Goal: Transaction & Acquisition: Purchase product/service

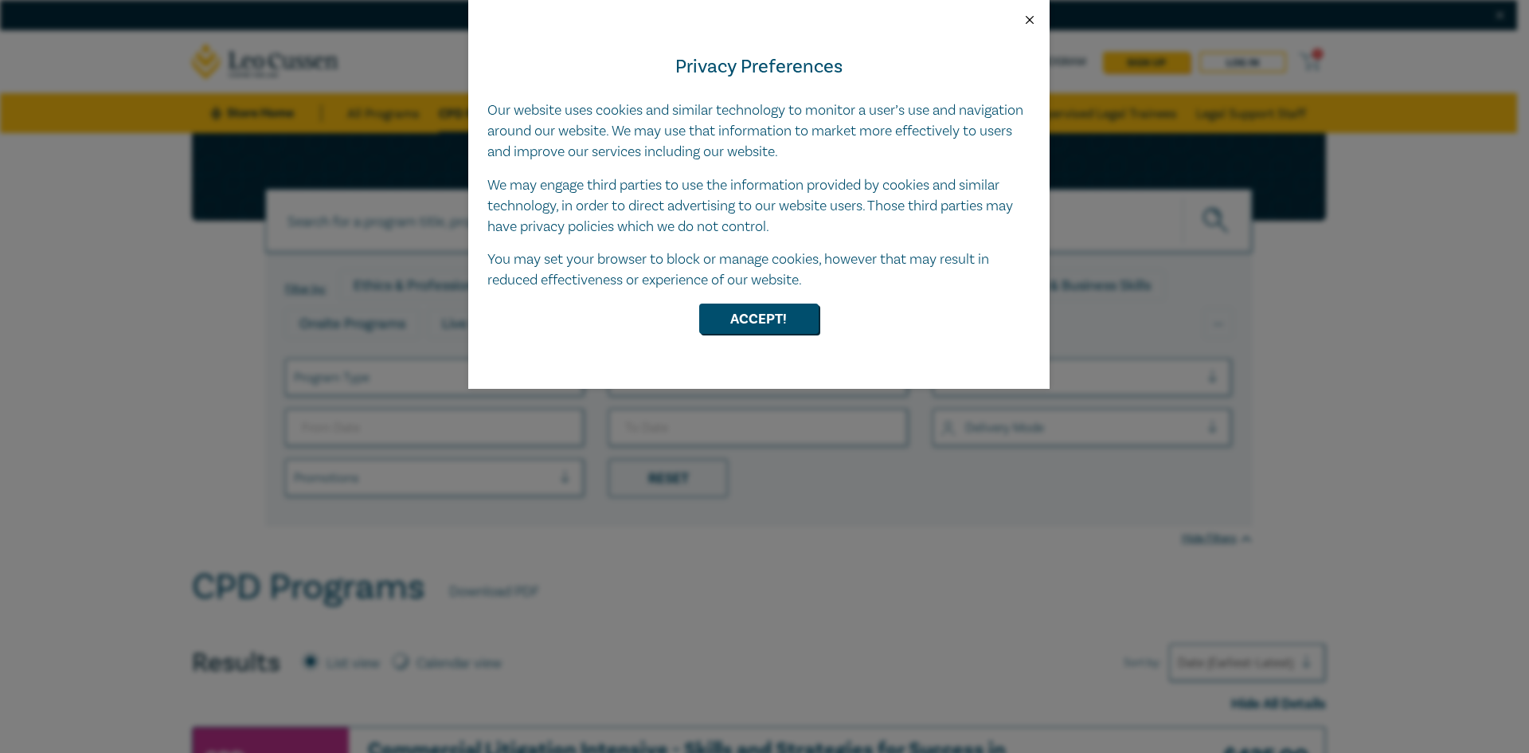
click at [1028, 18] on button "Close" at bounding box center [1030, 20] width 14 height 14
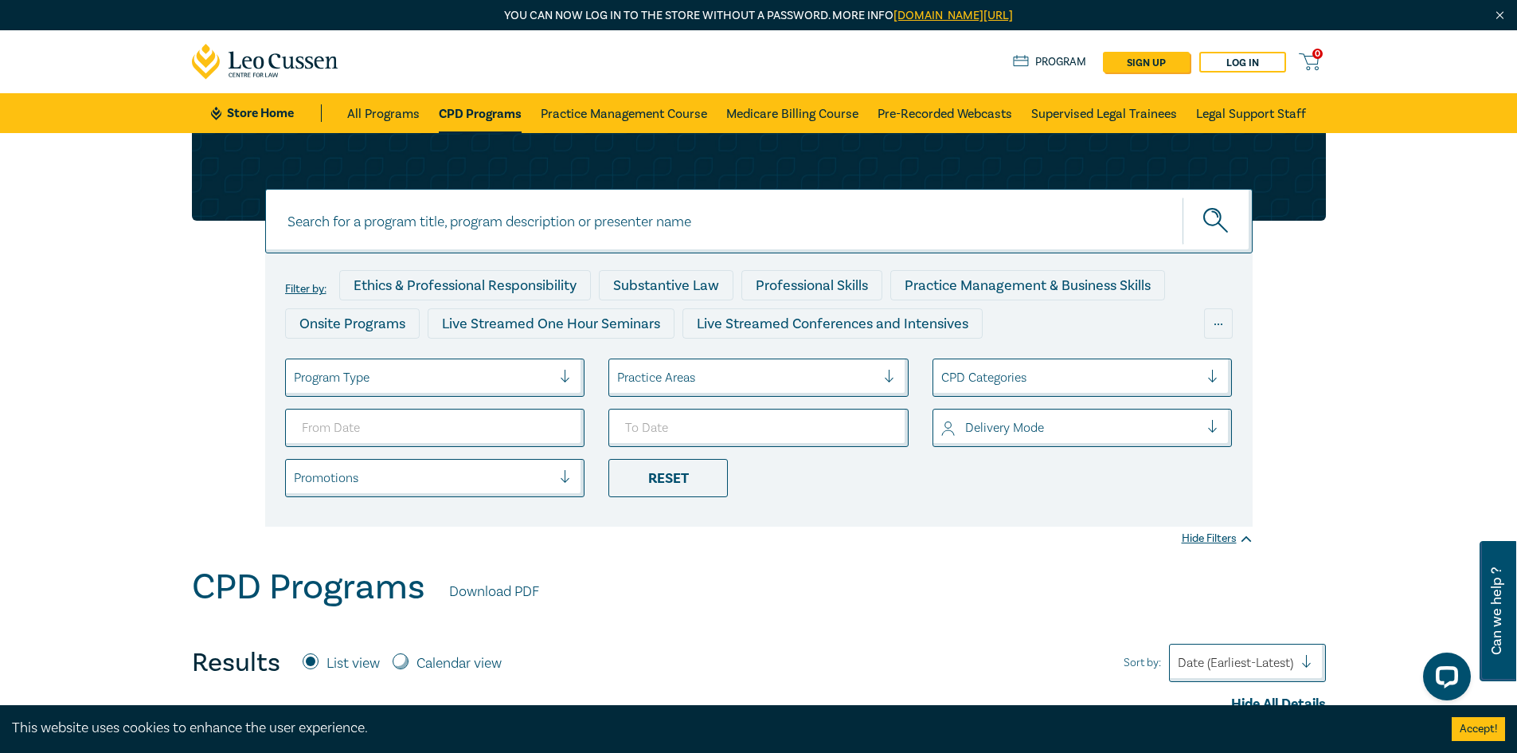
click at [486, 233] on input at bounding box center [759, 221] width 988 height 65
type input "construction disputes intensive"
click at [1183, 197] on button "submit" at bounding box center [1218, 221] width 70 height 49
click at [1224, 220] on icon "submit" at bounding box center [1217, 222] width 28 height 28
click at [936, 117] on link "Pre-Recorded Webcasts" at bounding box center [945, 113] width 135 height 40
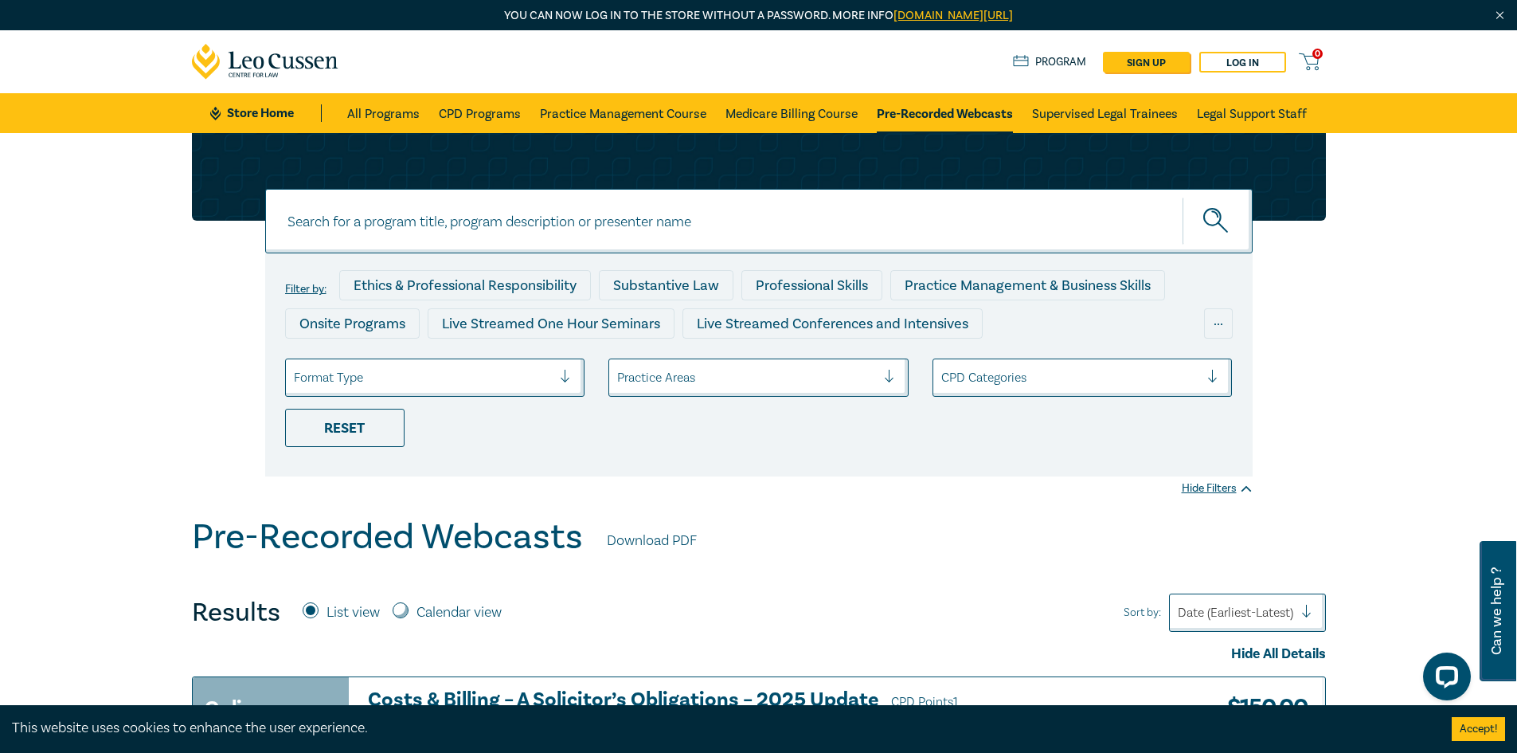
click at [562, 231] on input at bounding box center [759, 221] width 988 height 65
click at [1207, 222] on icon "submit" at bounding box center [1217, 222] width 28 height 28
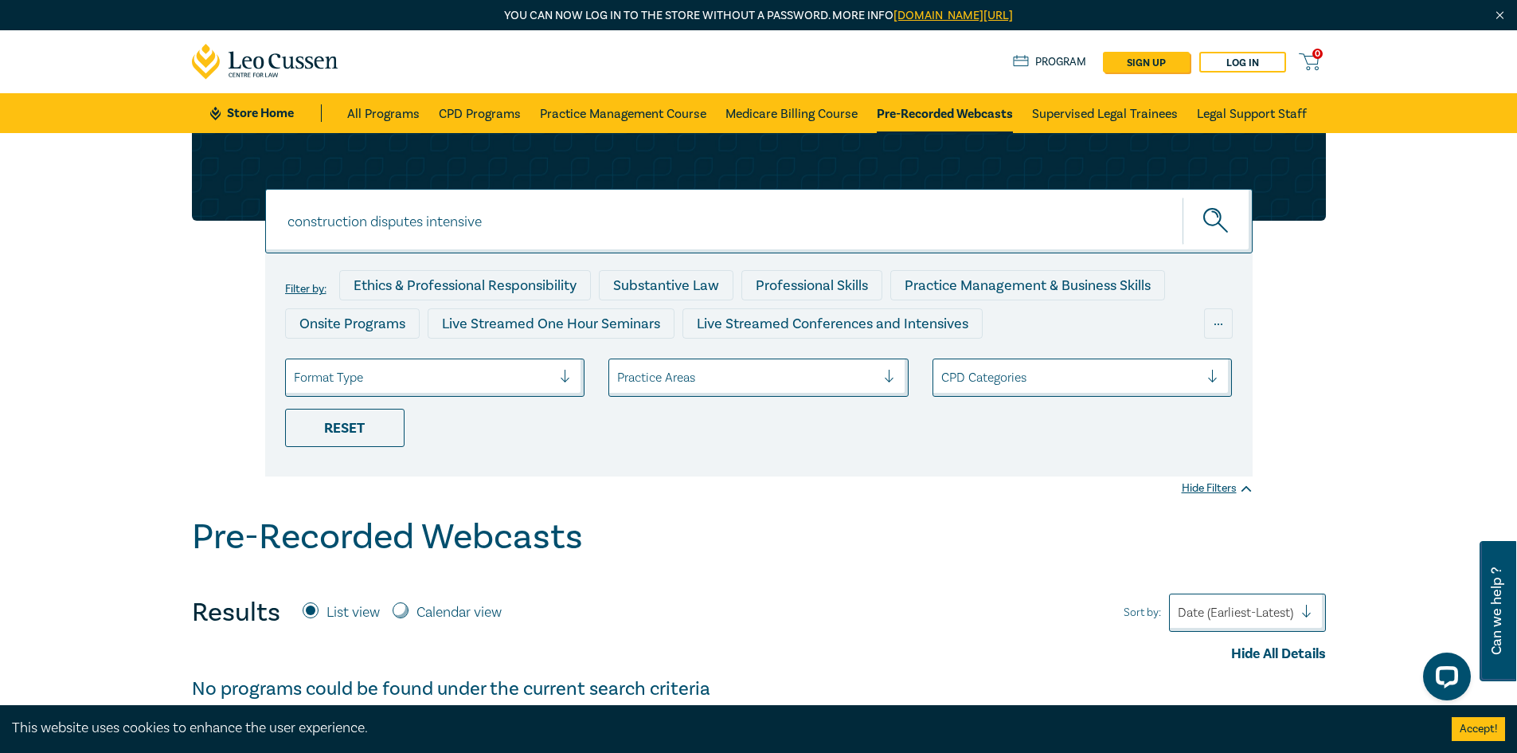
click at [580, 229] on input "construction disputes intensive" at bounding box center [759, 221] width 988 height 65
type input "construction"
click at [1183, 197] on button "submit" at bounding box center [1218, 221] width 70 height 49
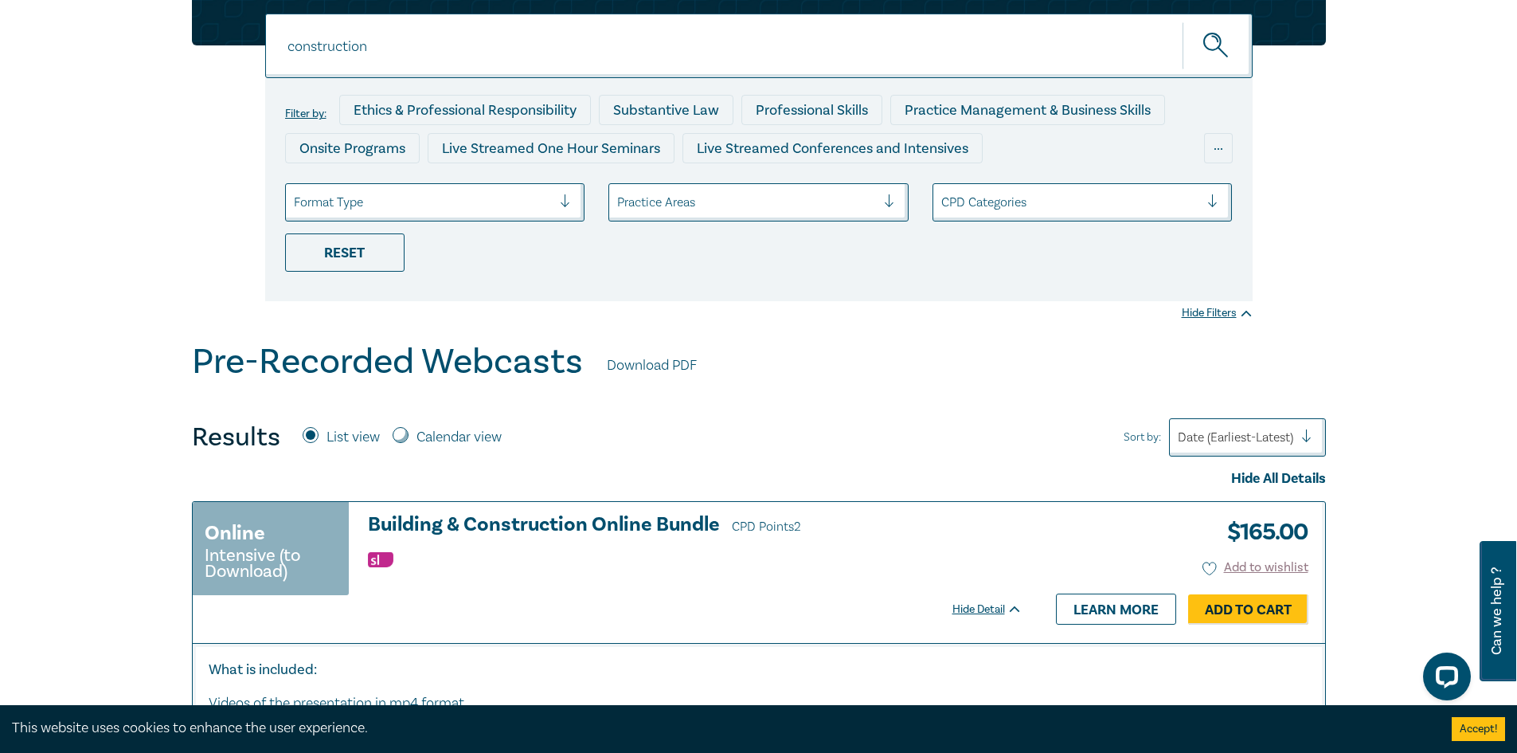
scroll to position [319, 0]
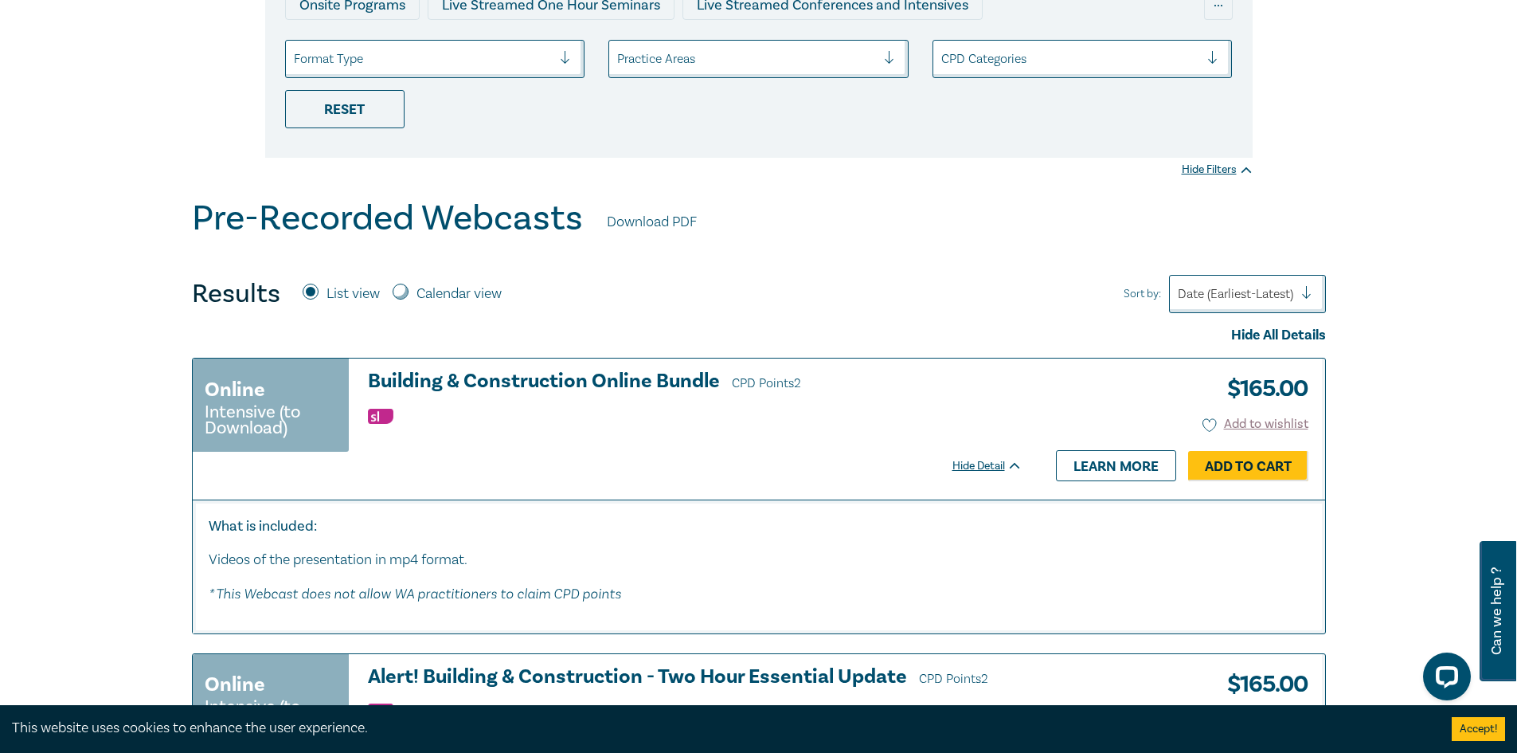
click at [616, 380] on h3 "Building & Construction Online Bundle CPD Points 2" at bounding box center [695, 382] width 655 height 24
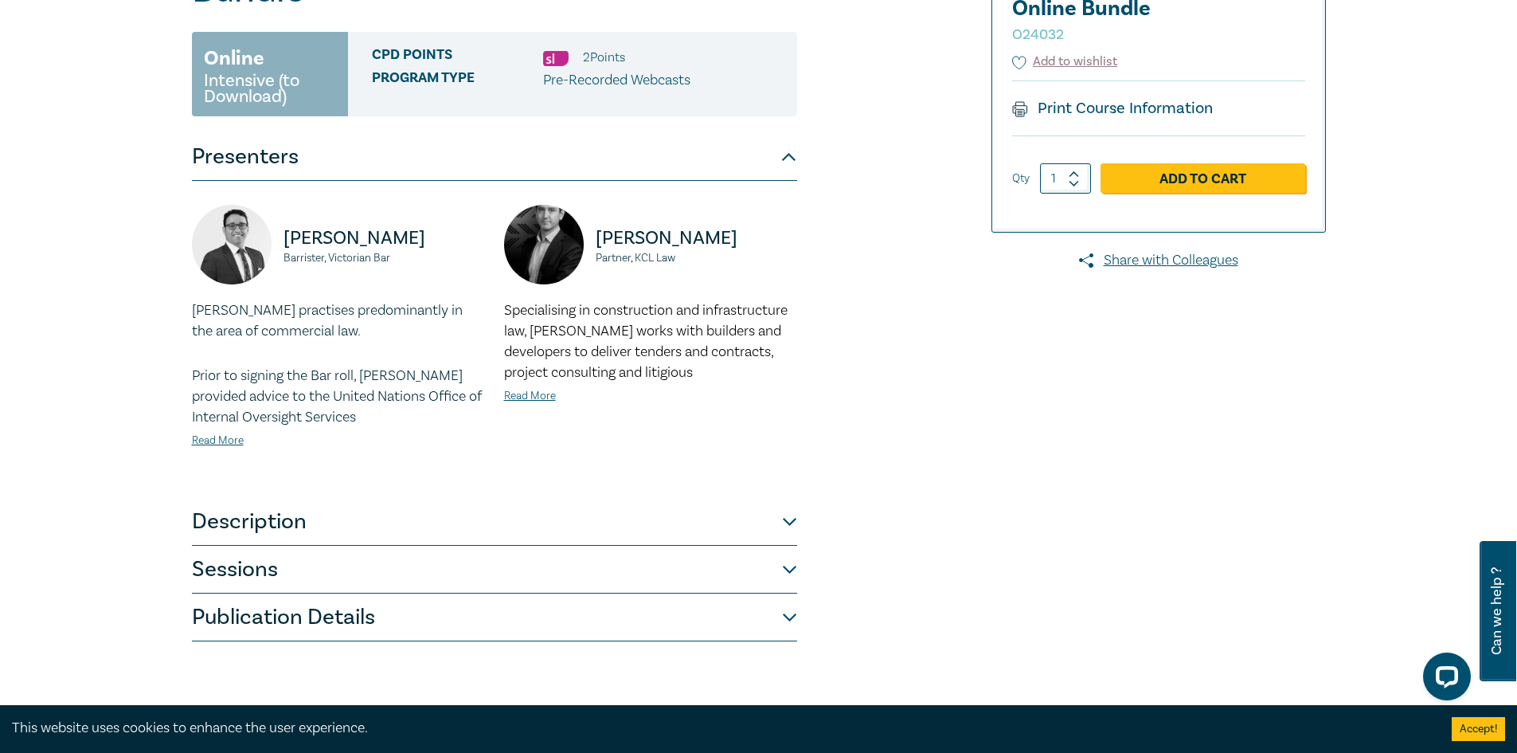
scroll to position [319, 0]
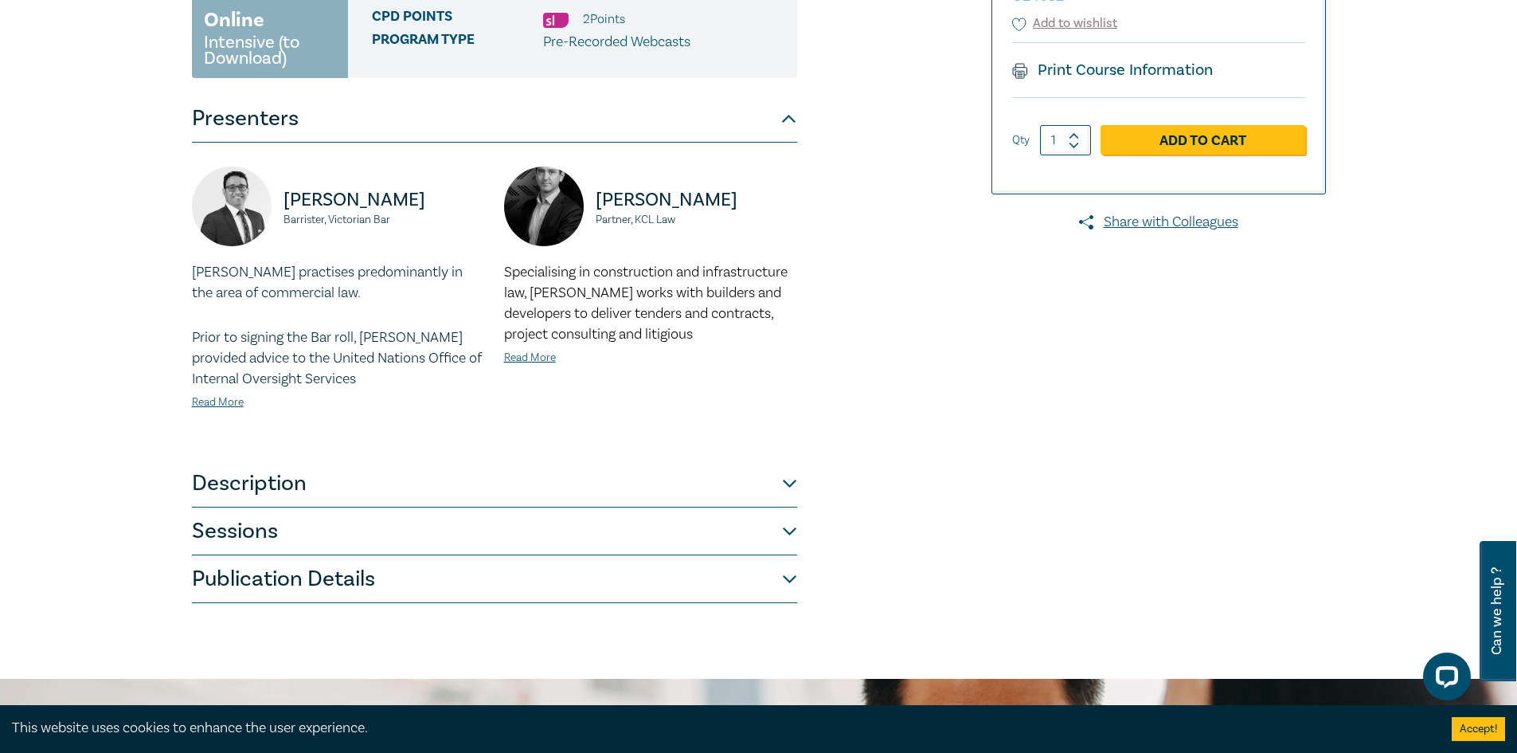
click at [785, 485] on button "Description" at bounding box center [494, 484] width 605 height 48
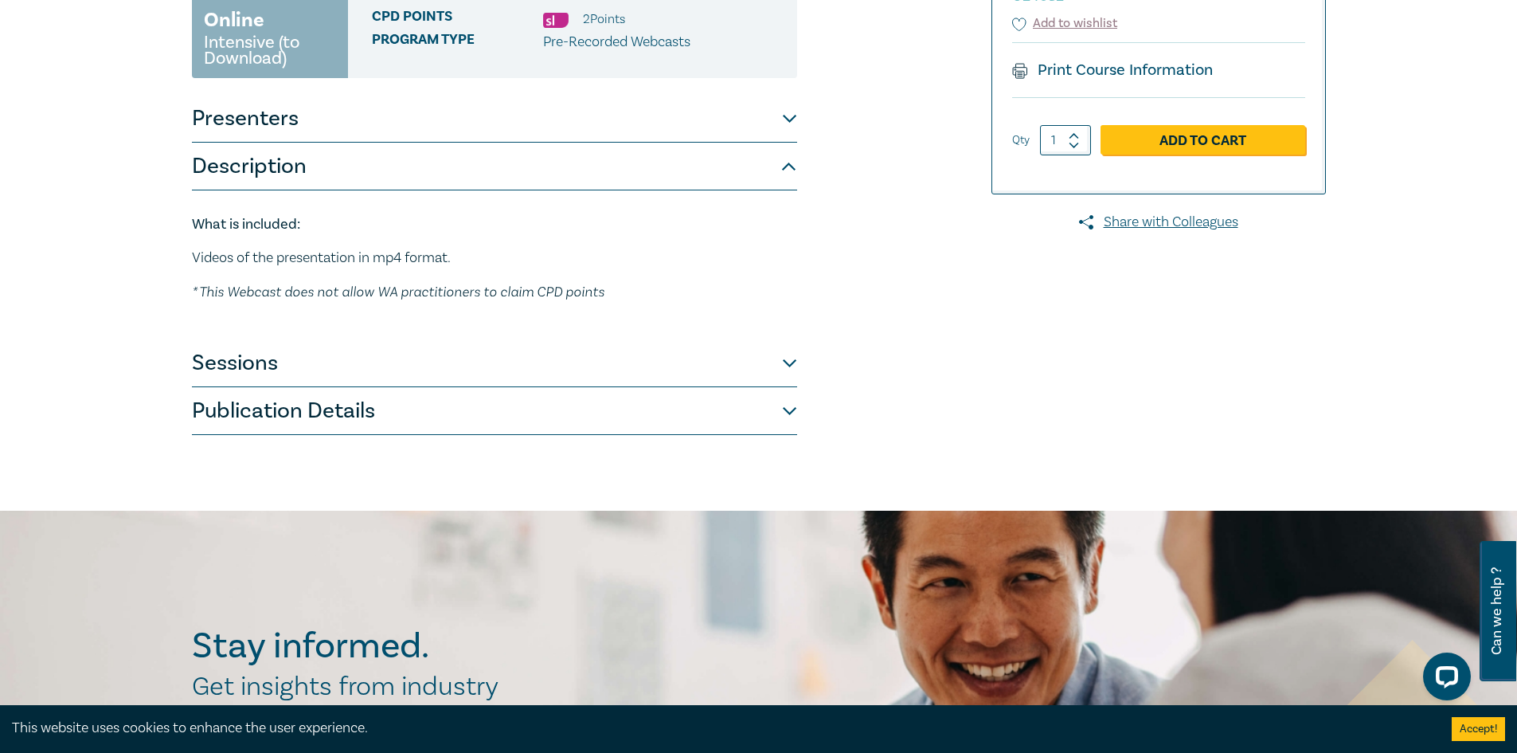
click at [785, 368] on button "Sessions" at bounding box center [494, 363] width 605 height 48
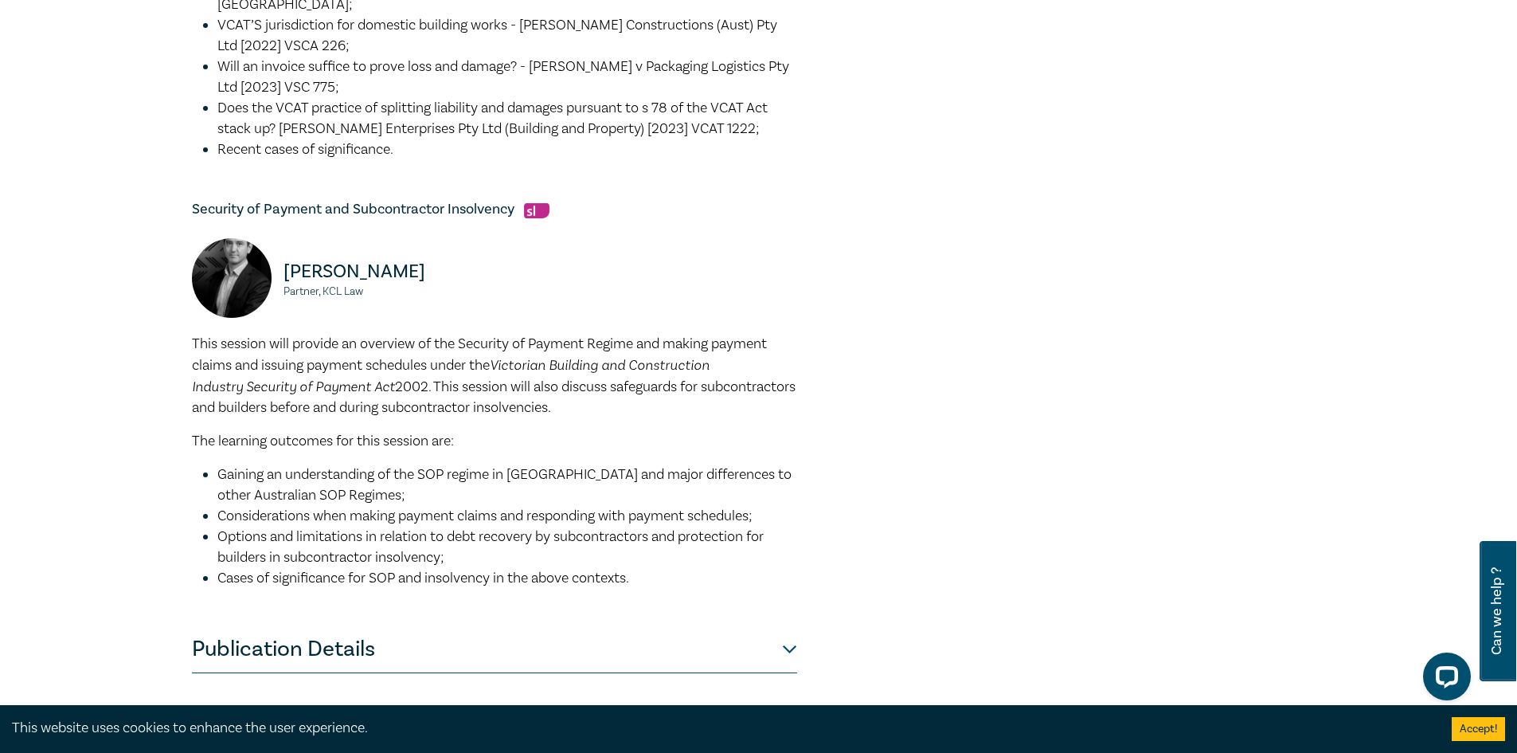
scroll to position [1115, 0]
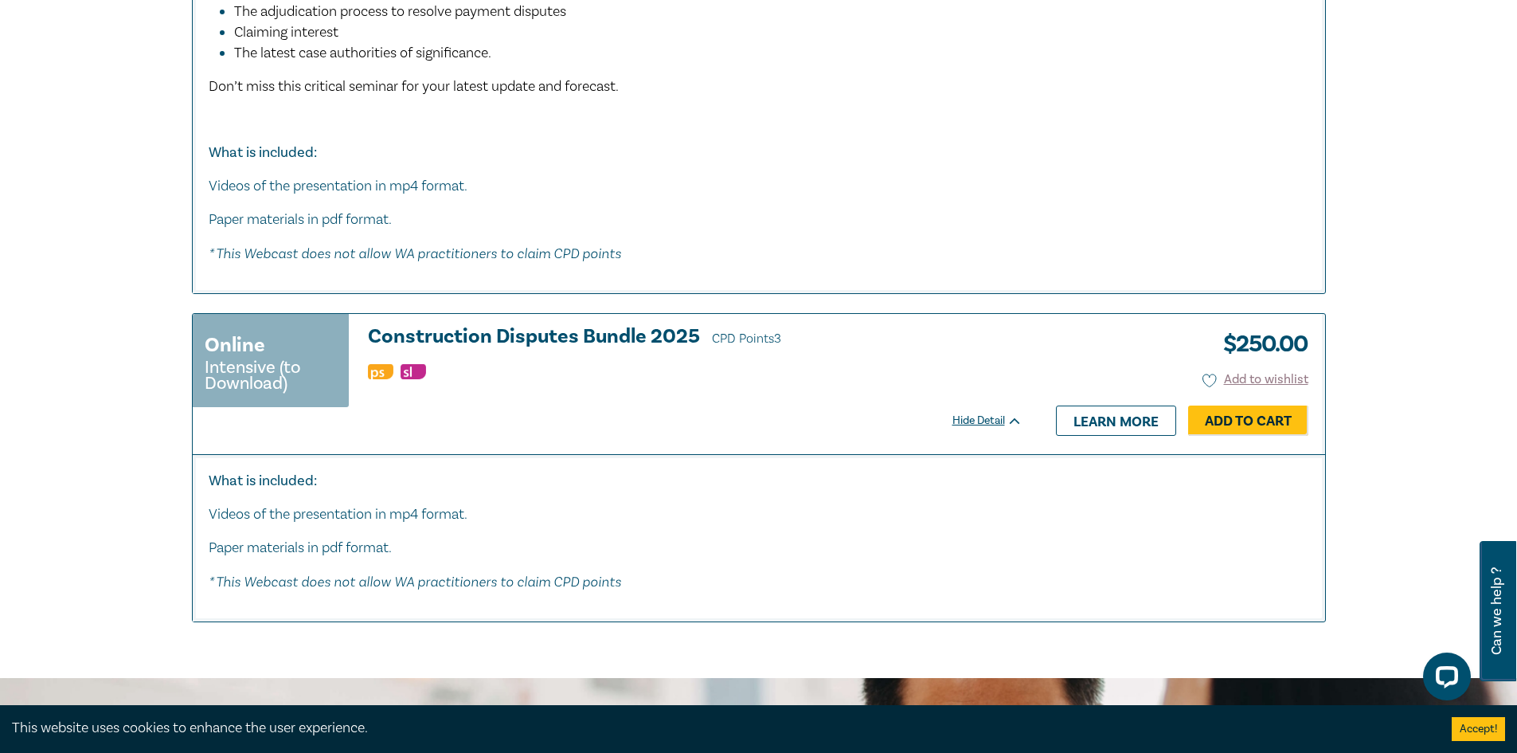
scroll to position [1832, 0]
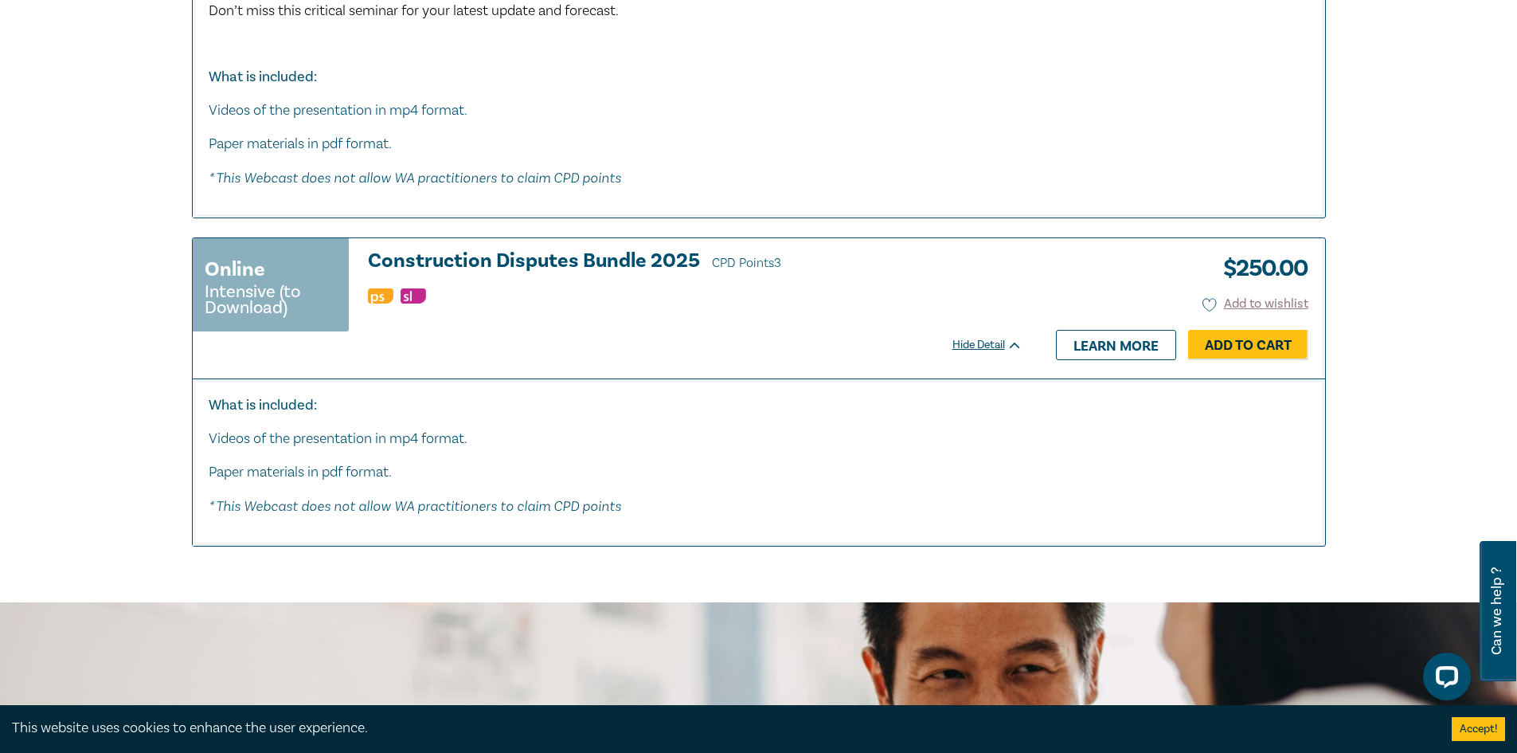
click at [584, 256] on h3 "Construction Disputes Bundle 2025 CPD Points 3" at bounding box center [695, 262] width 655 height 24
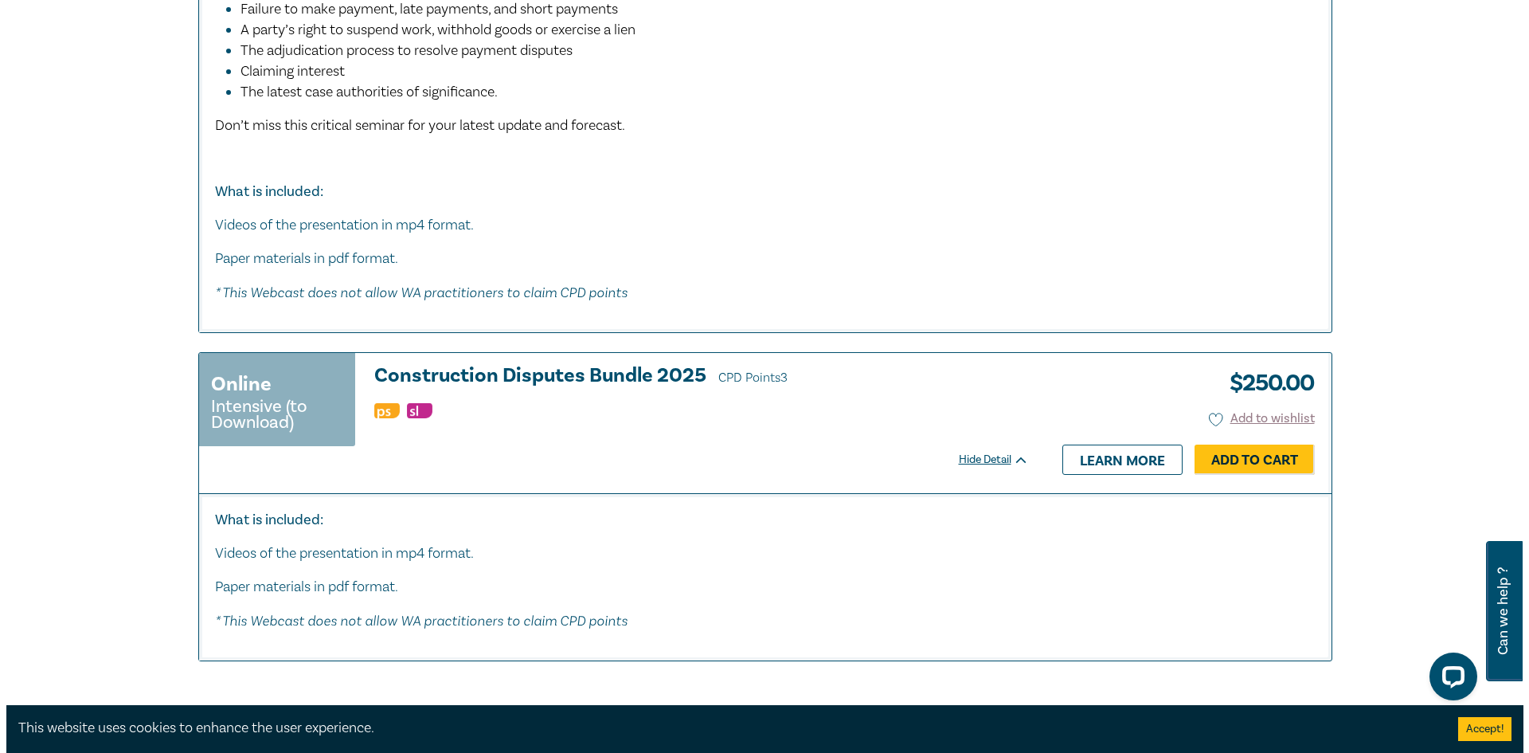
scroll to position [1718, 0]
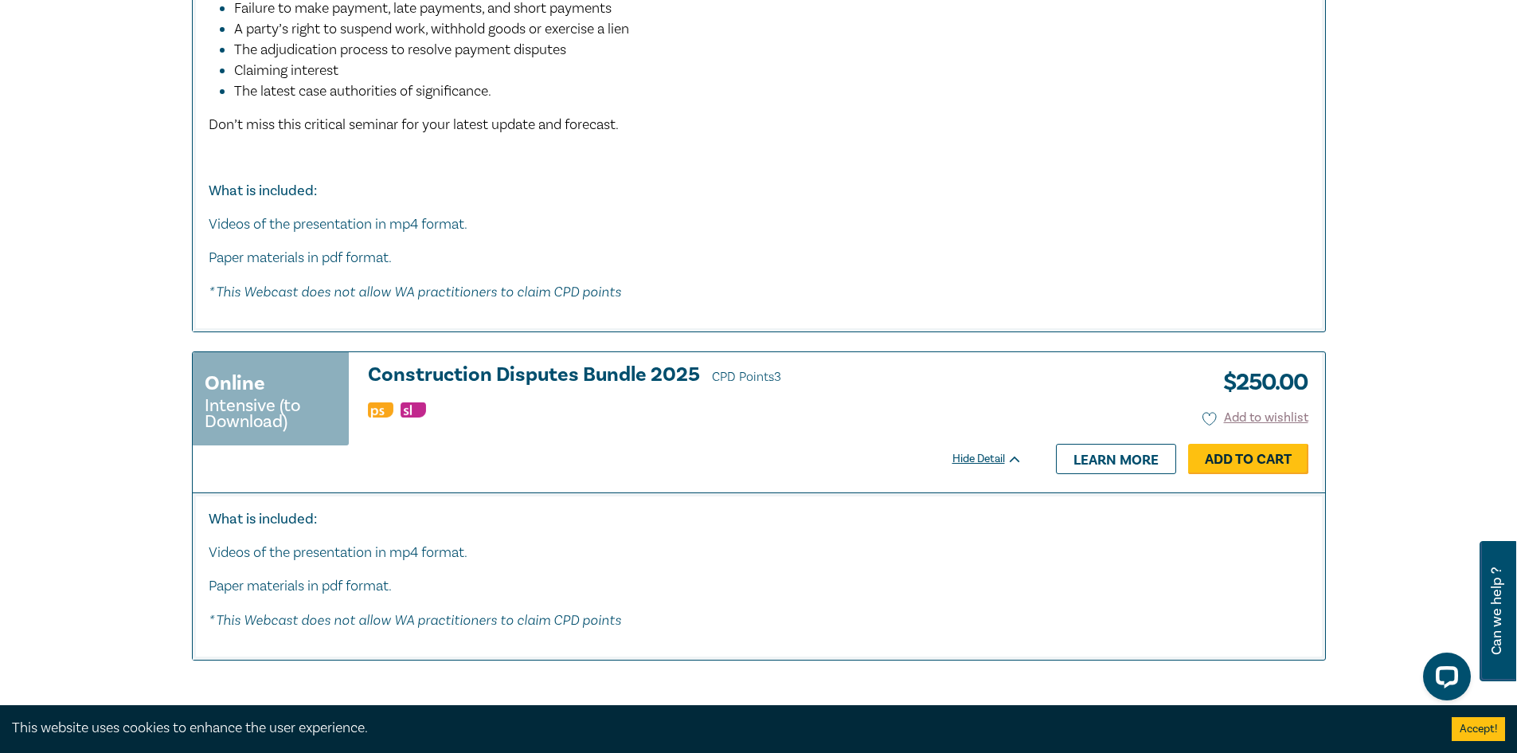
click at [1286, 457] on link "Add to Cart" at bounding box center [1248, 459] width 120 height 30
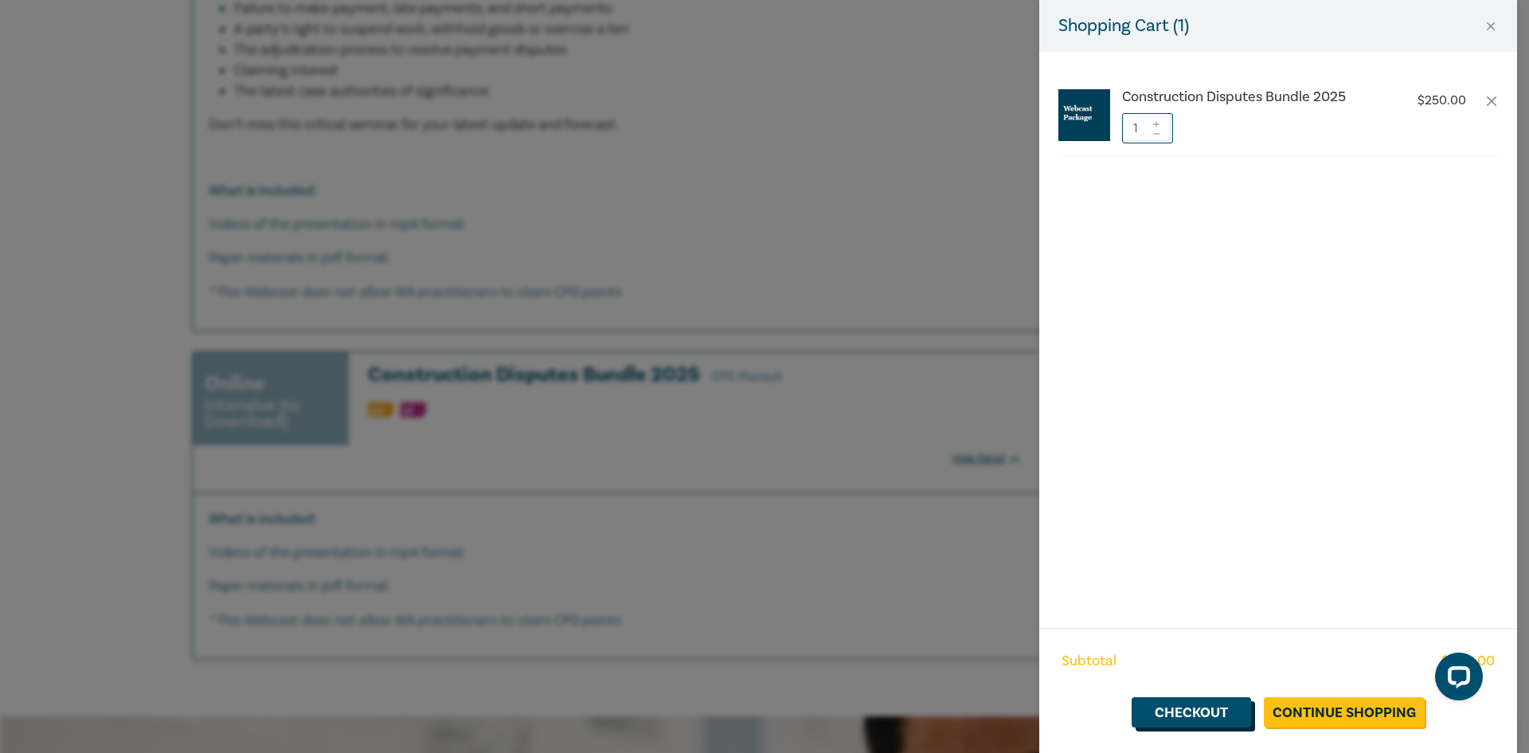
click at [1219, 707] on link "Checkout" at bounding box center [1191, 712] width 119 height 30
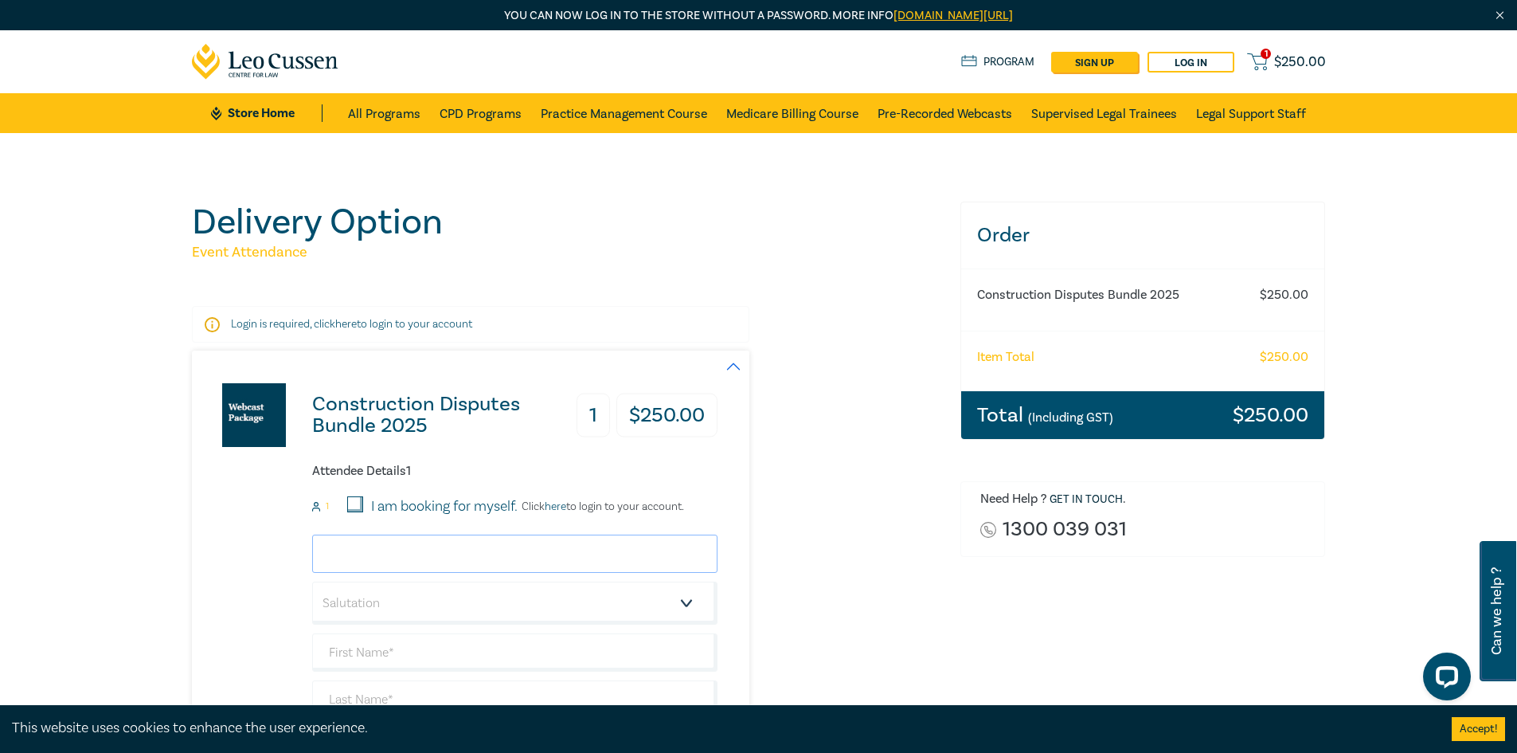
click at [450, 557] on input "email" at bounding box center [514, 553] width 405 height 38
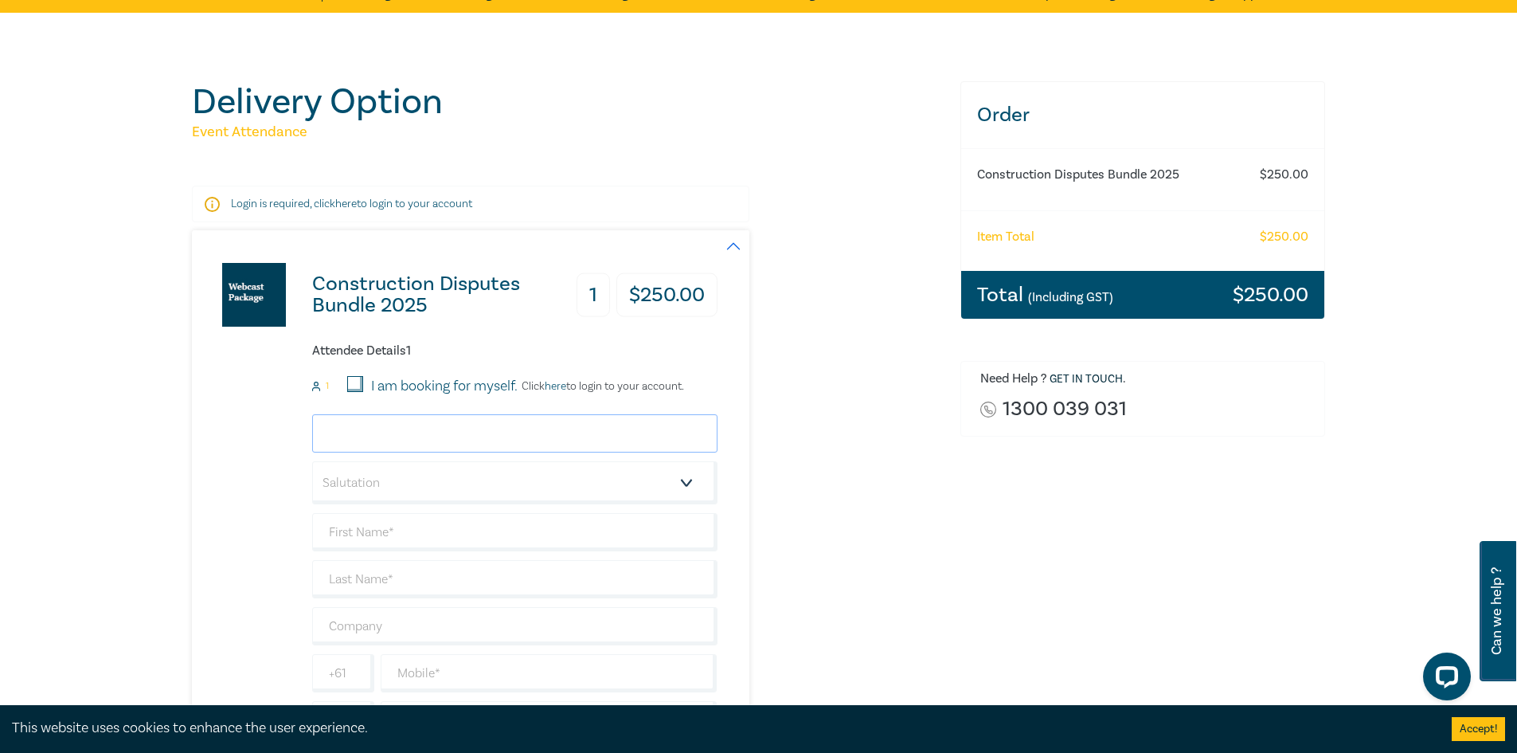
scroll to position [159, 0]
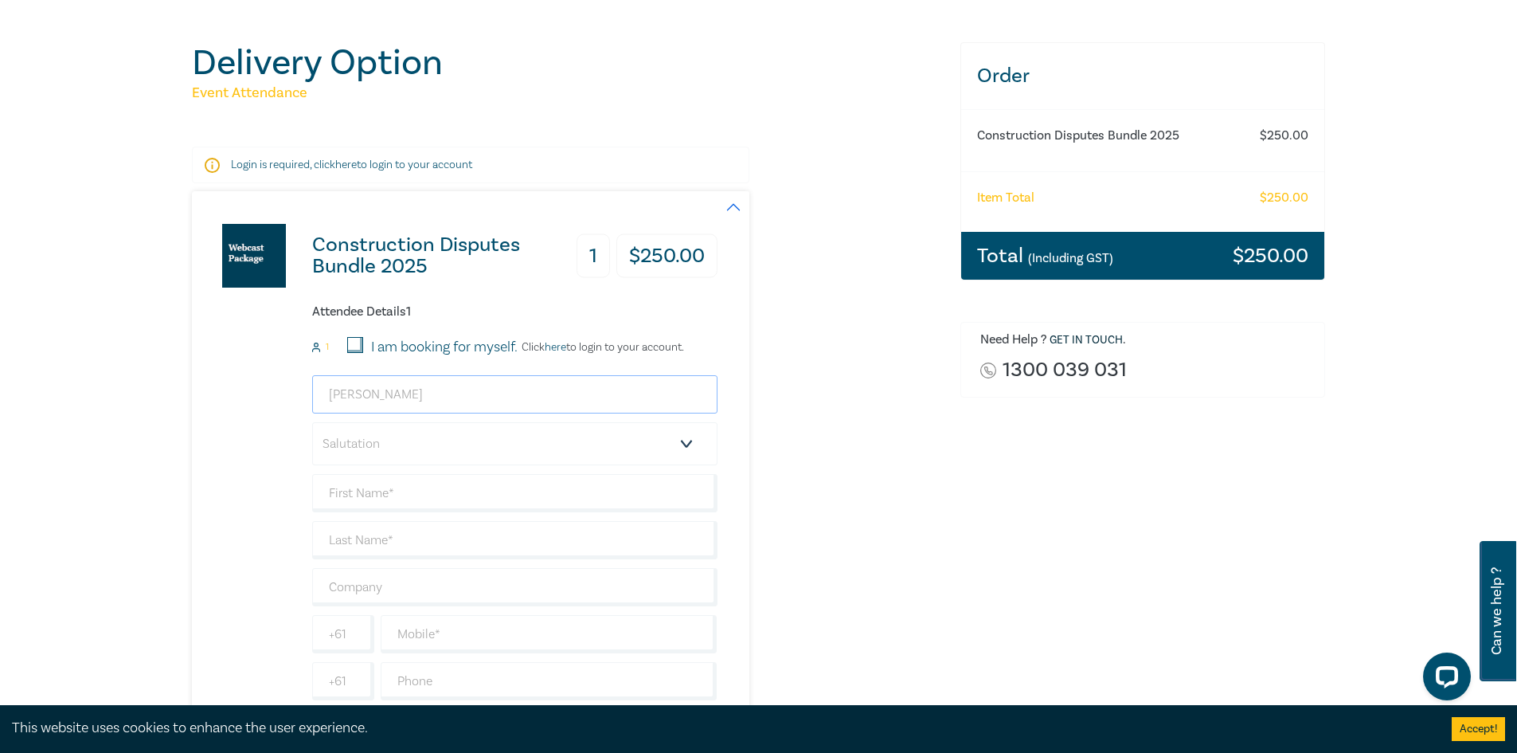
type input "Savvas Kyriacou"
click at [684, 448] on select "Salutation Mr. Mrs. Ms. Miss Dr. Prof. Other" at bounding box center [514, 443] width 405 height 43
select select "Mr."
click at [312, 422] on select "Salutation Mr. Mrs. Ms. Miss Dr. Prof. Other" at bounding box center [514, 443] width 405 height 43
click at [401, 499] on input "text" at bounding box center [514, 493] width 405 height 38
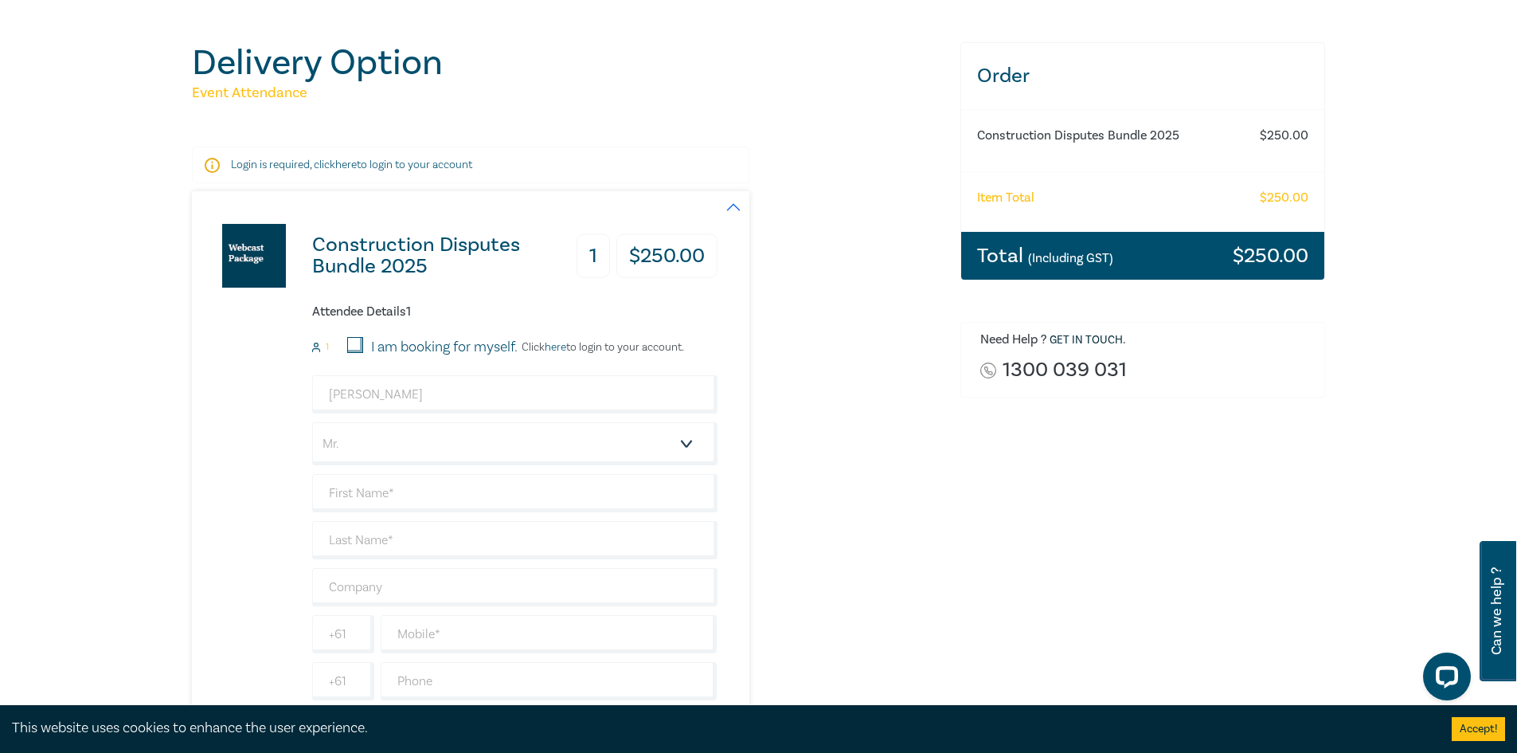
click at [935, 543] on div "Construction Disputes Bundle 2025 1 $ 250.00 Attendee Details 1 1 I am booking …" at bounding box center [566, 464] width 749 height 546
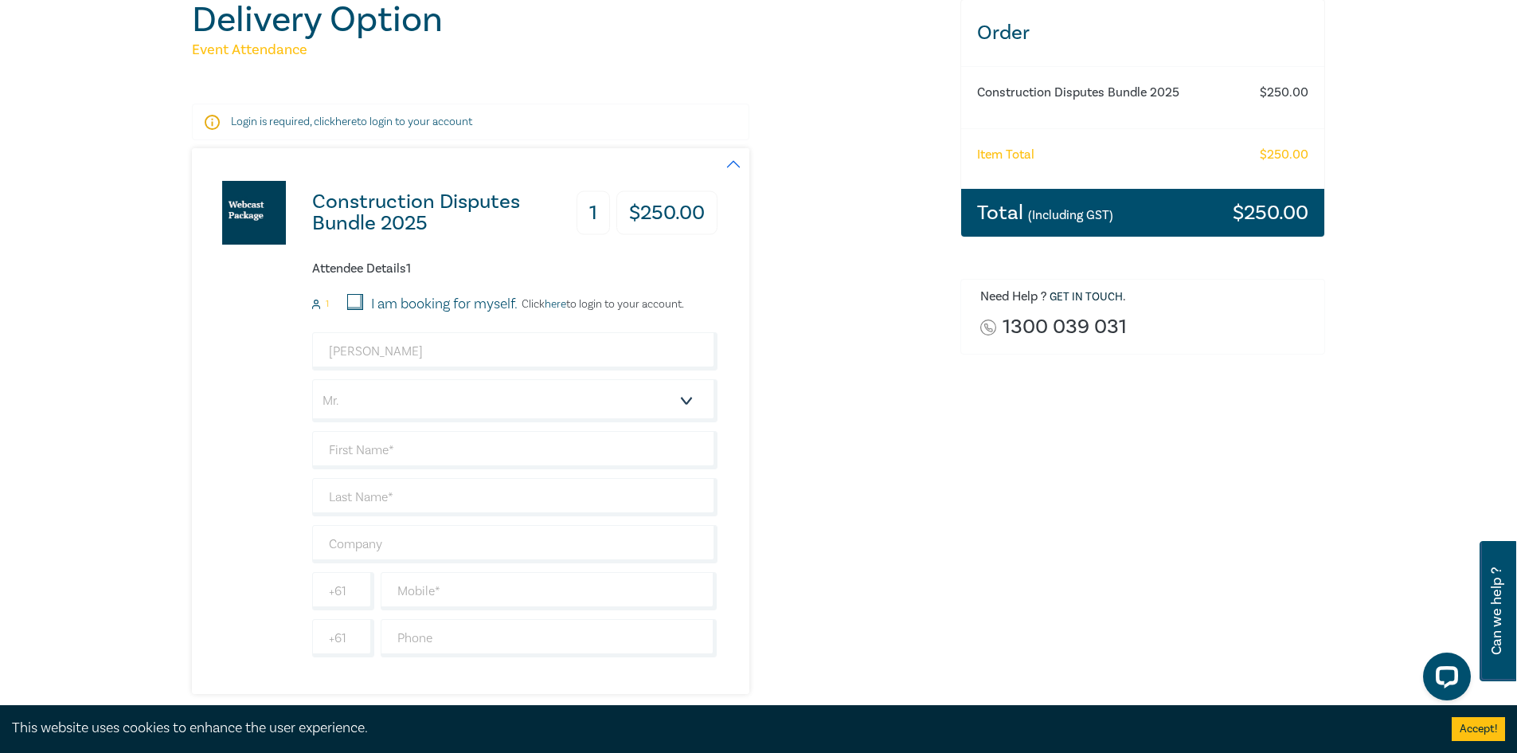
scroll to position [239, 0]
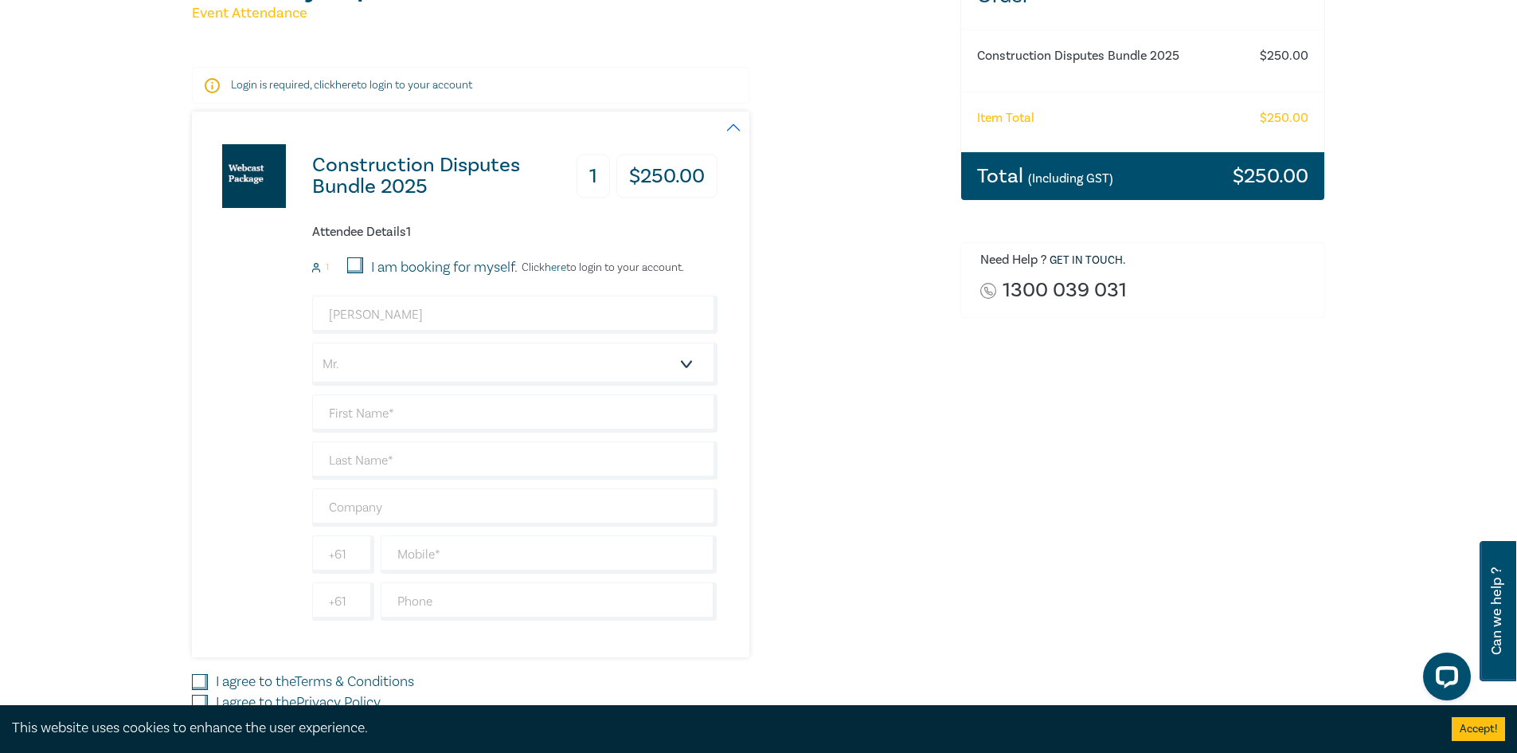
click at [359, 264] on input "I am booking for myself." at bounding box center [355, 265] width 16 height 16
checkbox input "true"
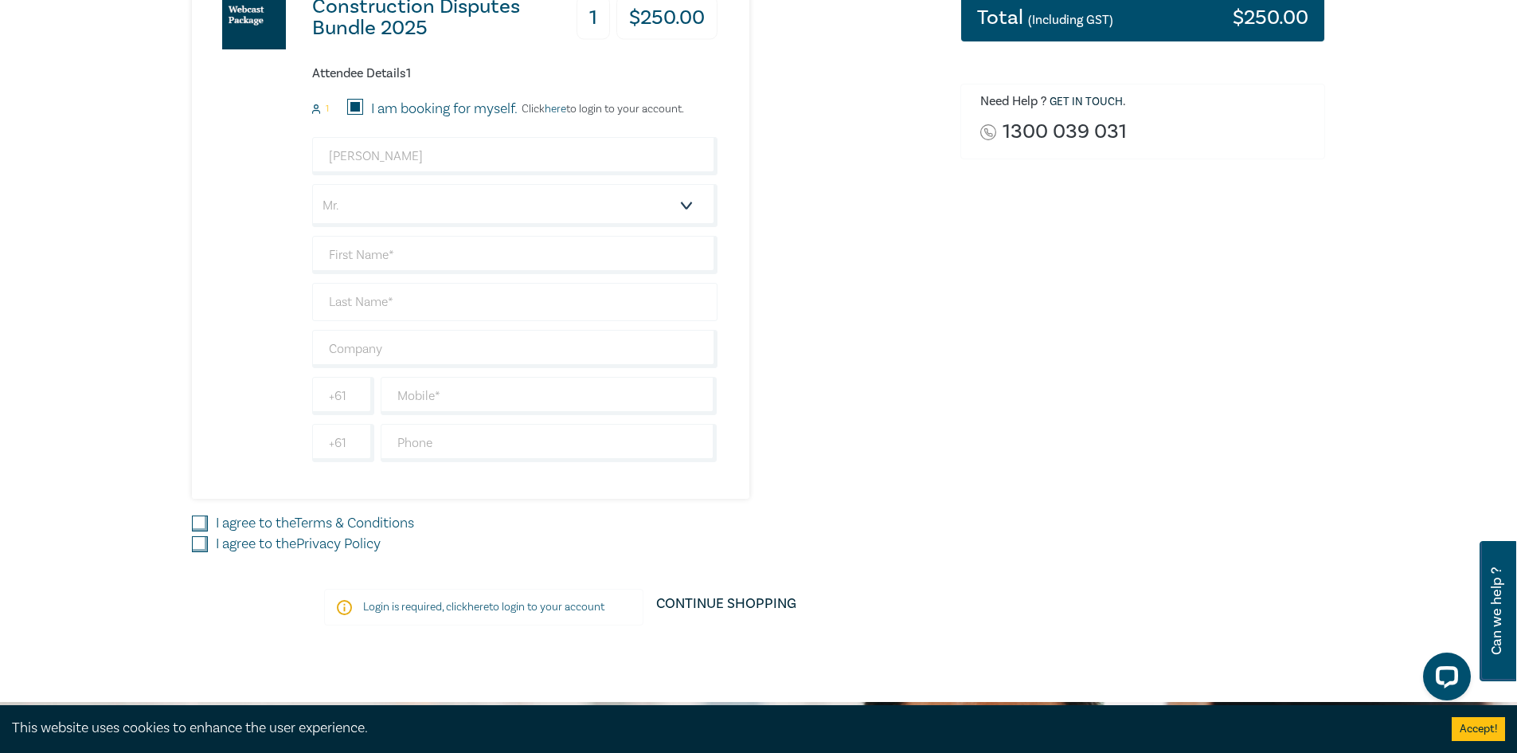
scroll to position [398, 0]
drag, startPoint x: 459, startPoint y: 150, endPoint x: 257, endPoint y: 158, distance: 201.7
click at [257, 158] on div "Construction Disputes Bundle 2025 1 $ 250.00 Attendee Details 1 1 I am booking …" at bounding box center [455, 225] width 526 height 546
drag, startPoint x: 508, startPoint y: 264, endPoint x: 506, endPoint y: 251, distance: 13.7
click at [507, 260] on input "text" at bounding box center [514, 254] width 405 height 38
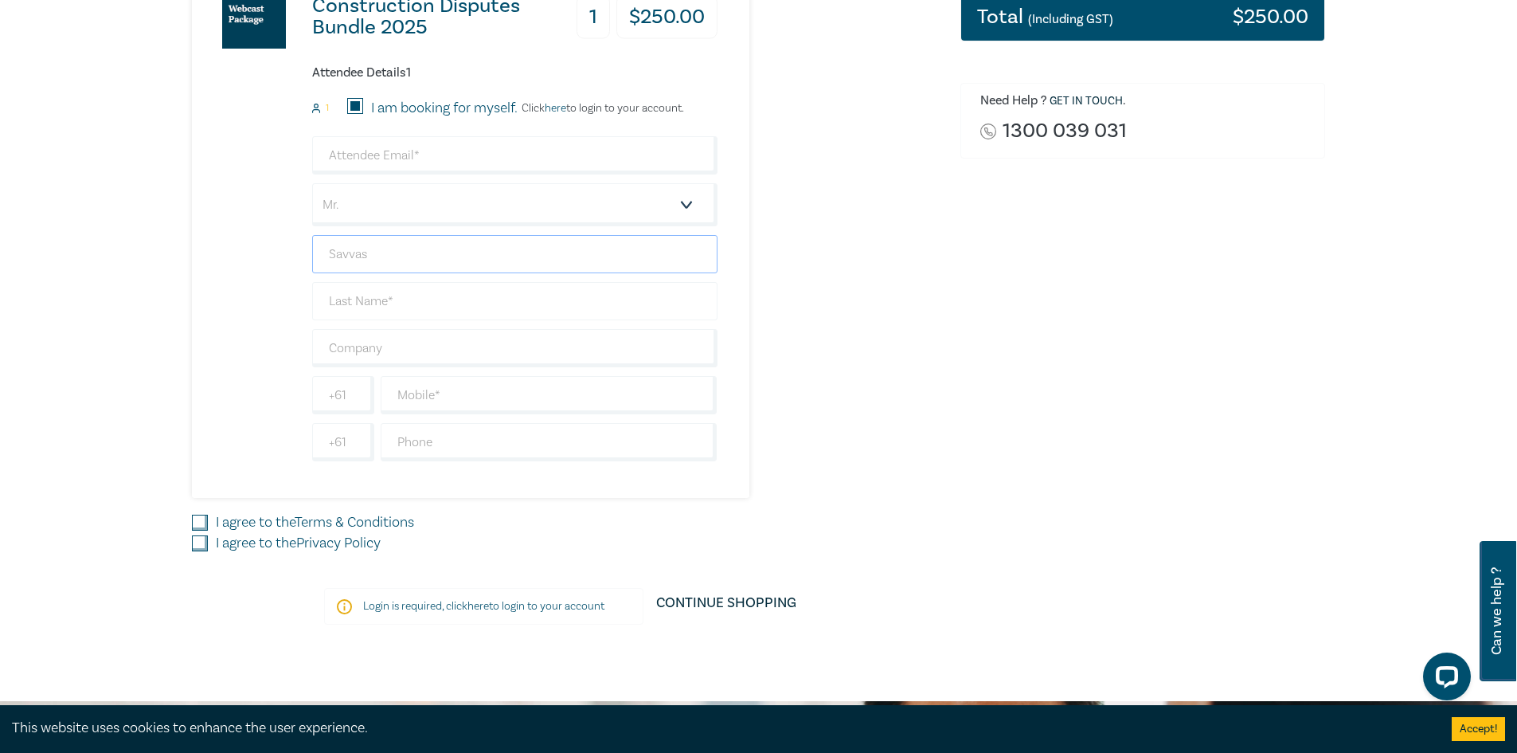
type input "Savvas"
click at [473, 298] on input "text" at bounding box center [514, 301] width 405 height 38
type input "Kyriacou"
click at [197, 519] on input "I agree to the Terms & Conditions" at bounding box center [200, 523] width 16 height 16
checkbox input "true"
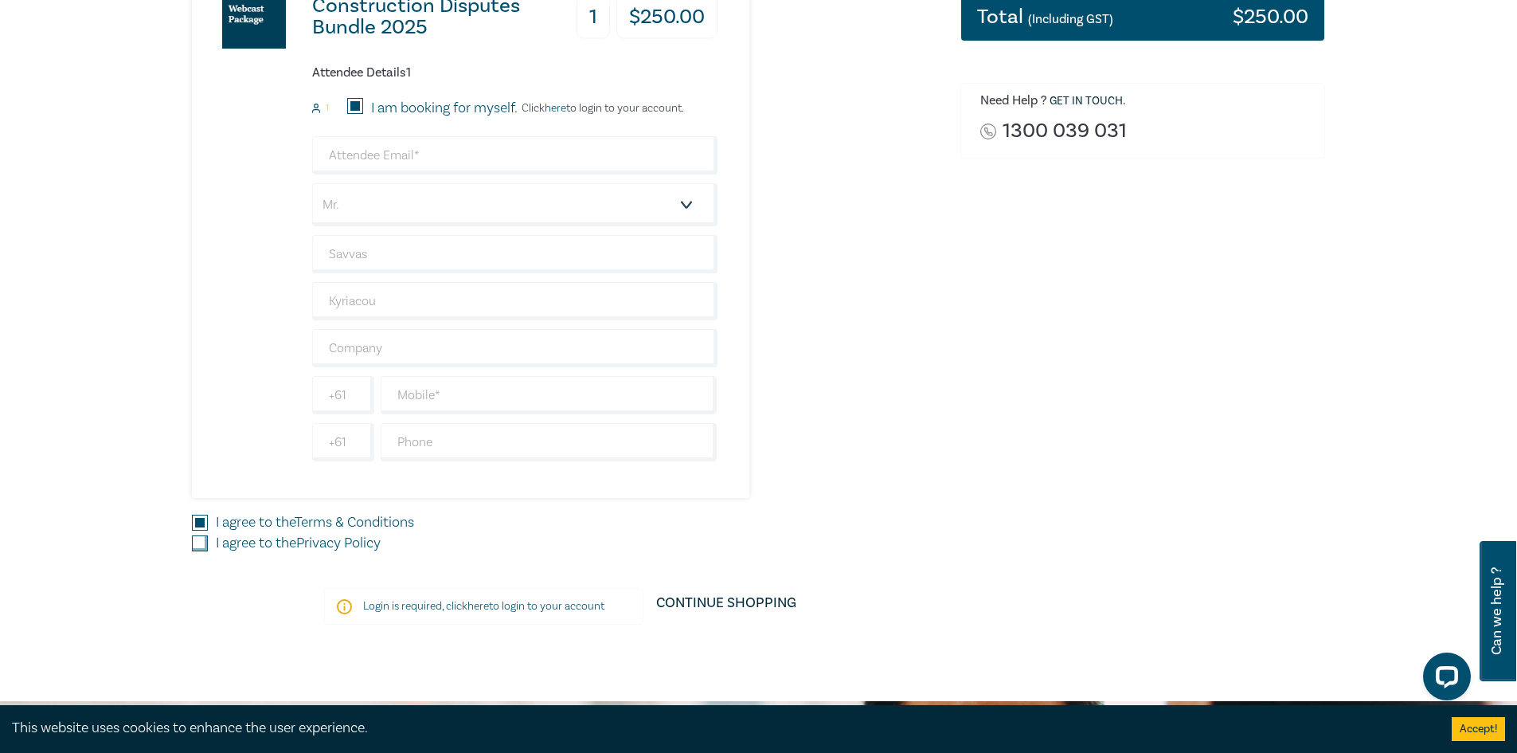
click at [202, 538] on input "I agree to the Privacy Policy" at bounding box center [200, 543] width 16 height 16
checkbox input "true"
click at [358, 342] on input "text" at bounding box center [514, 348] width 405 height 38
type input "Kyriacou Lawyers"
click at [440, 151] on input "email" at bounding box center [514, 155] width 405 height 38
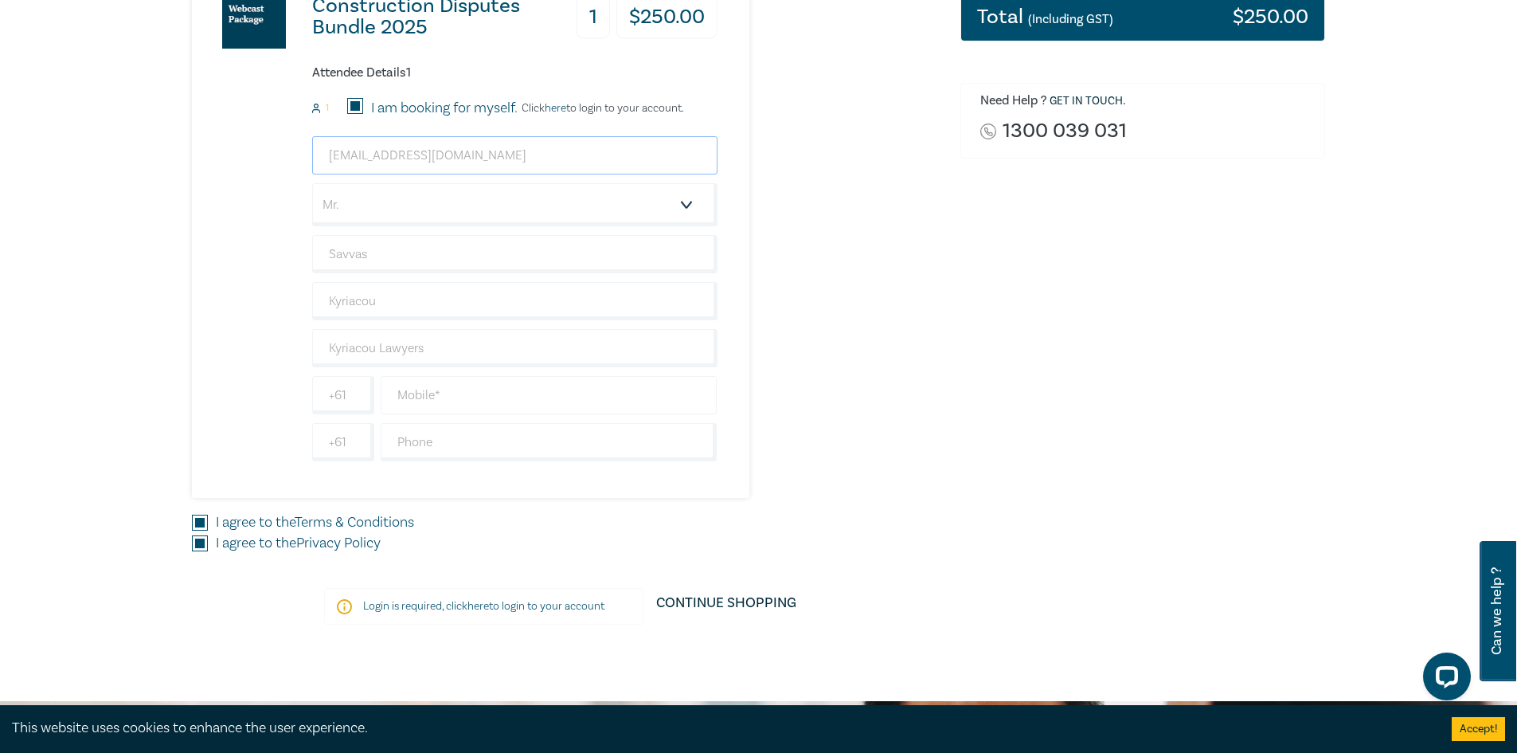
type input "savvas@kyriacoulawyers.com"
click at [426, 395] on input "text" at bounding box center [549, 395] width 337 height 38
type input "394352888"
click at [960, 476] on div "Order Construction Disputes Bundle 2025 $ 250.00 Item Total $ 250.00 Total (Inc…" at bounding box center [1143, 217] width 385 height 829
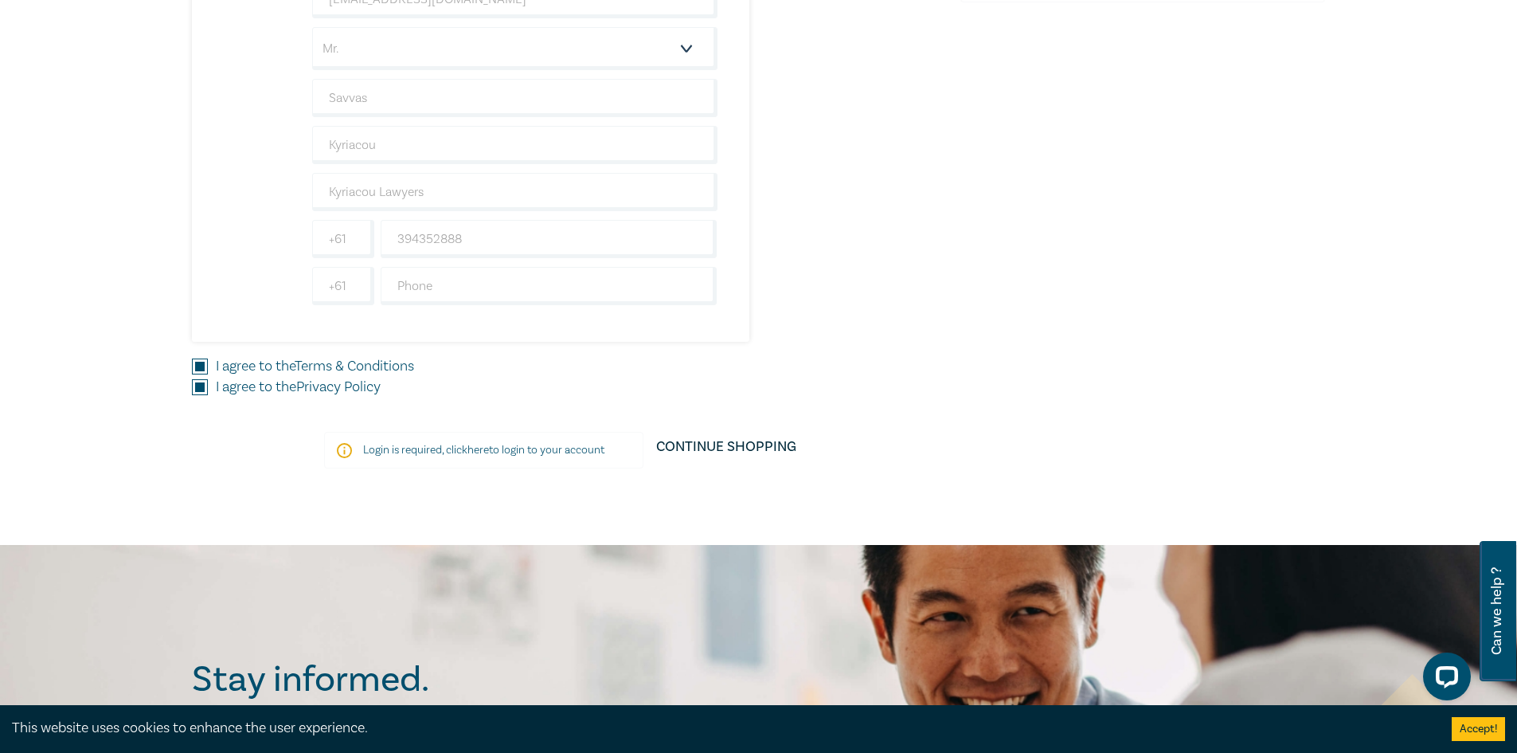
scroll to position [558, 0]
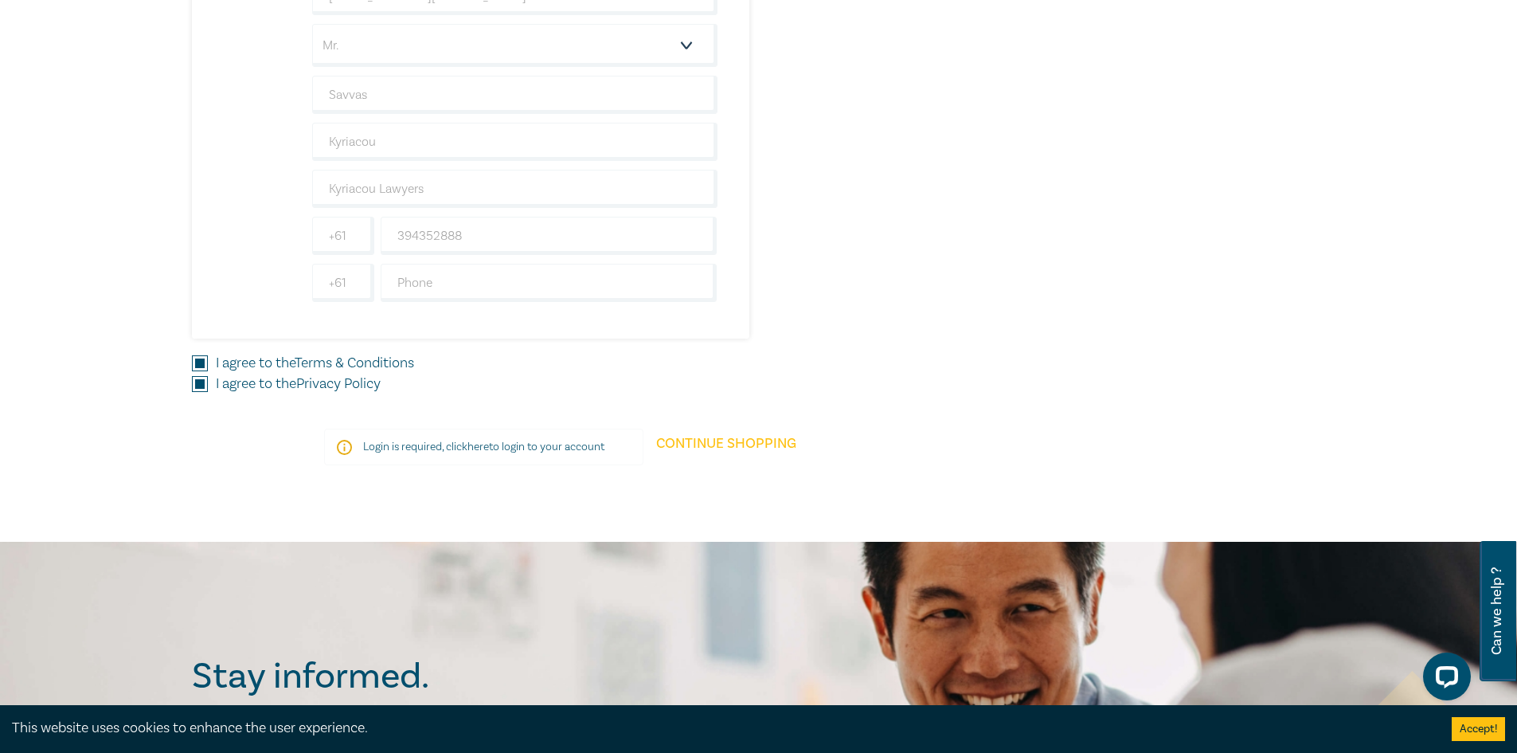
click at [760, 446] on link "Continue Shopping" at bounding box center [727, 451] width 166 height 45
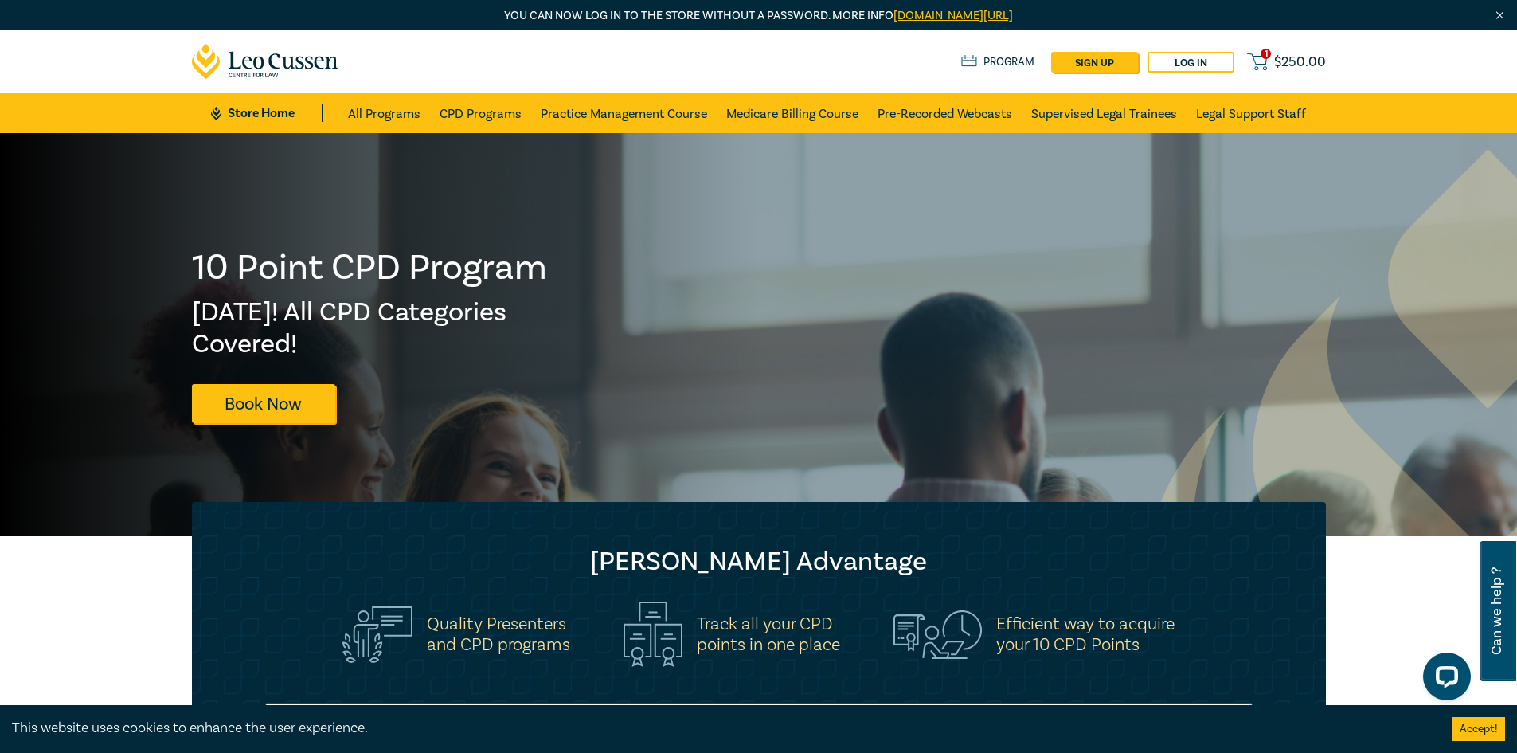
click at [1289, 67] on span "$ 250.00" at bounding box center [1300, 62] width 52 height 18
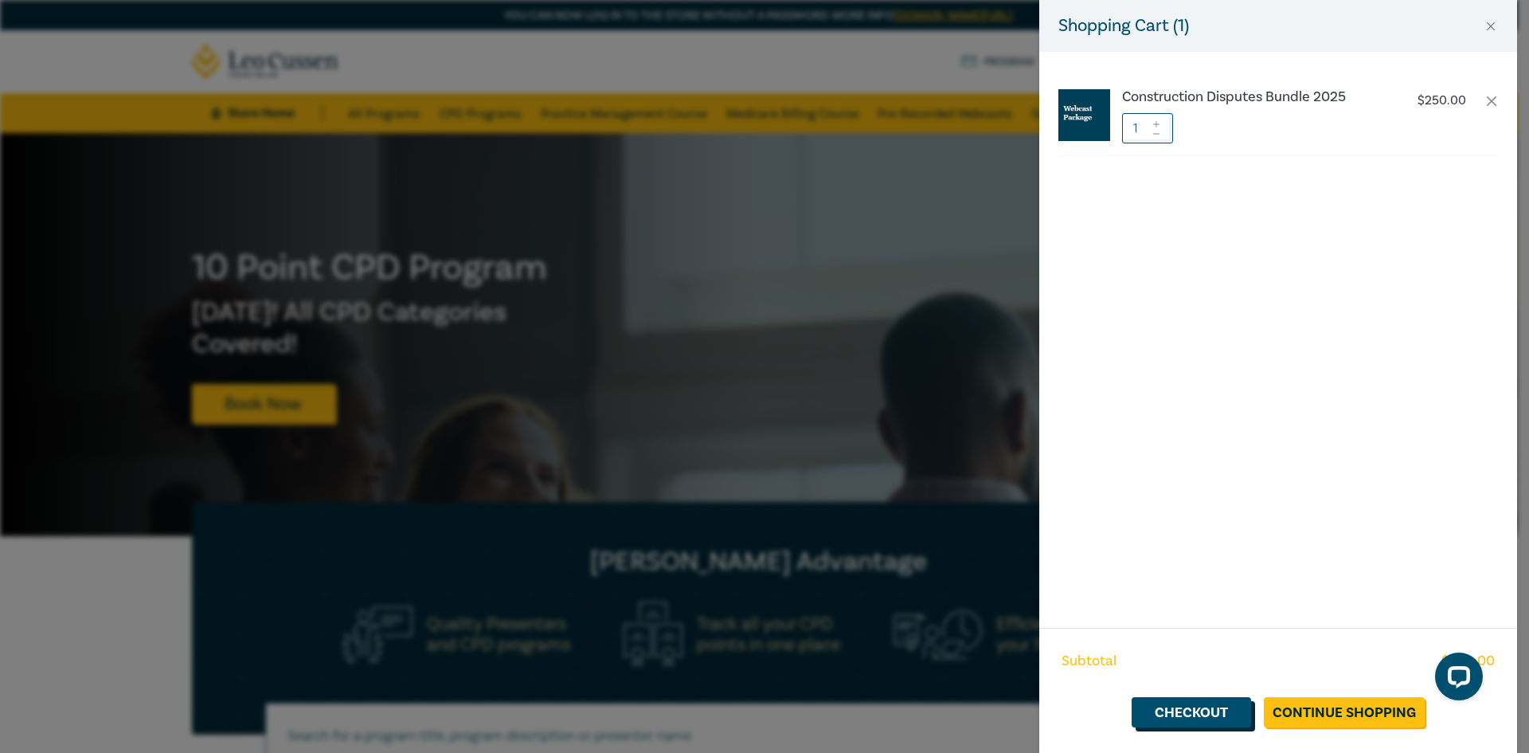
click at [1221, 713] on link "Checkout" at bounding box center [1191, 712] width 119 height 30
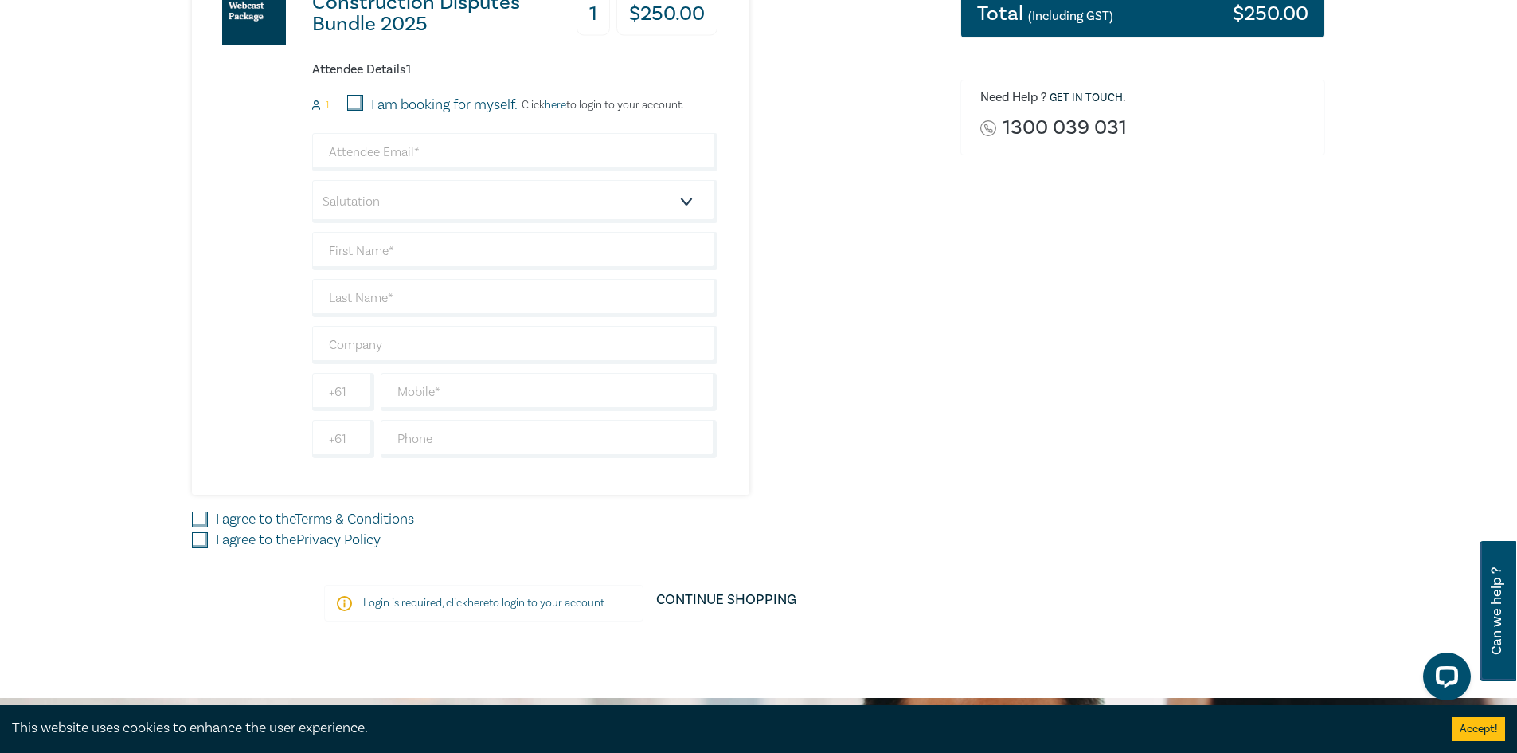
scroll to position [405, 0]
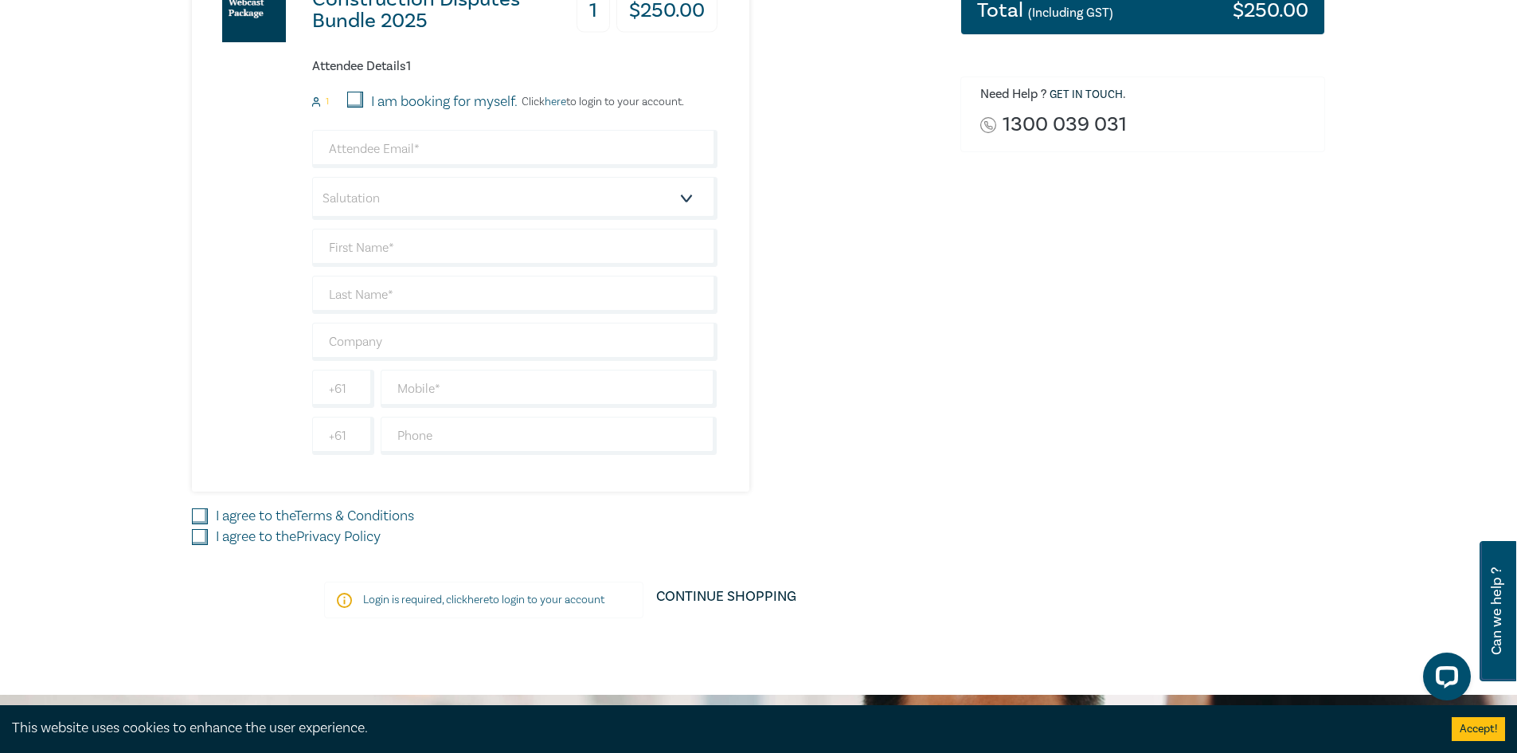
click at [357, 95] on input "I am booking for myself." at bounding box center [355, 100] width 16 height 16
click at [360, 104] on input "I am booking for myself." at bounding box center [355, 100] width 16 height 16
checkbox input "false"
click at [507, 601] on p "Login is required, click here to login to your account" at bounding box center [483, 600] width 241 height 16
click at [470, 152] on input "email" at bounding box center [514, 149] width 405 height 38
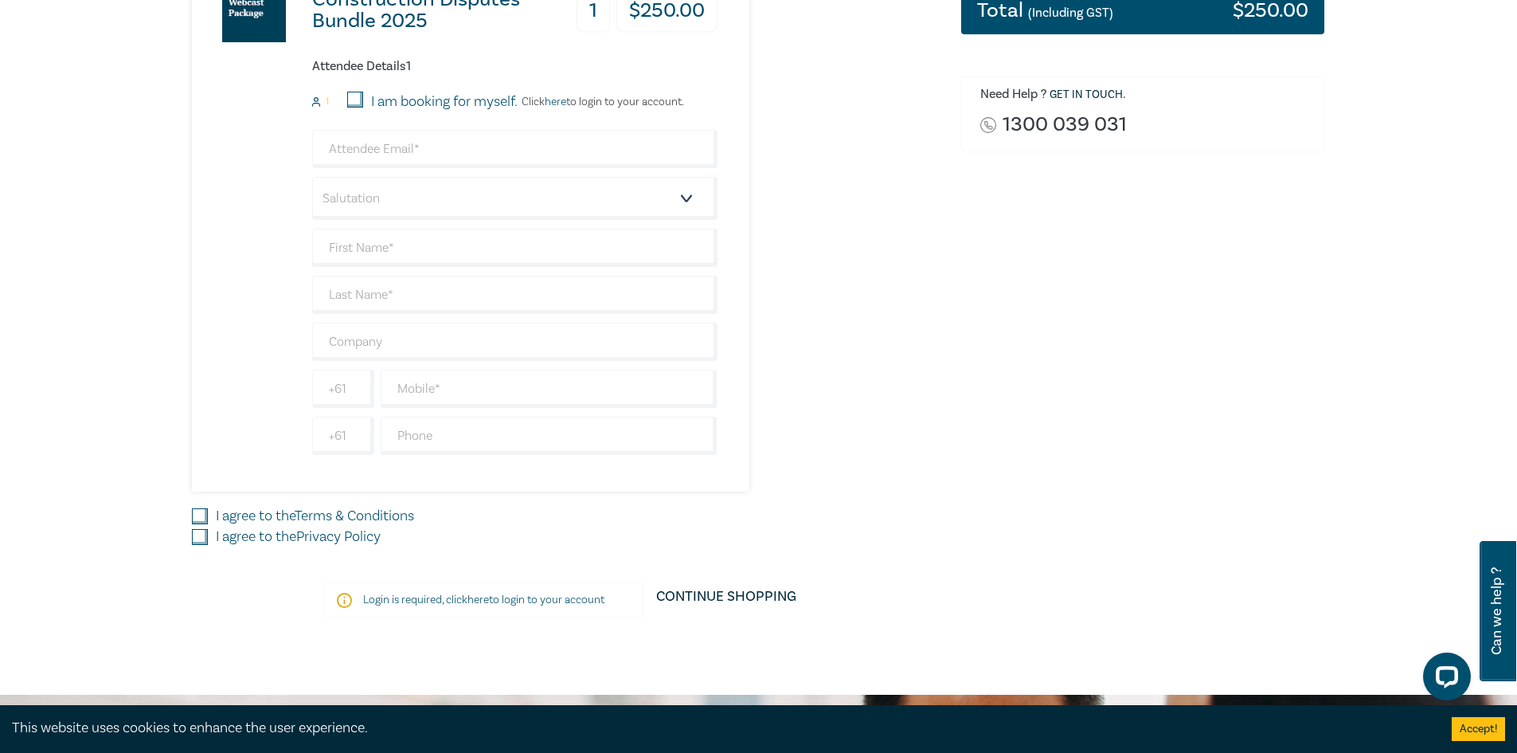
click at [566, 104] on link "here" at bounding box center [556, 102] width 22 height 14
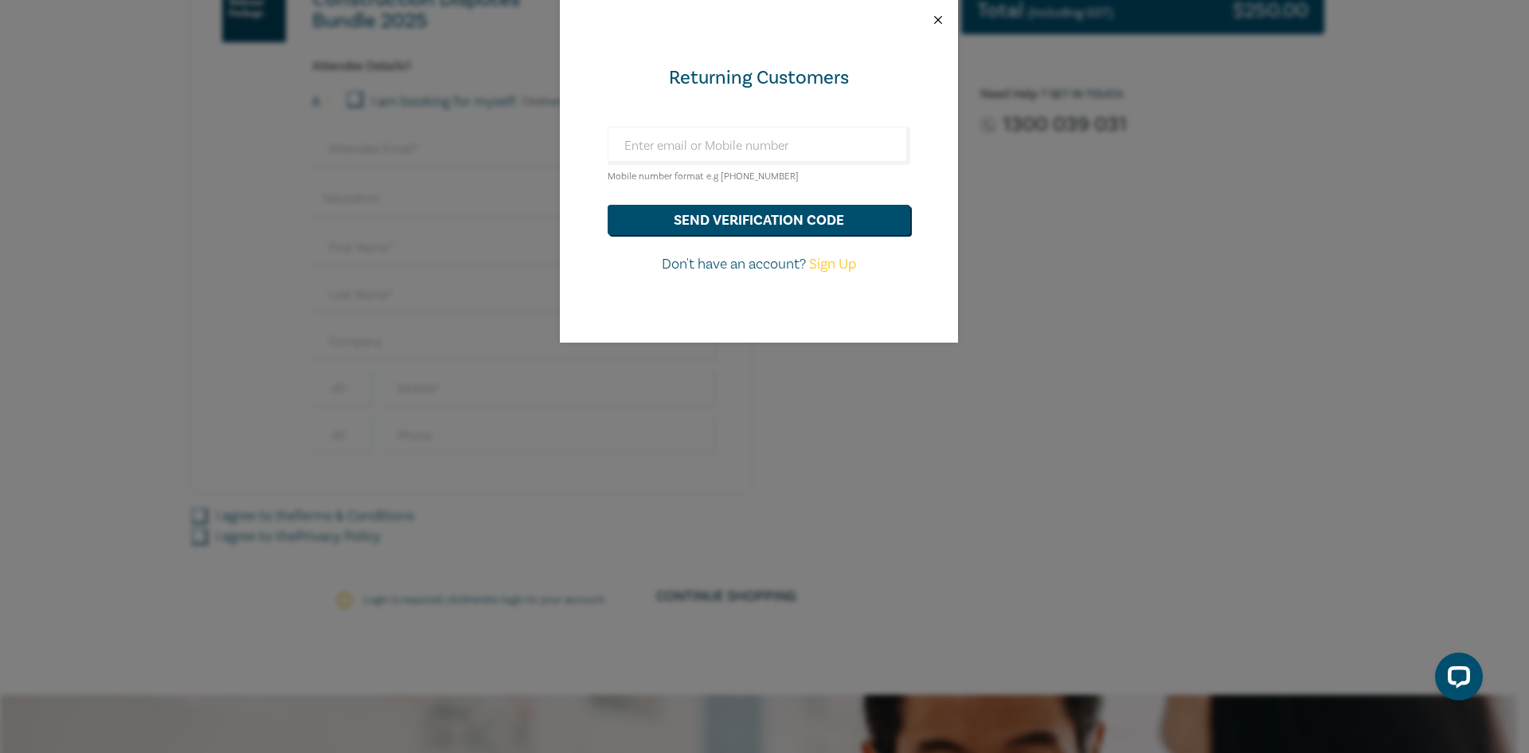
click at [942, 20] on button "Close" at bounding box center [938, 20] width 14 height 14
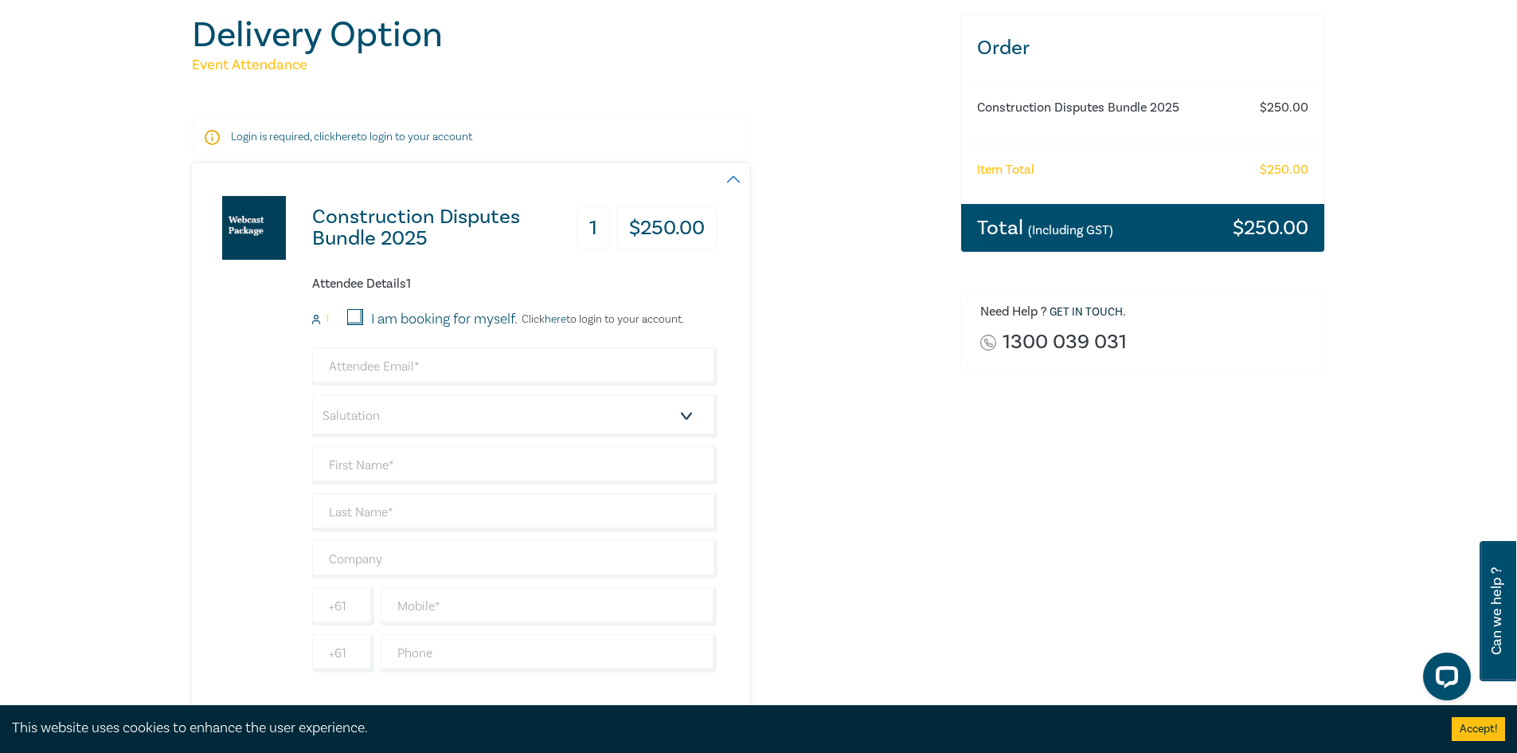
scroll to position [159, 0]
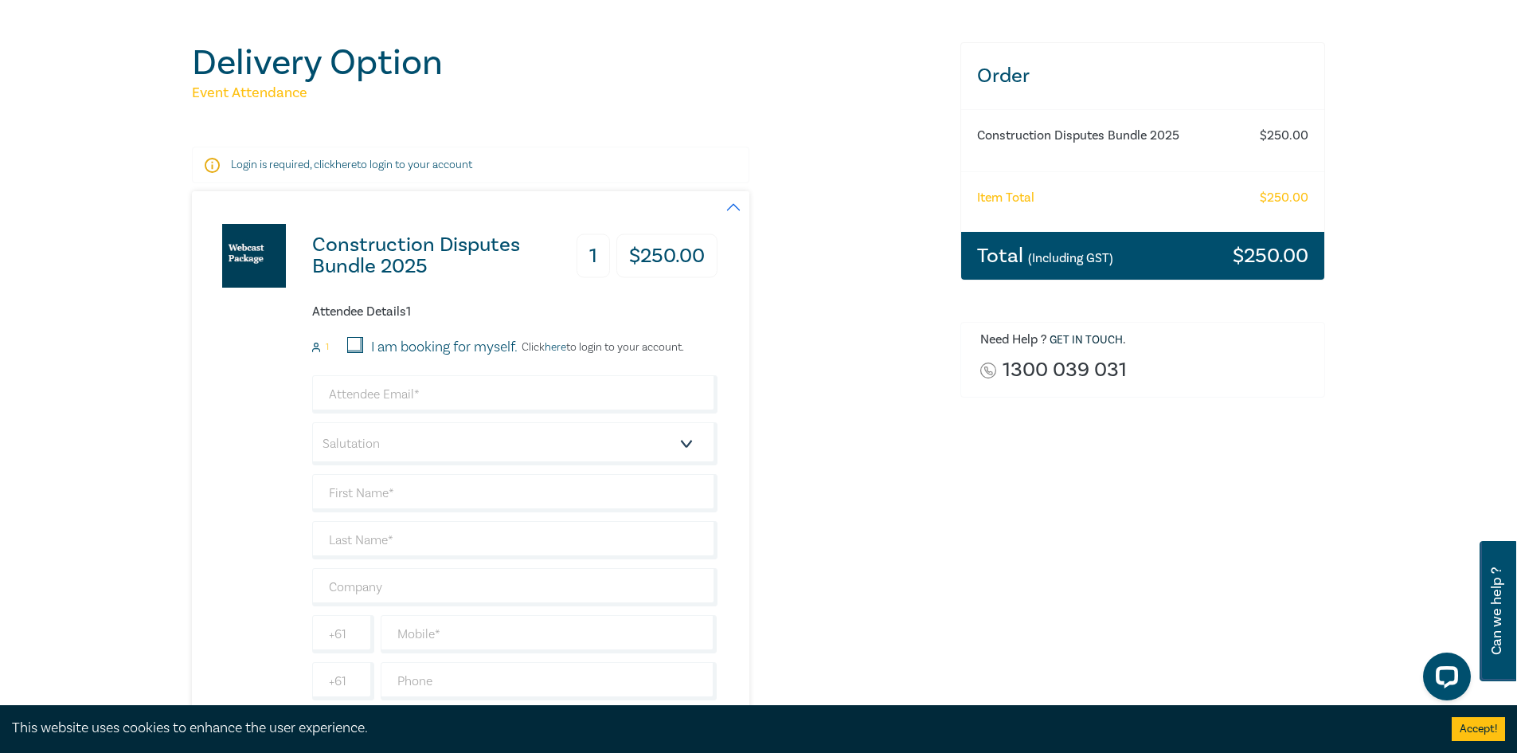
click at [557, 348] on link "here" at bounding box center [556, 347] width 22 height 14
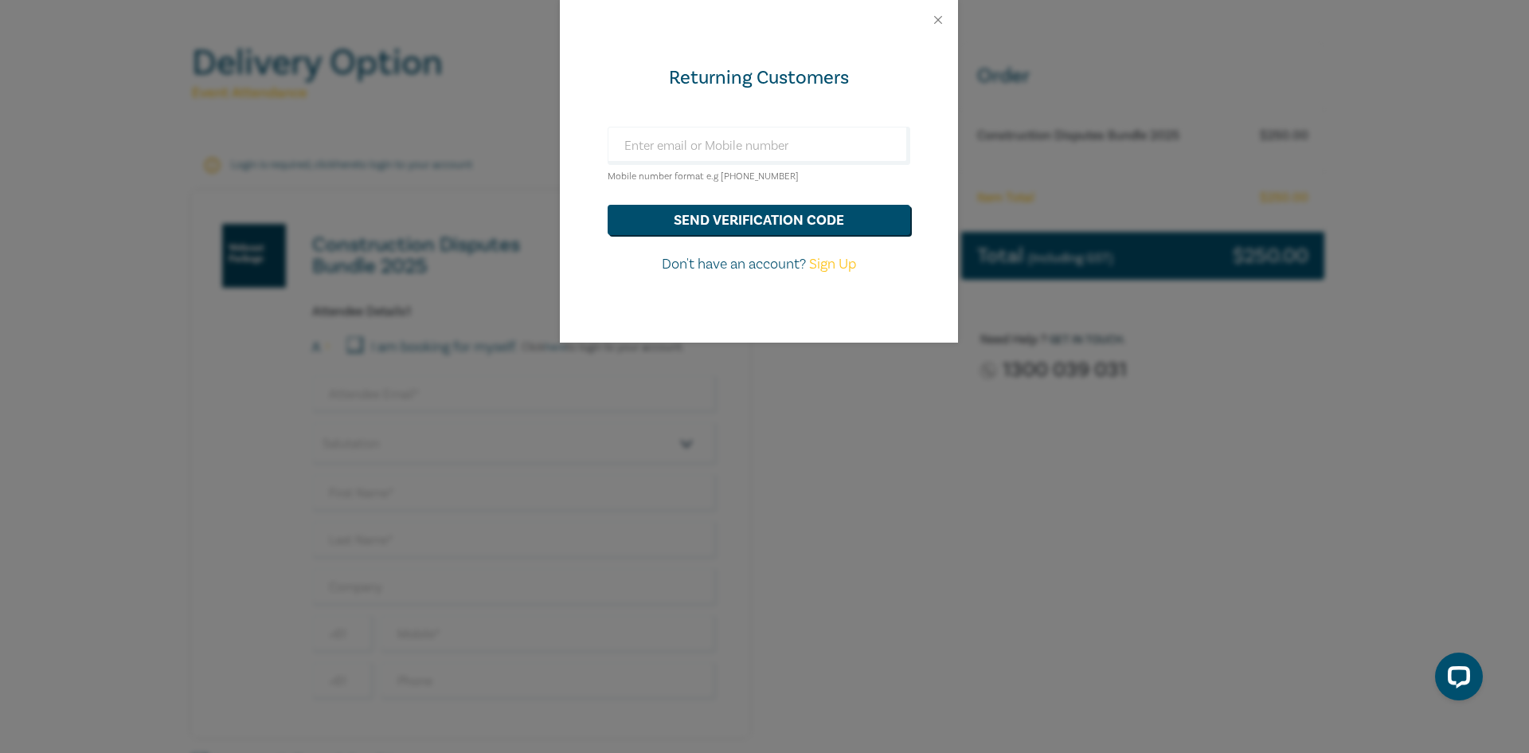
click at [839, 264] on link "Sign Up" at bounding box center [832, 264] width 47 height 18
select select "AU"
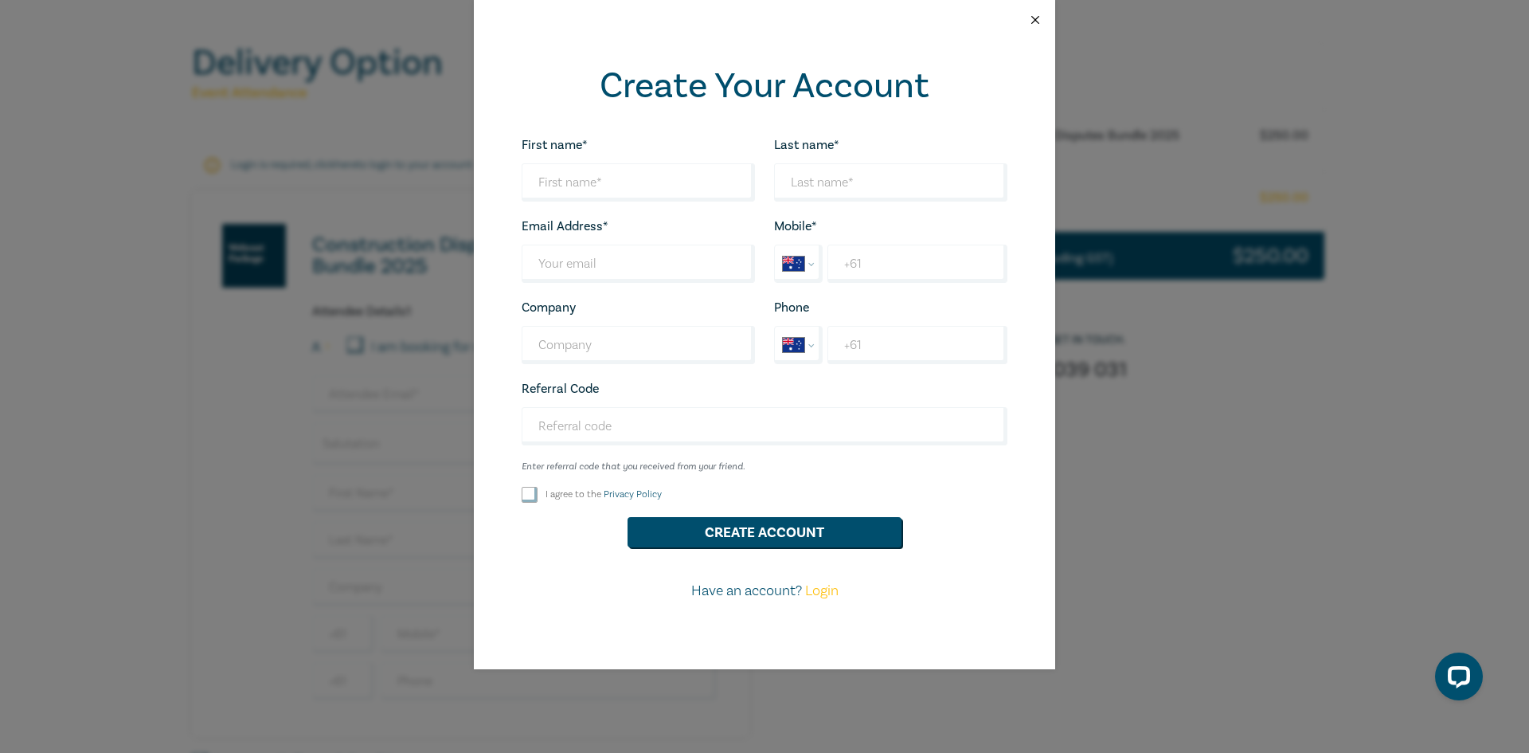
click at [1039, 21] on button "Close" at bounding box center [1035, 20] width 14 height 14
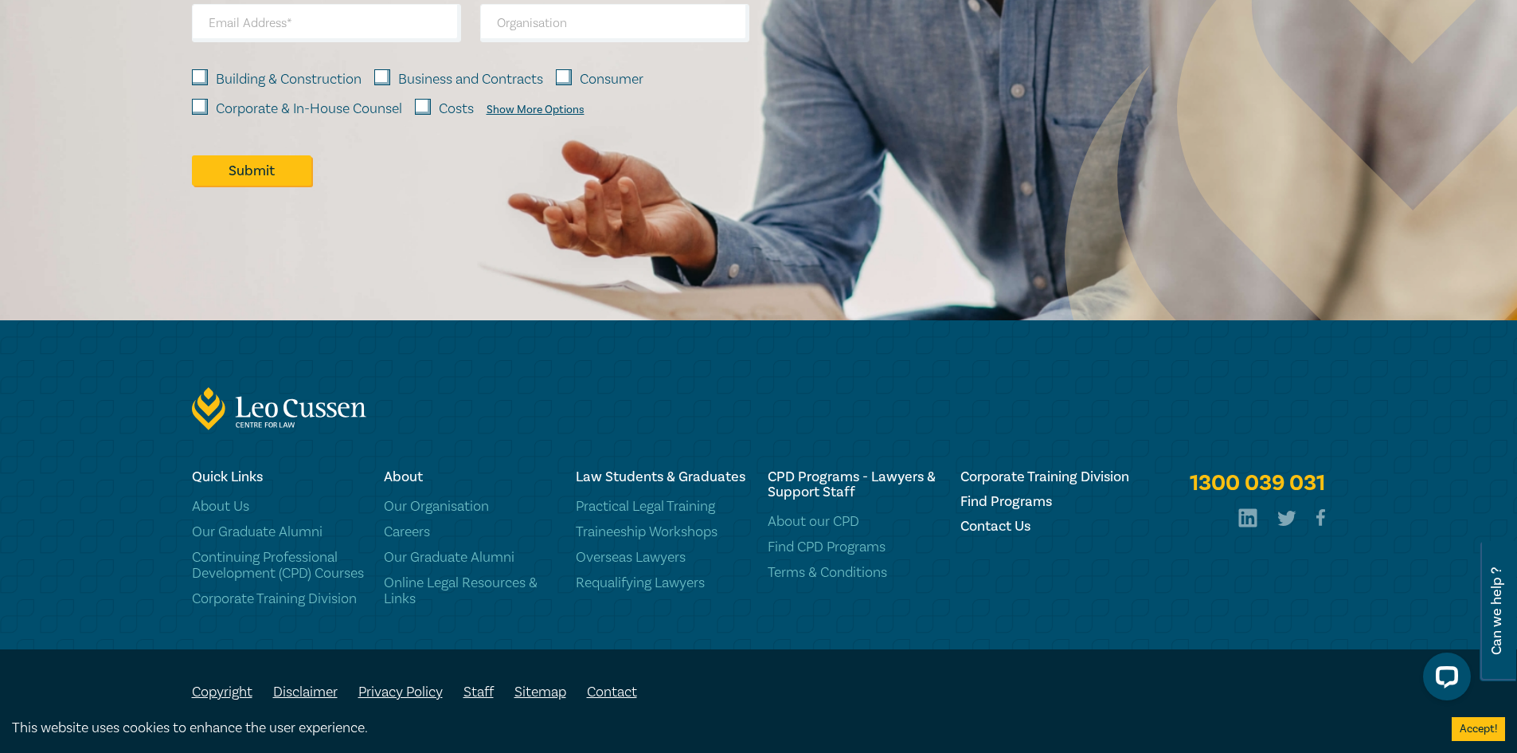
scroll to position [2773, 0]
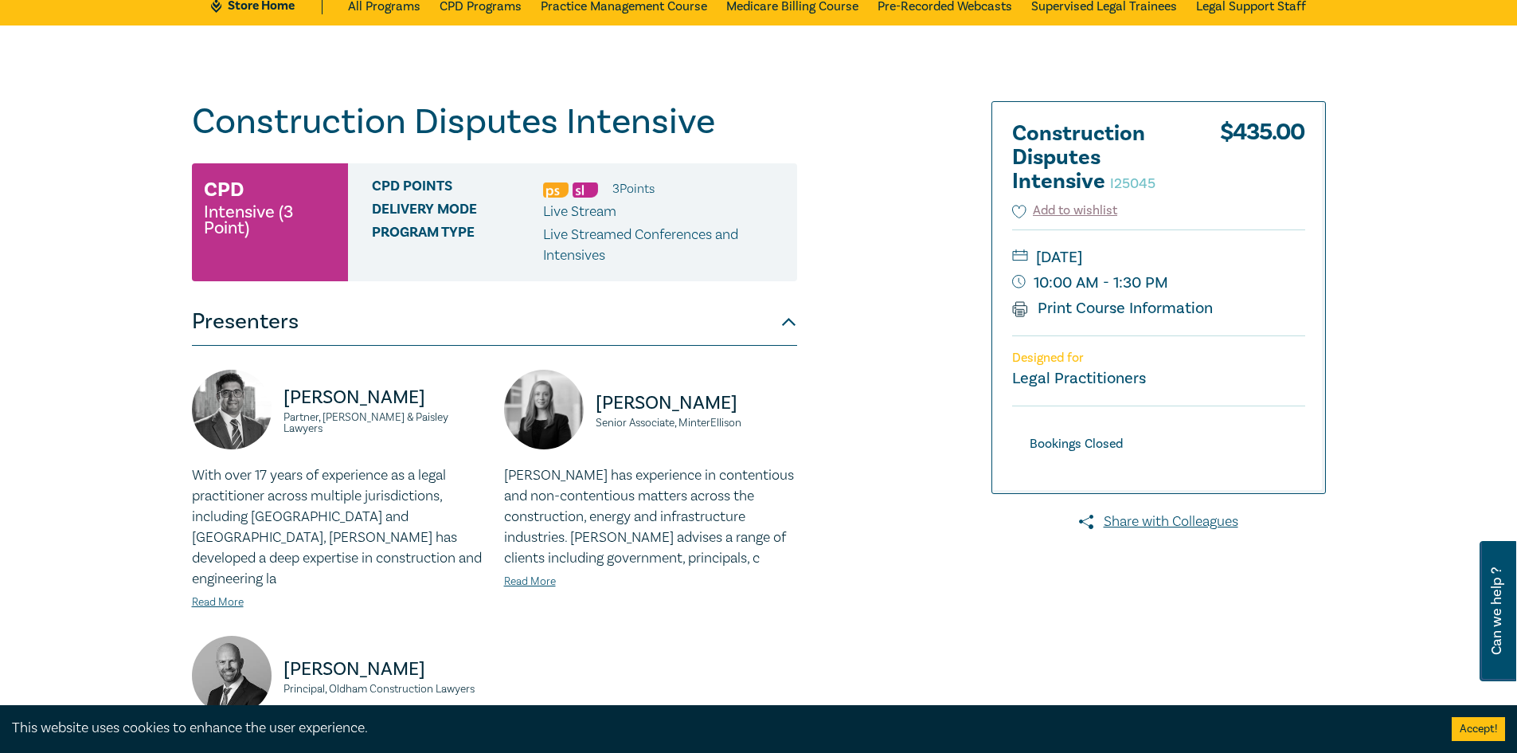
scroll to position [80, 0]
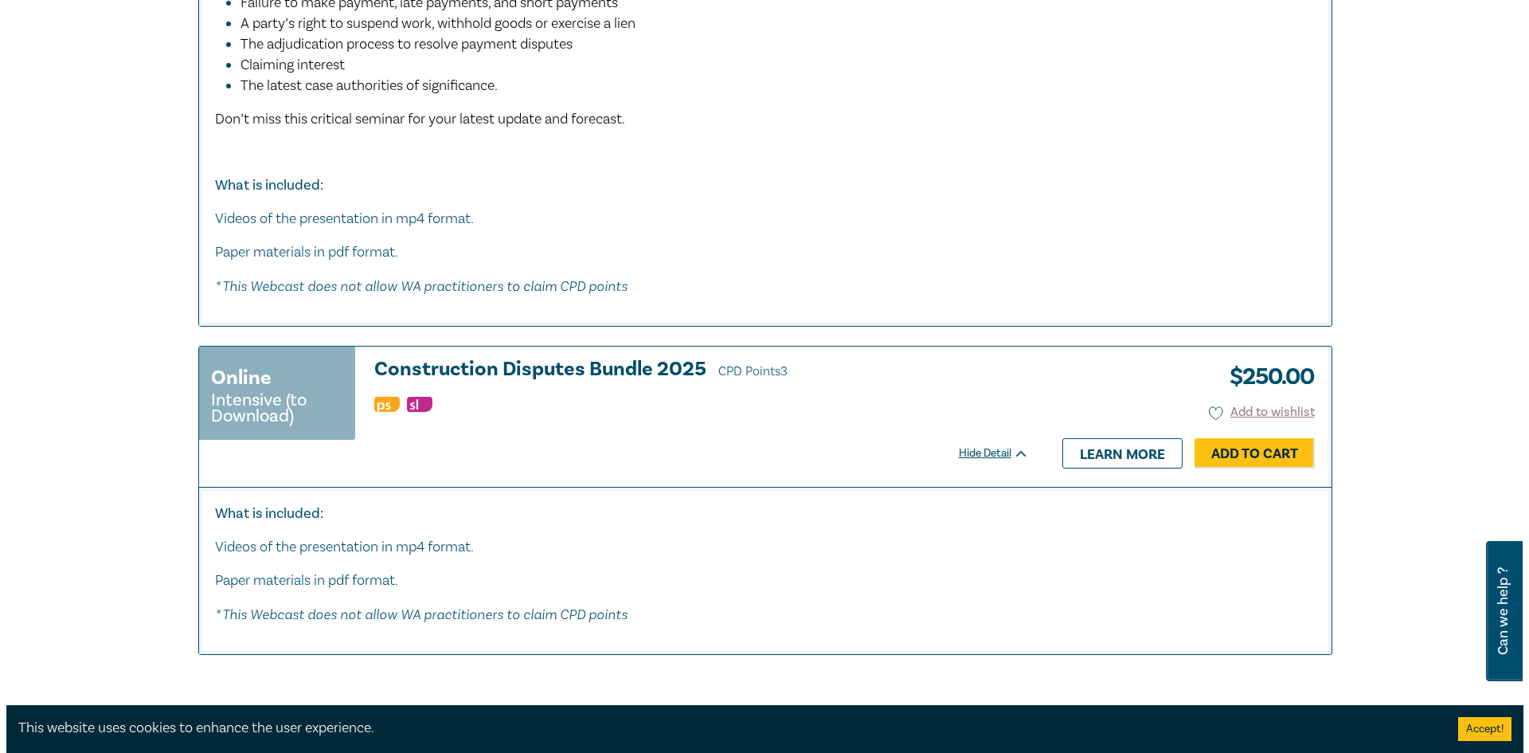
scroll to position [1738, 0]
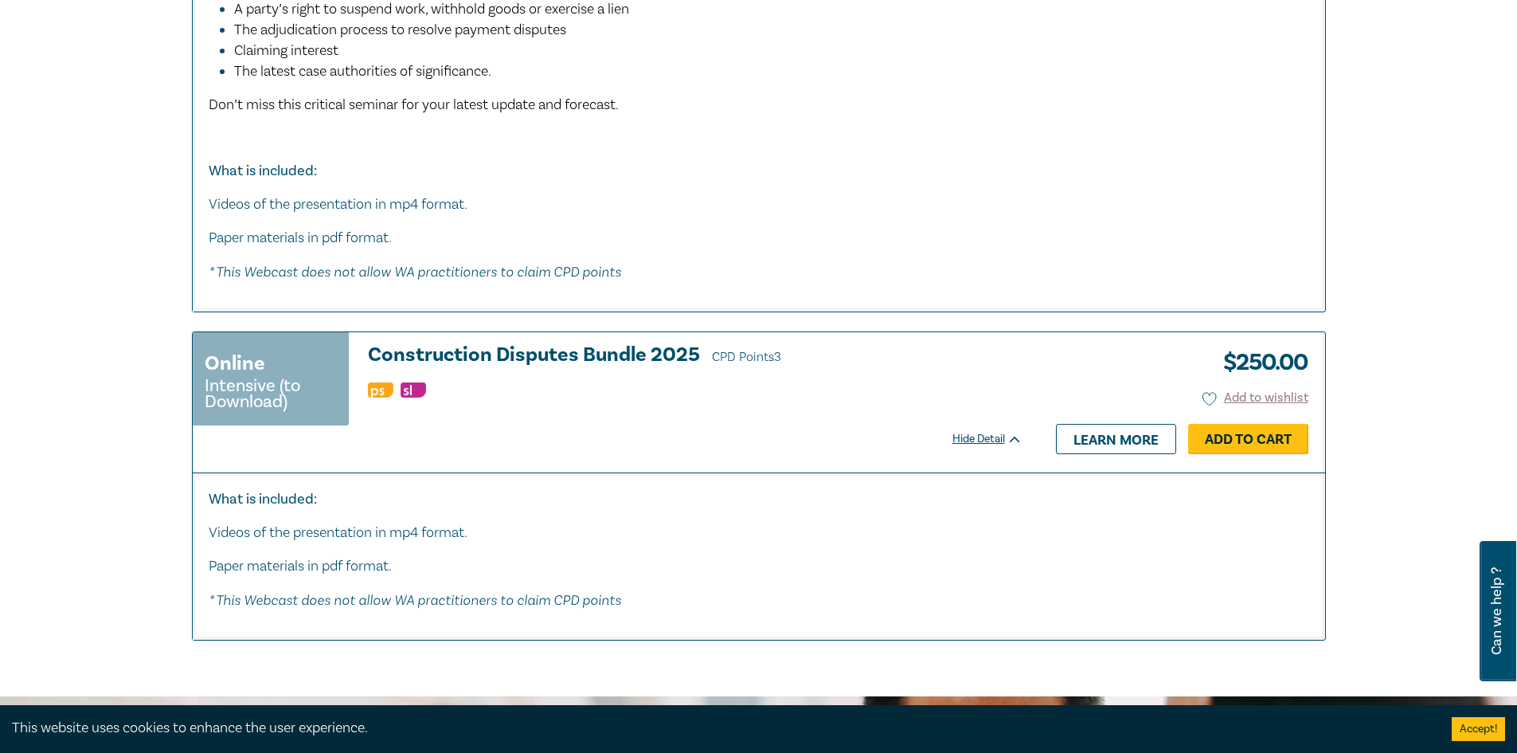
click at [1277, 436] on link "Add to Cart" at bounding box center [1248, 439] width 120 height 30
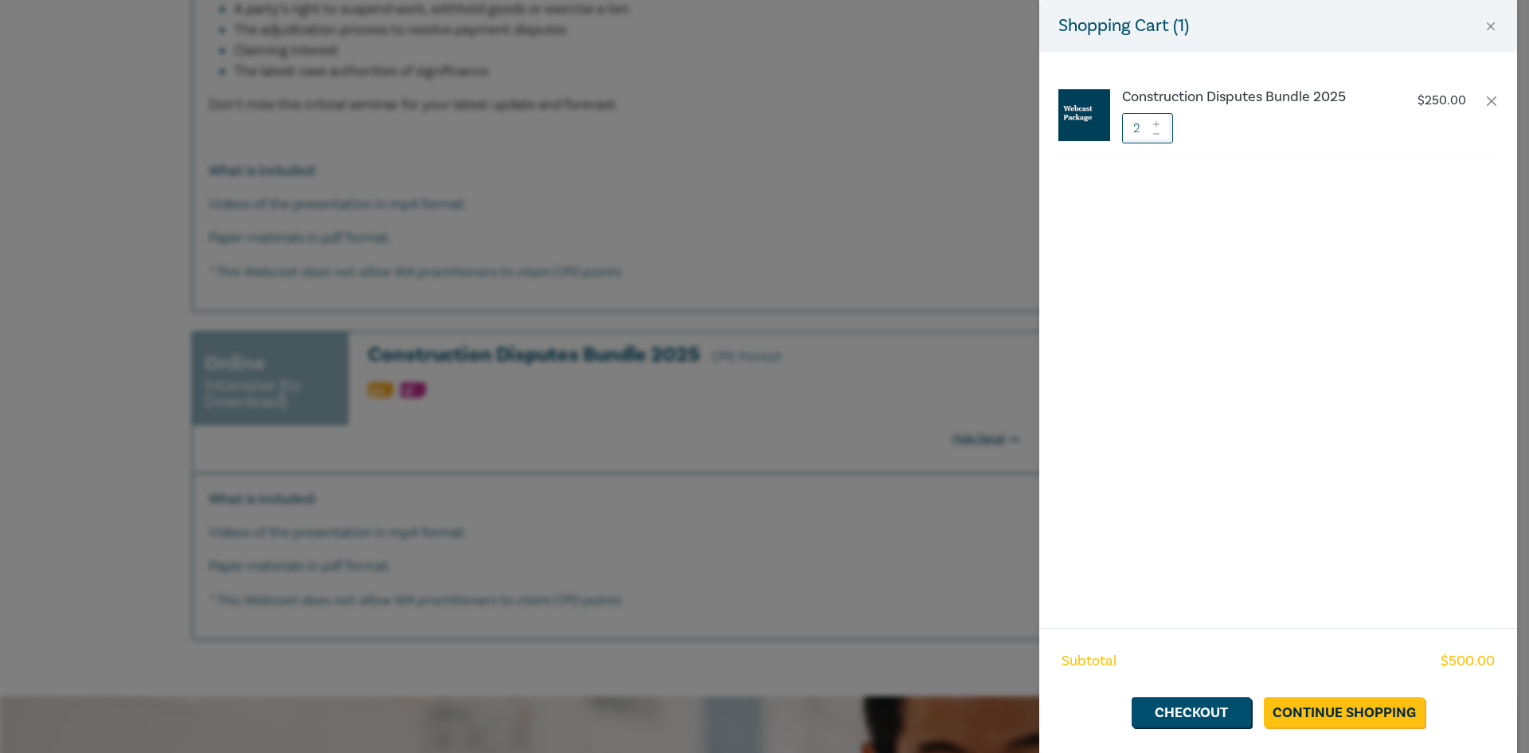
click at [1160, 133] on icon at bounding box center [1156, 134] width 11 height 6
click at [1231, 713] on link "Checkout" at bounding box center [1191, 712] width 119 height 30
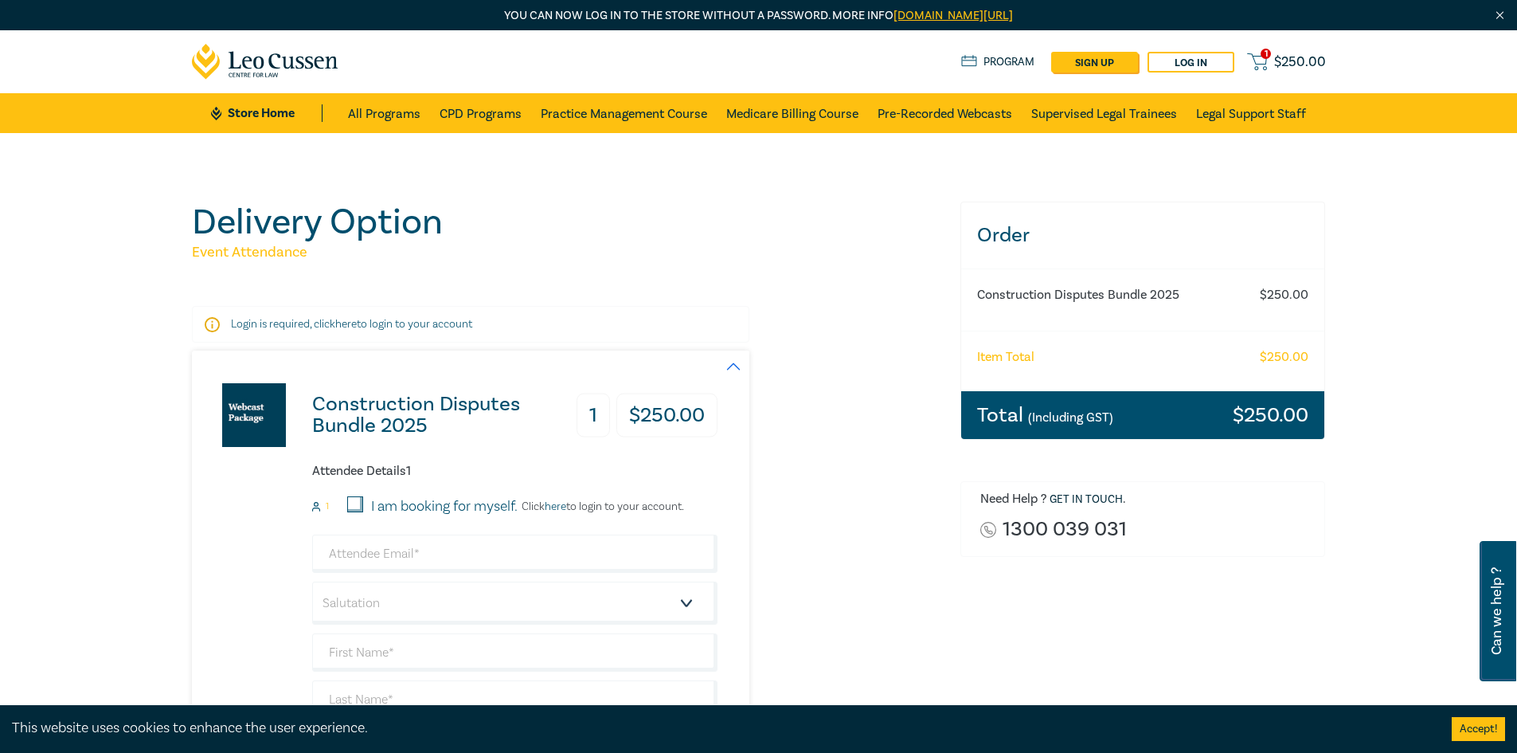
click at [1013, 17] on link "[DOMAIN_NAME][URL]" at bounding box center [953, 15] width 119 height 15
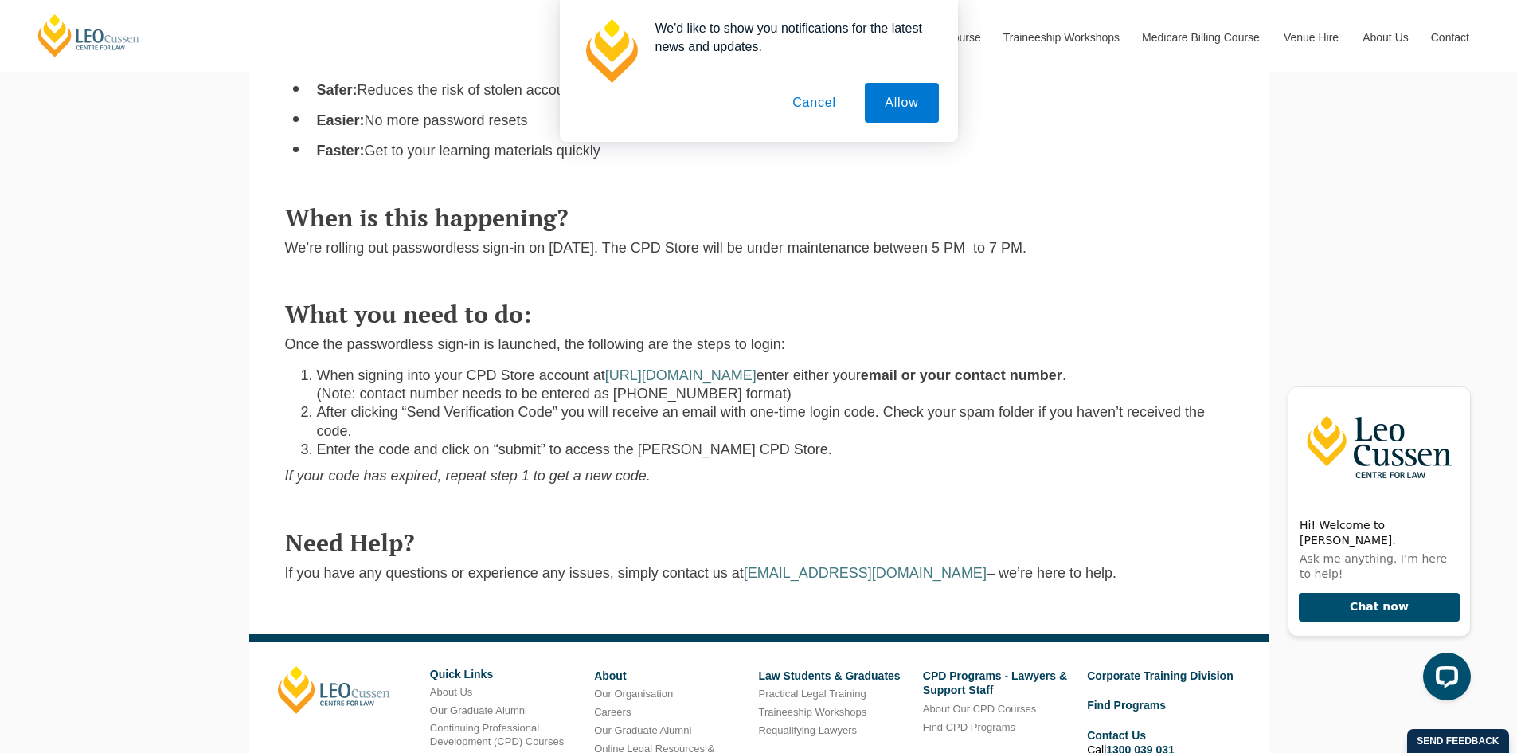
scroll to position [796, 0]
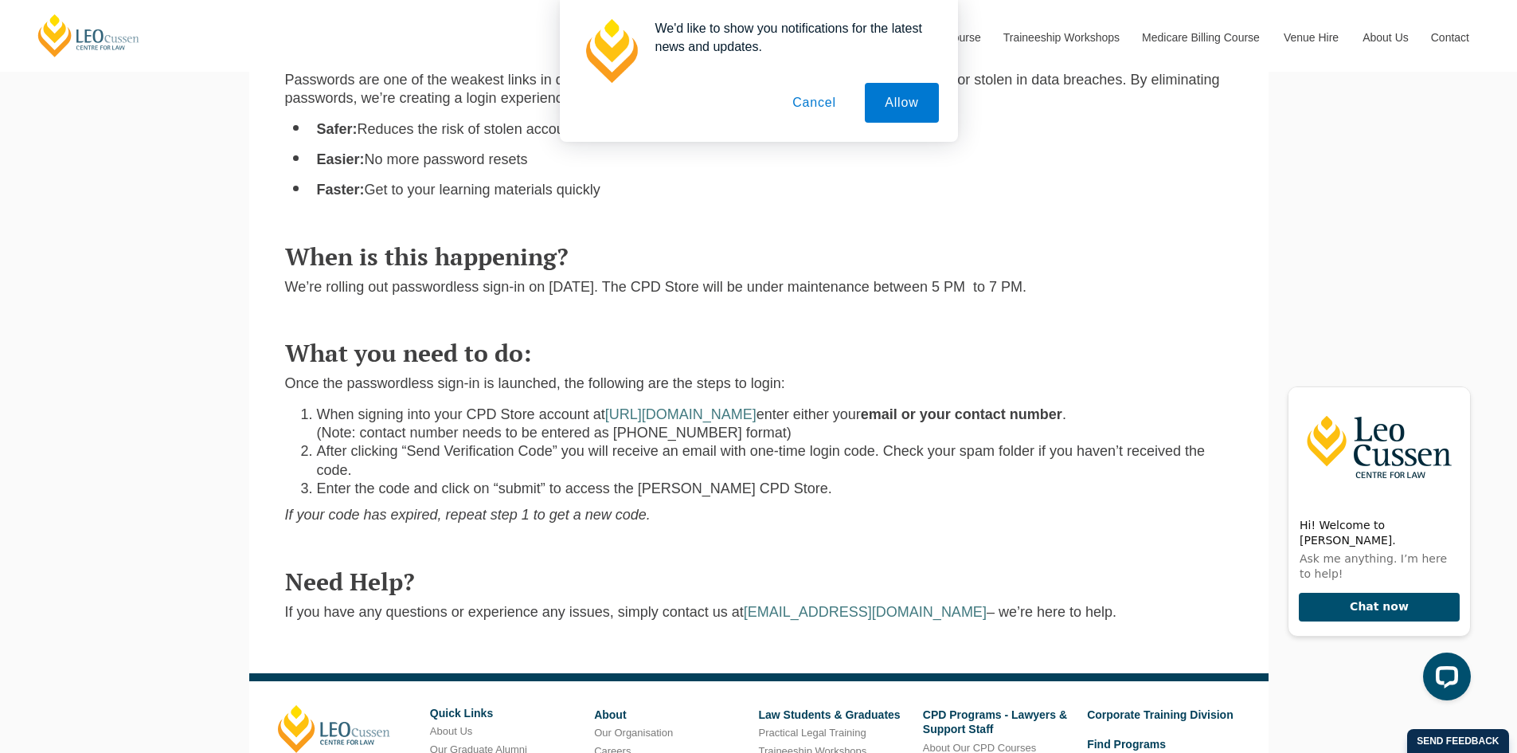
click at [815, 109] on button "Cancel" at bounding box center [815, 103] width 84 height 40
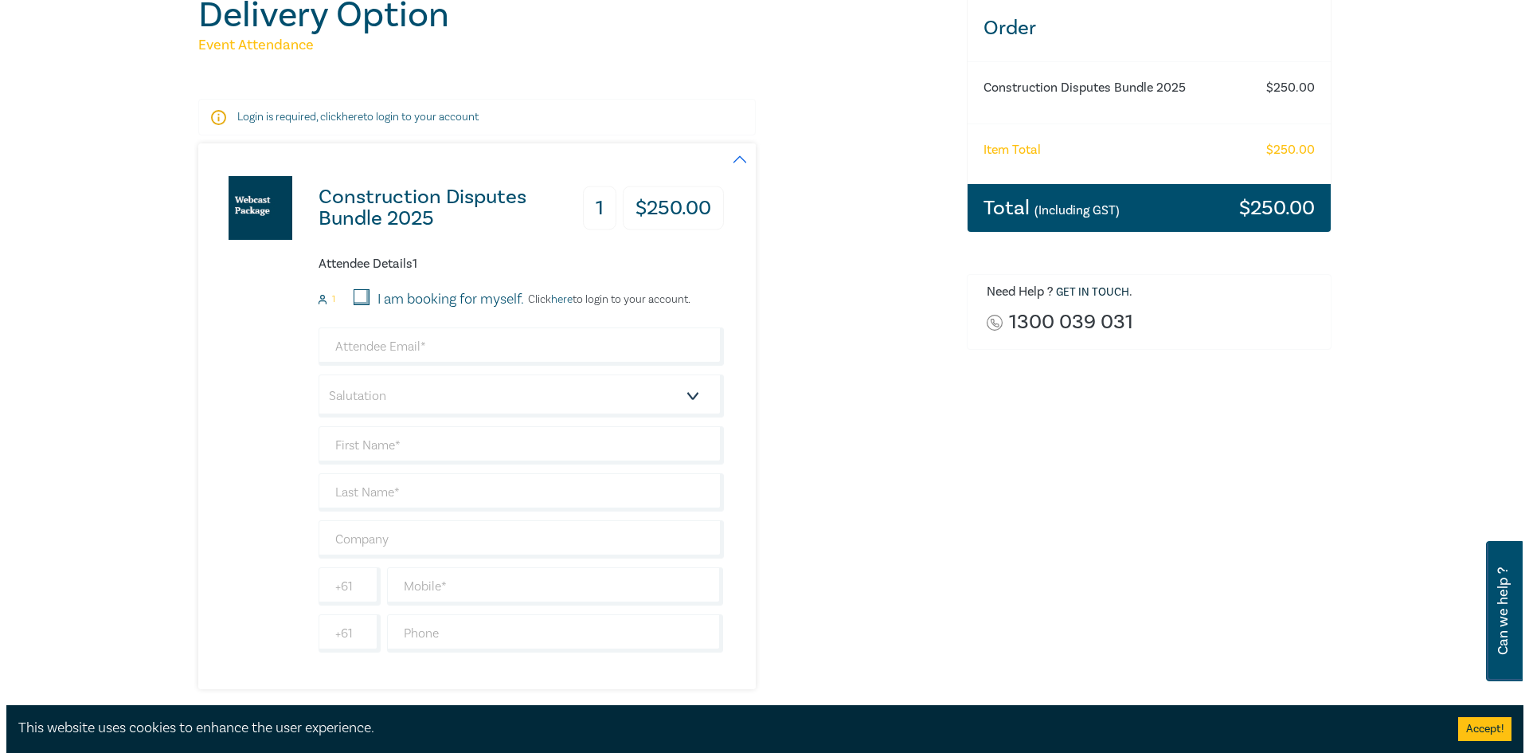
scroll to position [159, 0]
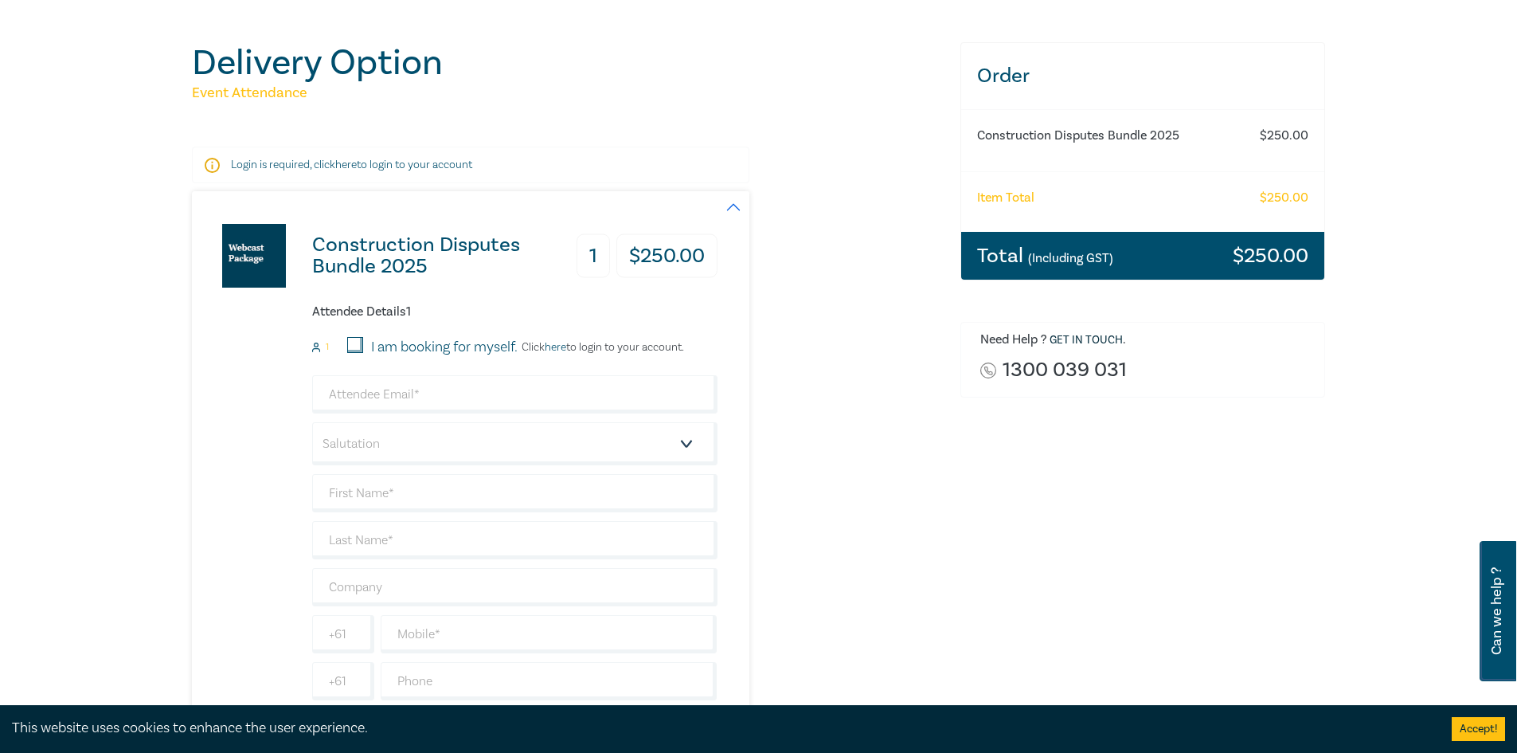
click at [353, 167] on link "here" at bounding box center [346, 165] width 22 height 14
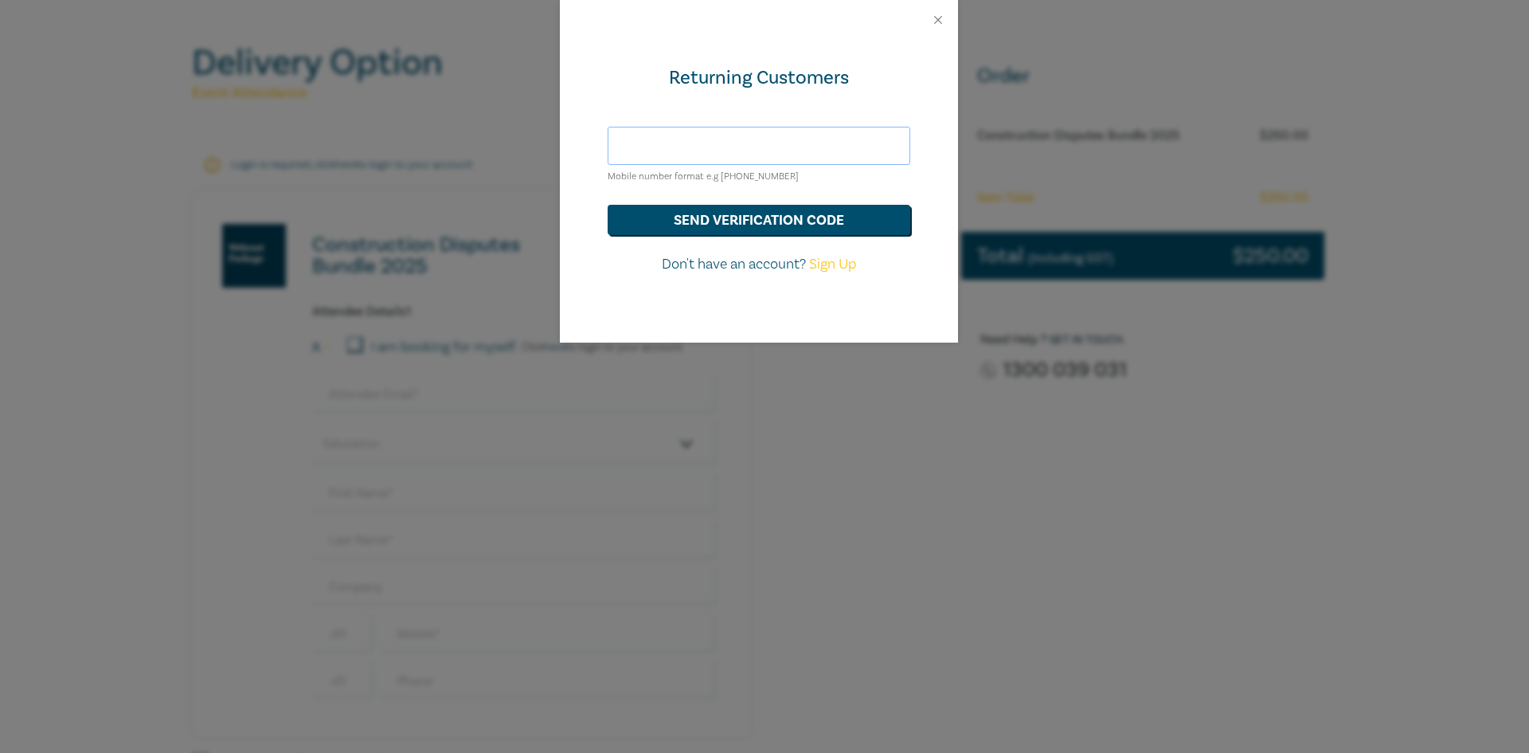
click at [677, 137] on input "text" at bounding box center [759, 146] width 303 height 38
type input "[EMAIL_ADDRESS][DOMAIN_NAME]"
click at [818, 215] on button "send verification code" at bounding box center [759, 220] width 303 height 30
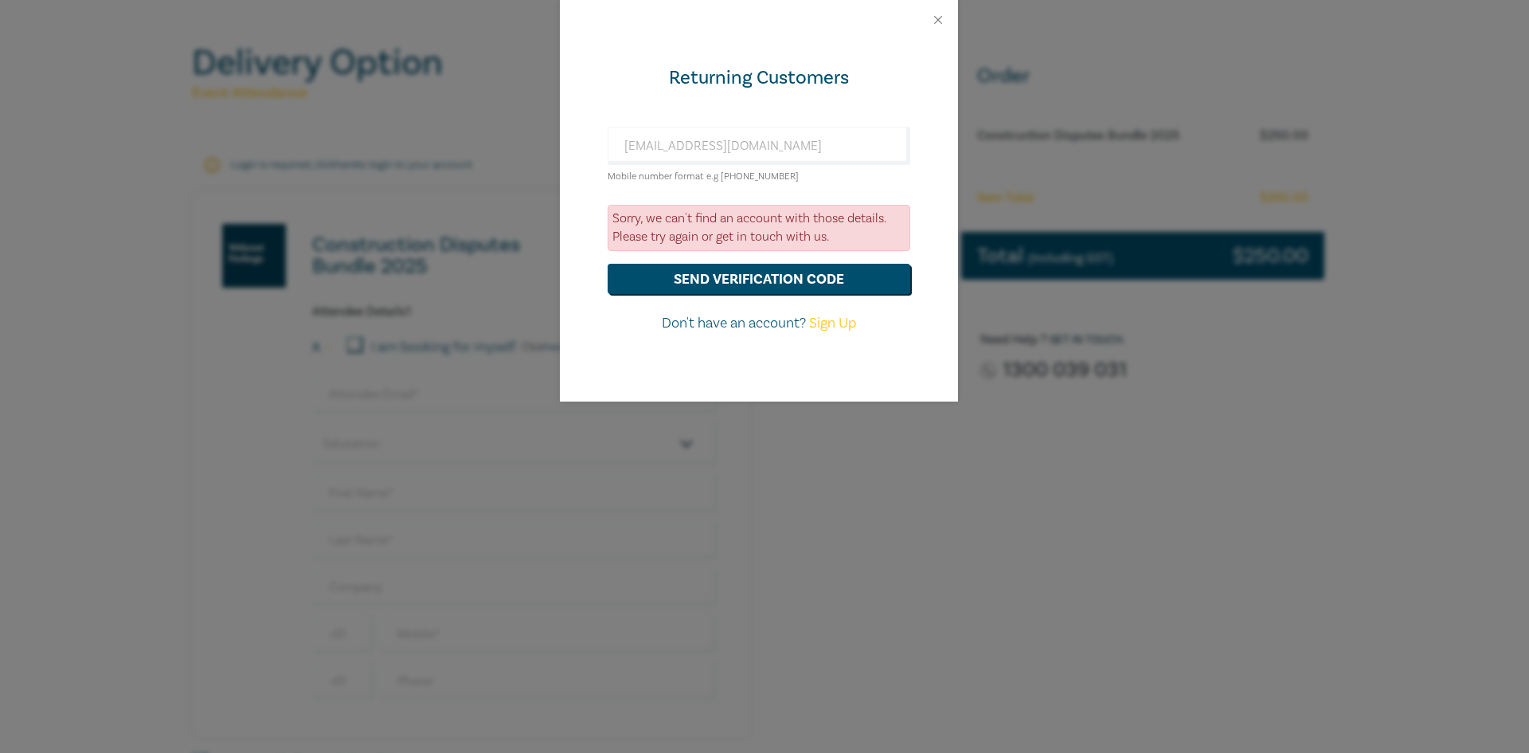
click at [846, 321] on link "Sign Up" at bounding box center [832, 323] width 47 height 18
select select "AU"
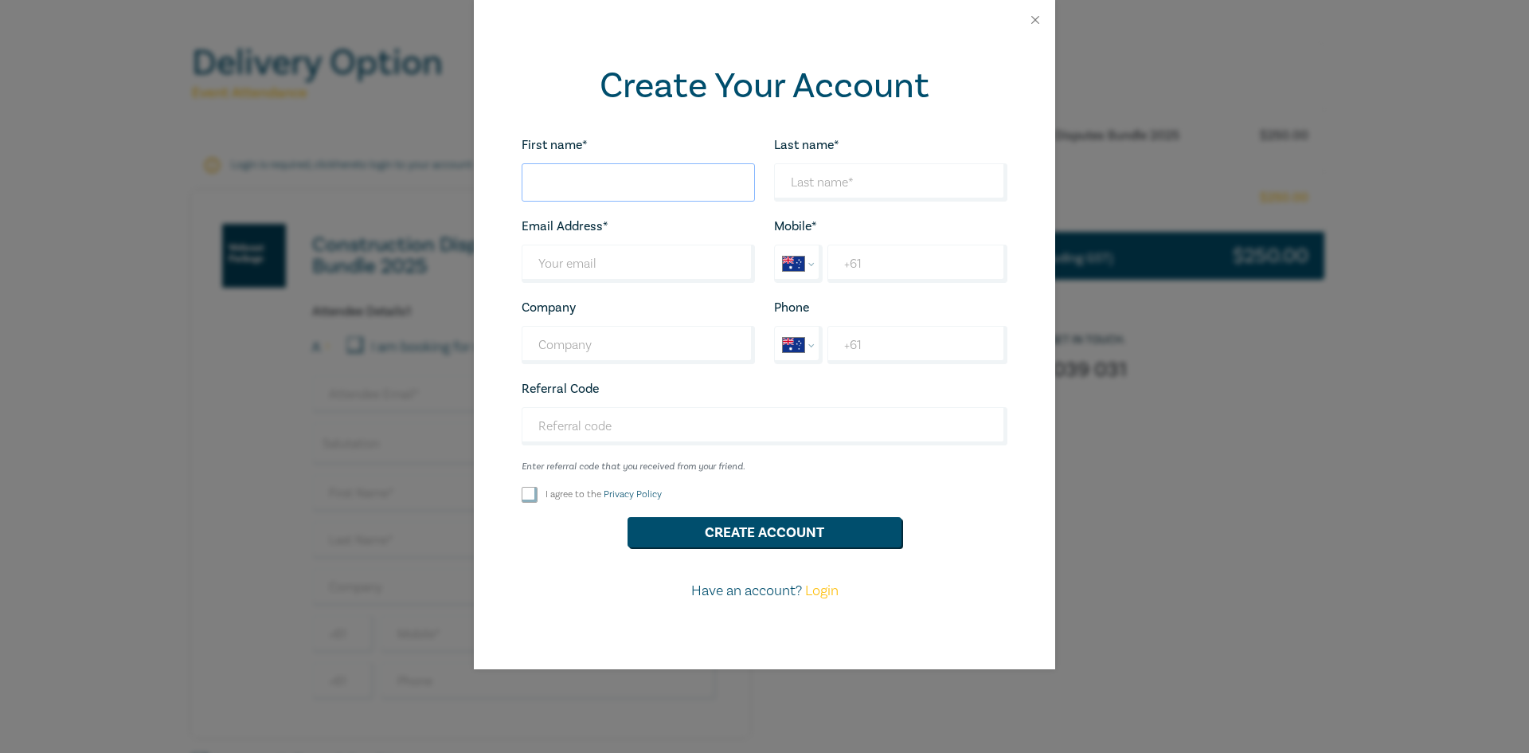
click at [599, 191] on input "First name*" at bounding box center [638, 182] width 233 height 38
type input "Savvas"
click at [846, 175] on input "Last name*" at bounding box center [890, 182] width 233 height 38
type input "Kyriacou"
click at [616, 266] on input "Last name*" at bounding box center [638, 264] width 233 height 38
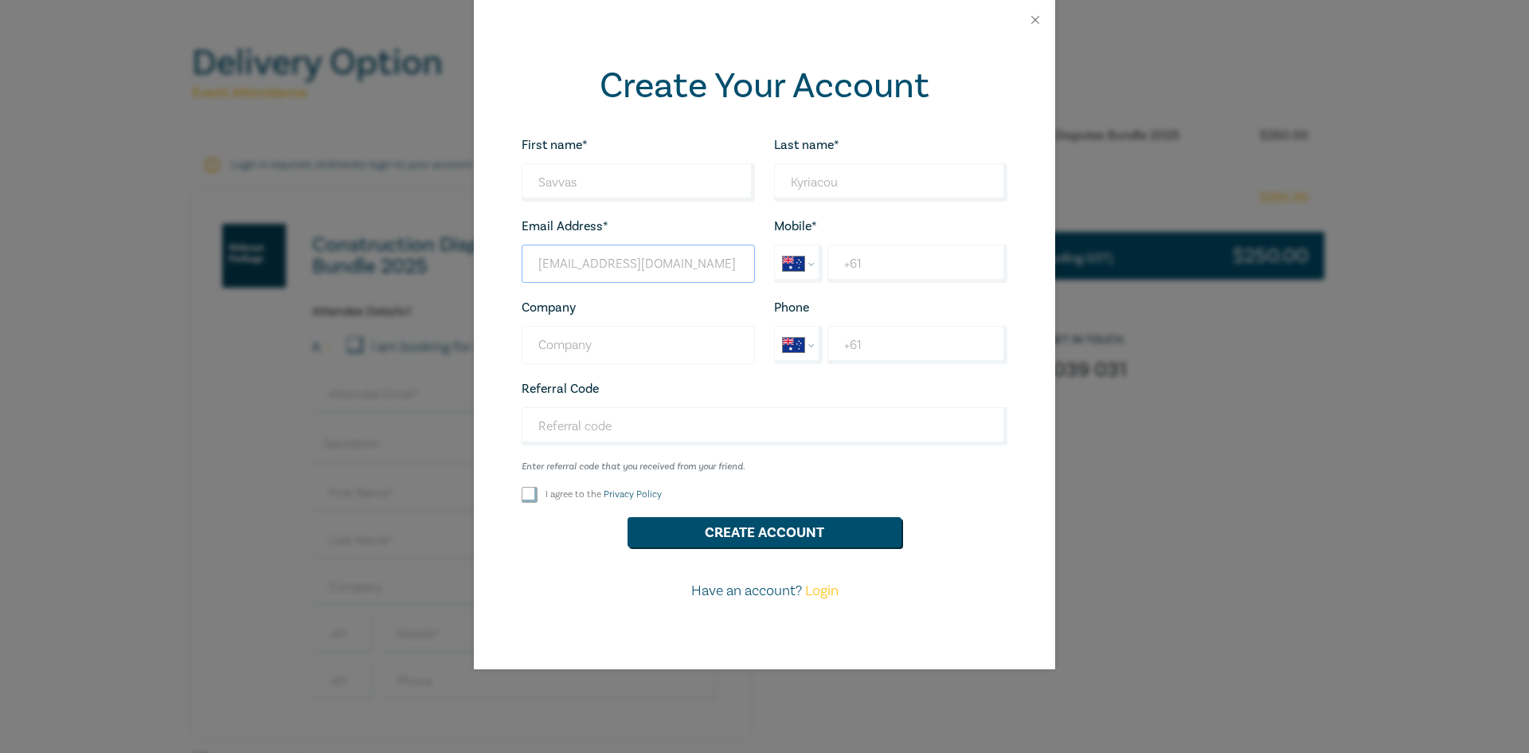
type input "[EMAIL_ADDRESS][DOMAIN_NAME]"
click at [692, 335] on input "Company" at bounding box center [638, 345] width 233 height 38
type input "Kyriacou Lawyers"
click at [883, 268] on input "+61" at bounding box center [918, 264] width 180 height 38
type input "+6"
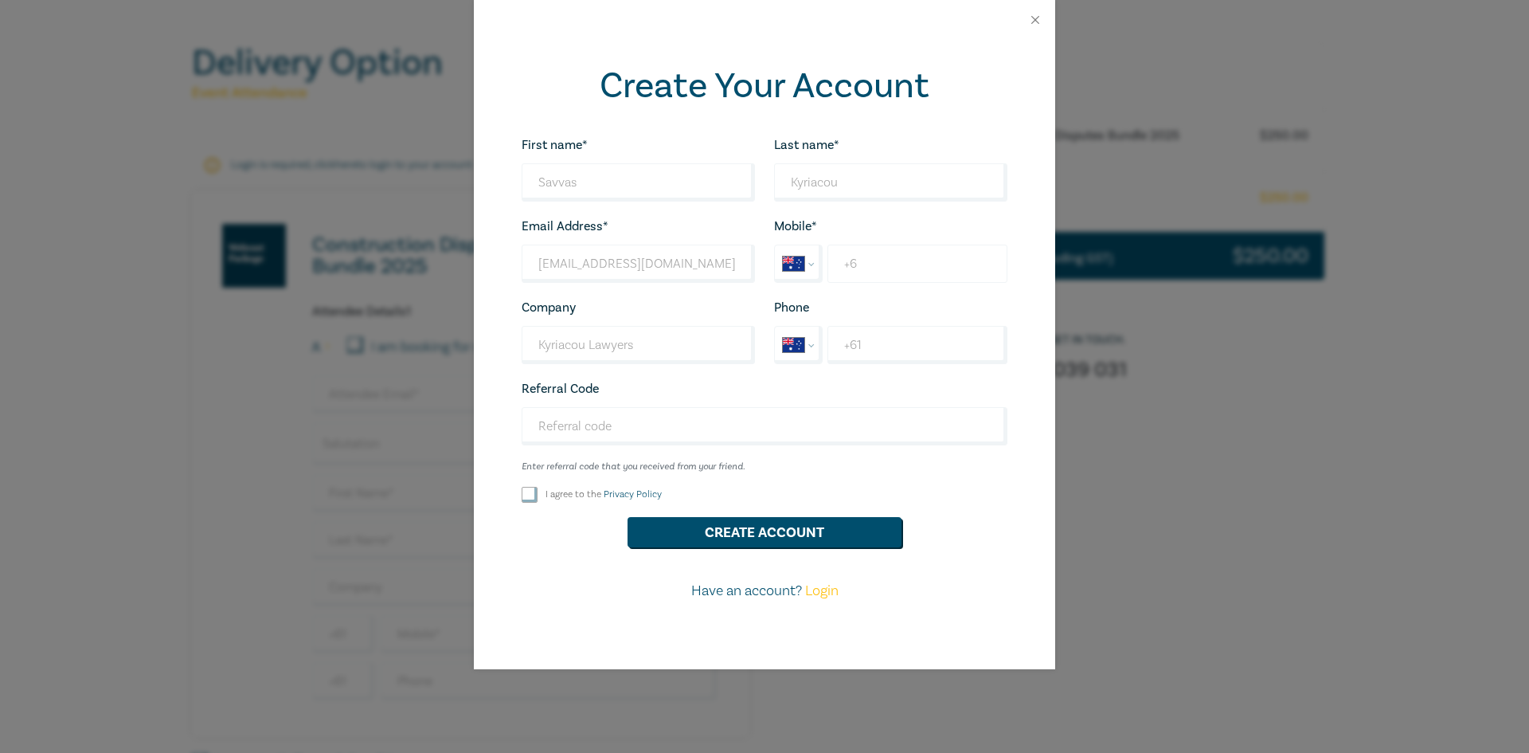
select select "ZZ"
type input "+"
click at [811, 265] on select "International Afghanistan Åland Islands Albania Algeria American Samoa Andorra …" at bounding box center [798, 263] width 47 height 37
click at [832, 346] on input "+61" at bounding box center [918, 345] width 180 height 38
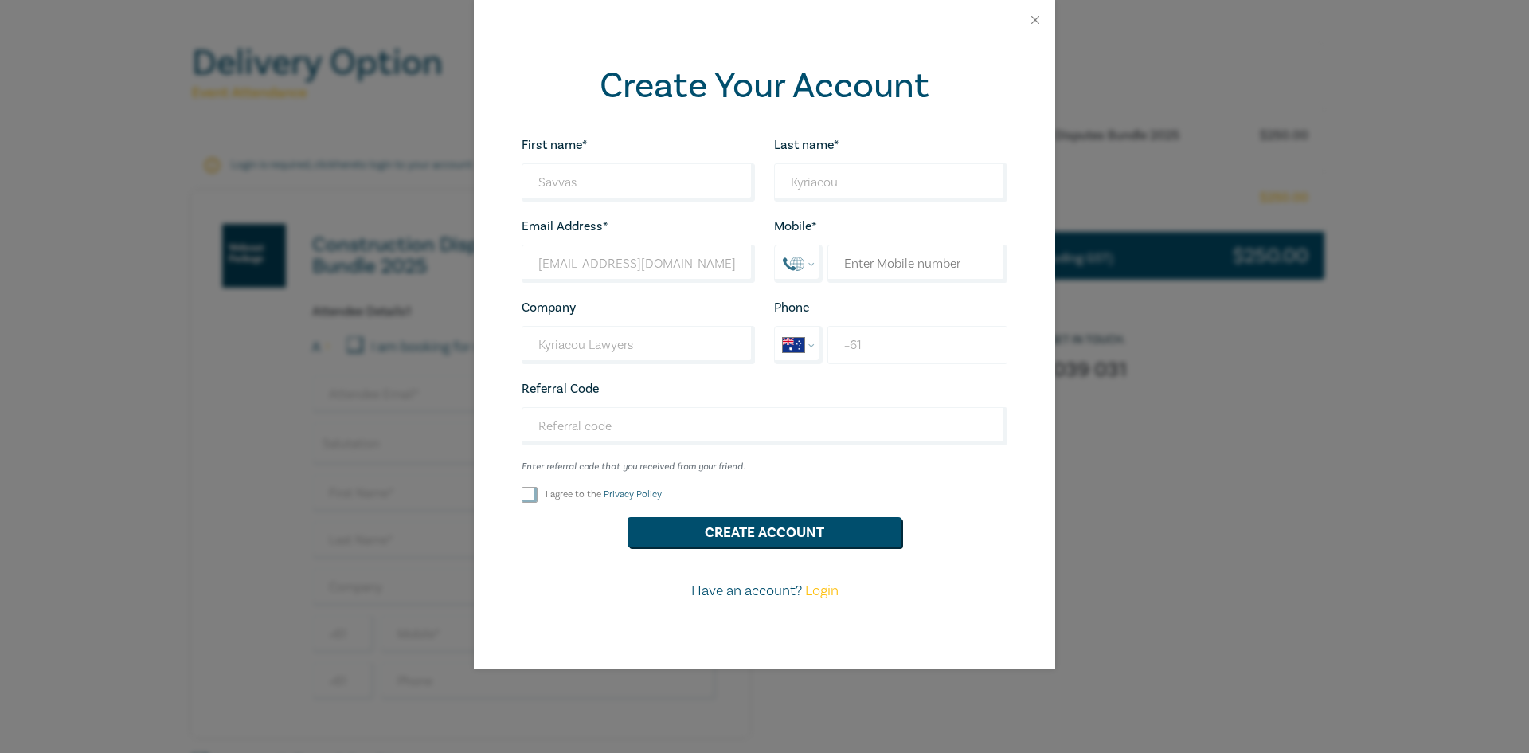
click at [888, 353] on input "+61" at bounding box center [918, 345] width 180 height 38
type input "+61 3 9435 2888"
click at [581, 432] on input "Referral Code" at bounding box center [765, 426] width 486 height 38
click at [568, 492] on label "I agree to the Privacy Policy" at bounding box center [604, 494] width 116 height 14
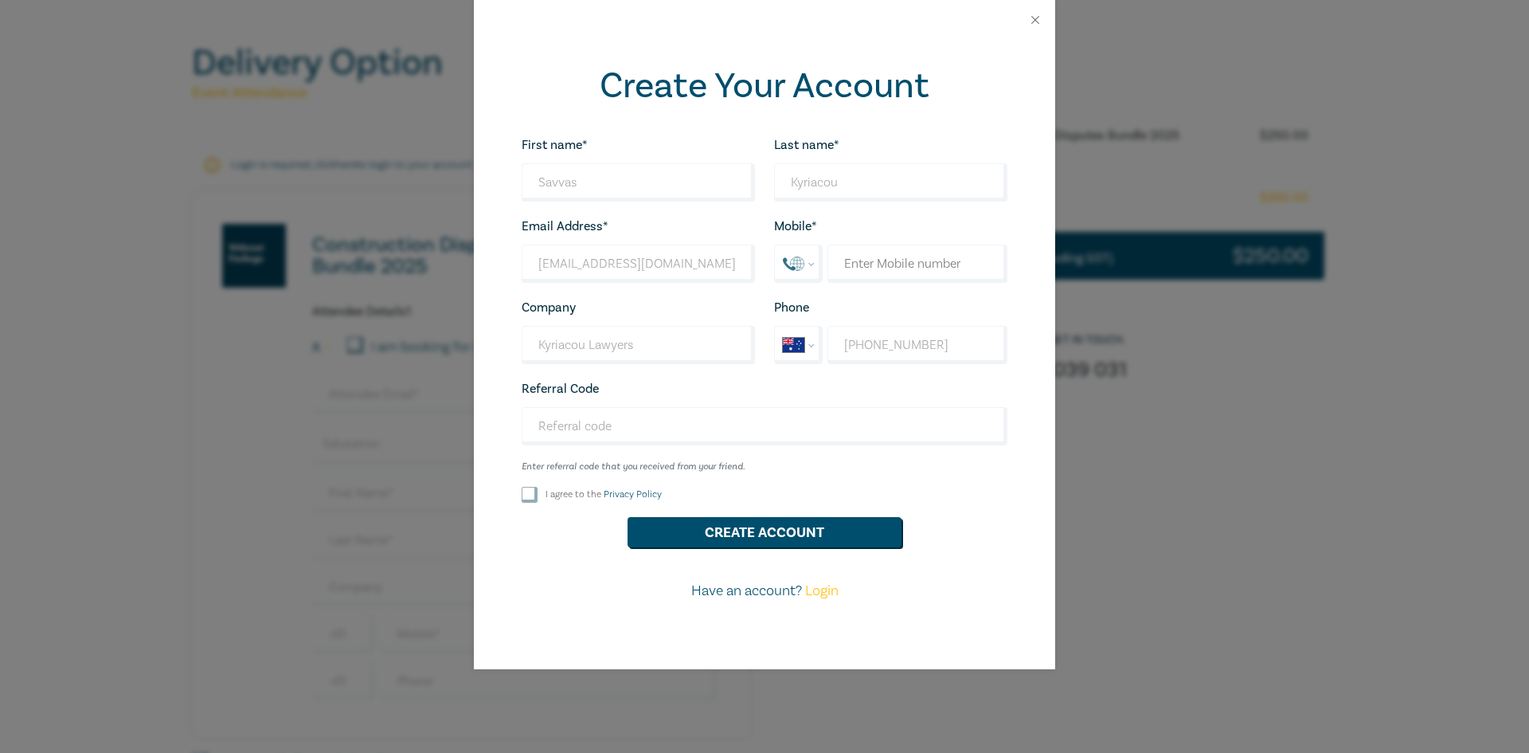
checkbox input "true"
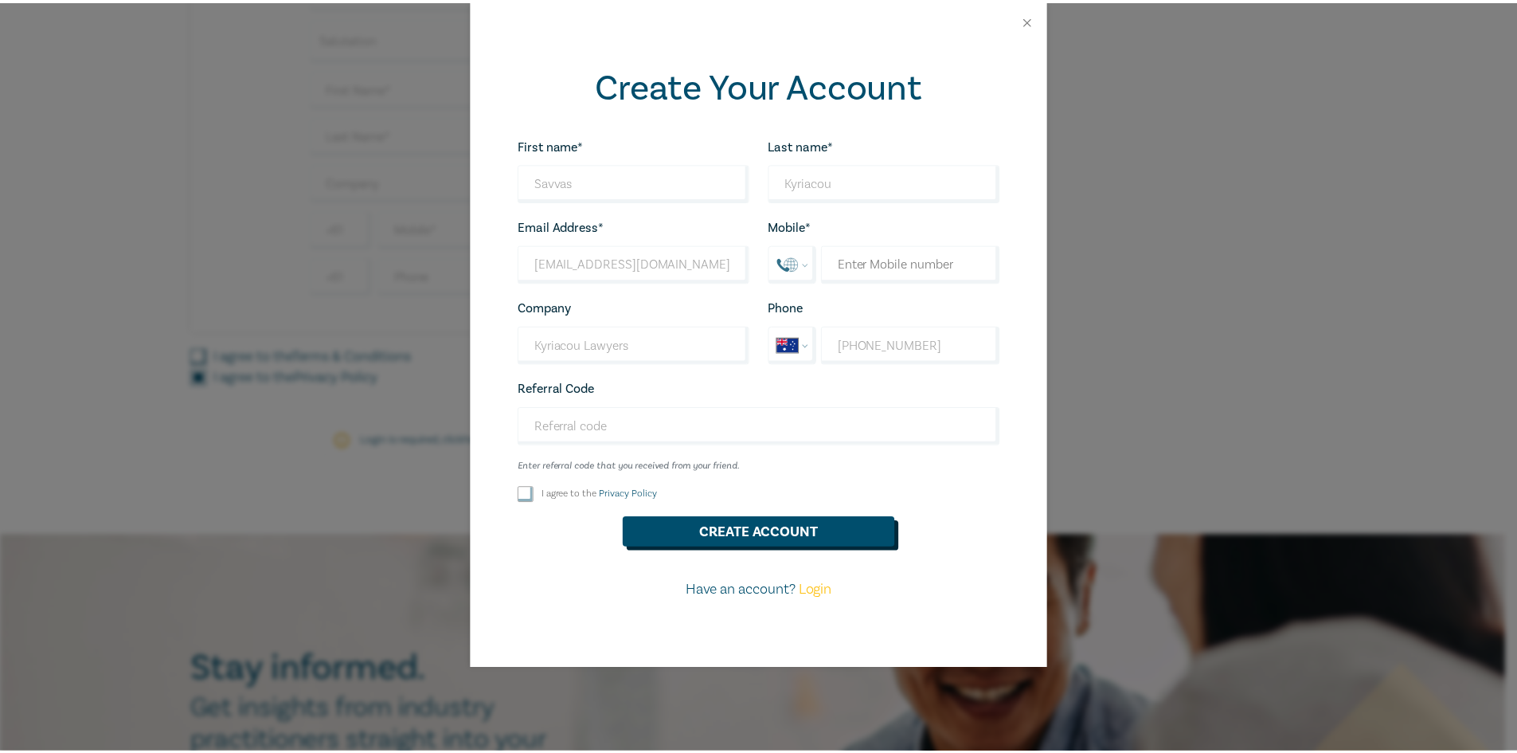
scroll to position [565, 0]
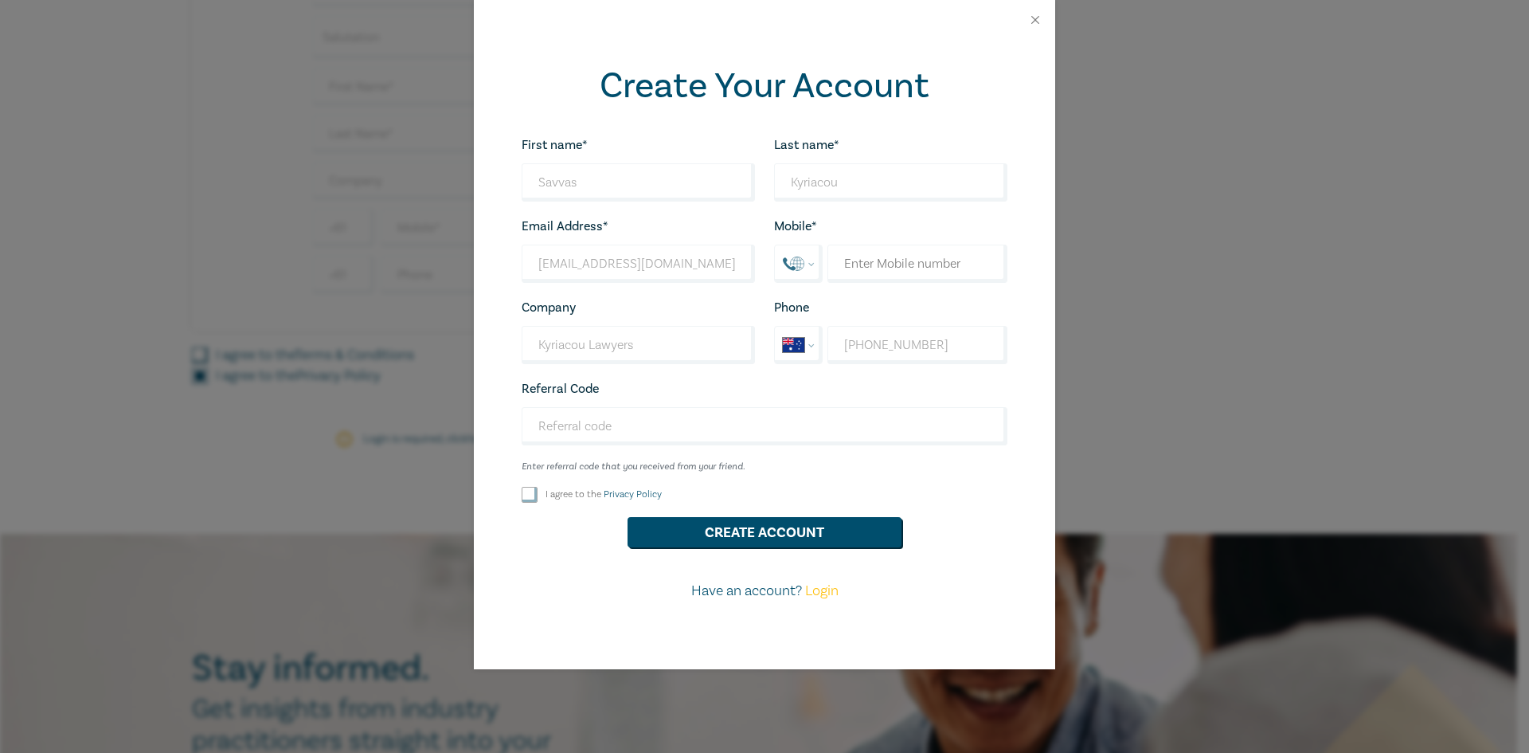
click at [532, 501] on input "I agree to the Privacy Policy" at bounding box center [530, 495] width 16 height 16
checkbox input "true"
click at [796, 528] on button "Create Account" at bounding box center [765, 532] width 274 height 30
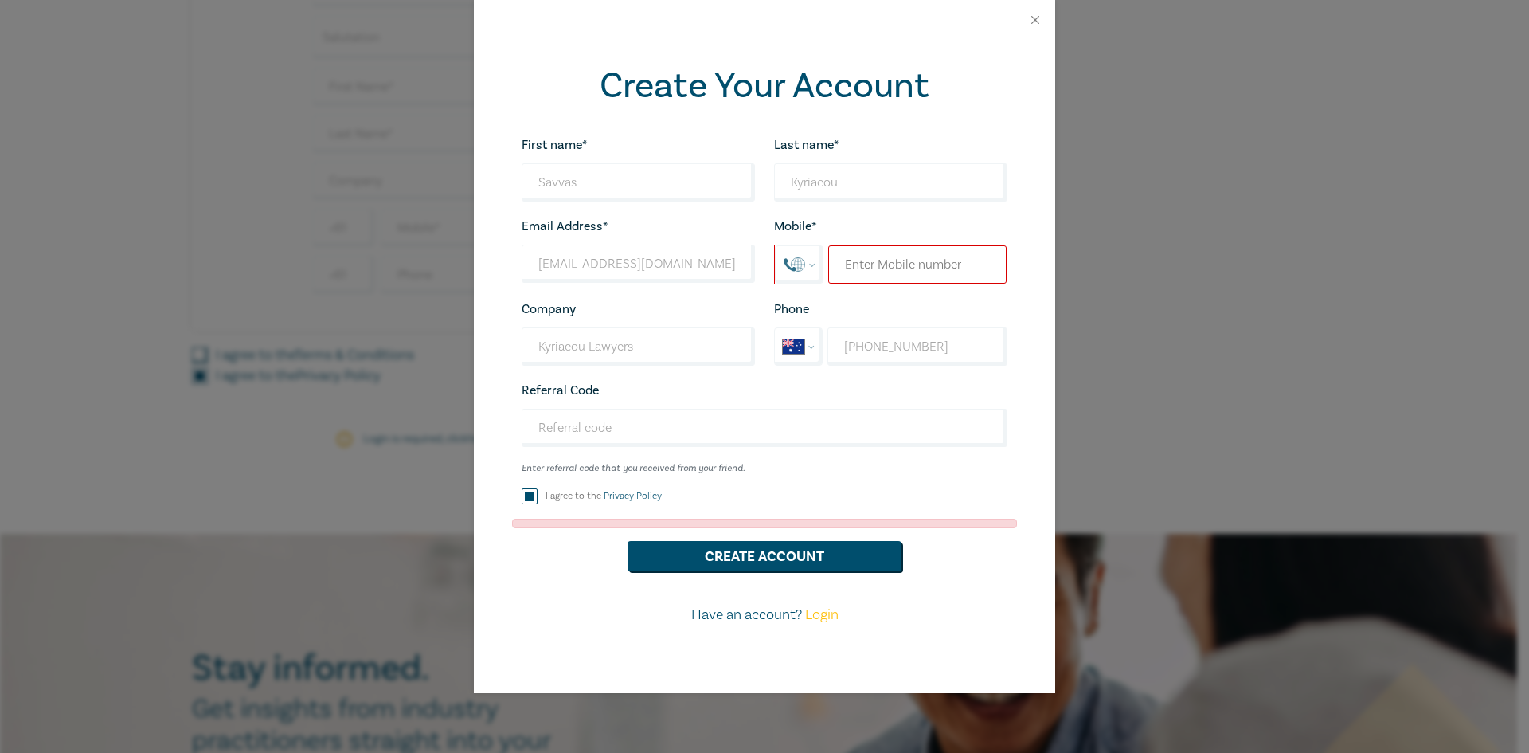
click at [879, 273] on input "tel" at bounding box center [917, 264] width 178 height 38
click at [807, 267] on select "International Afghanistan Åland Islands Albania Algeria American Samoa Andorra …" at bounding box center [799, 264] width 47 height 37
select select "AU"
click at [776, 248] on select "International Afghanistan Åland Islands Albania Algeria American Samoa Andorra …" at bounding box center [799, 264] width 47 height 37
type input "+61 3 9435 2888"
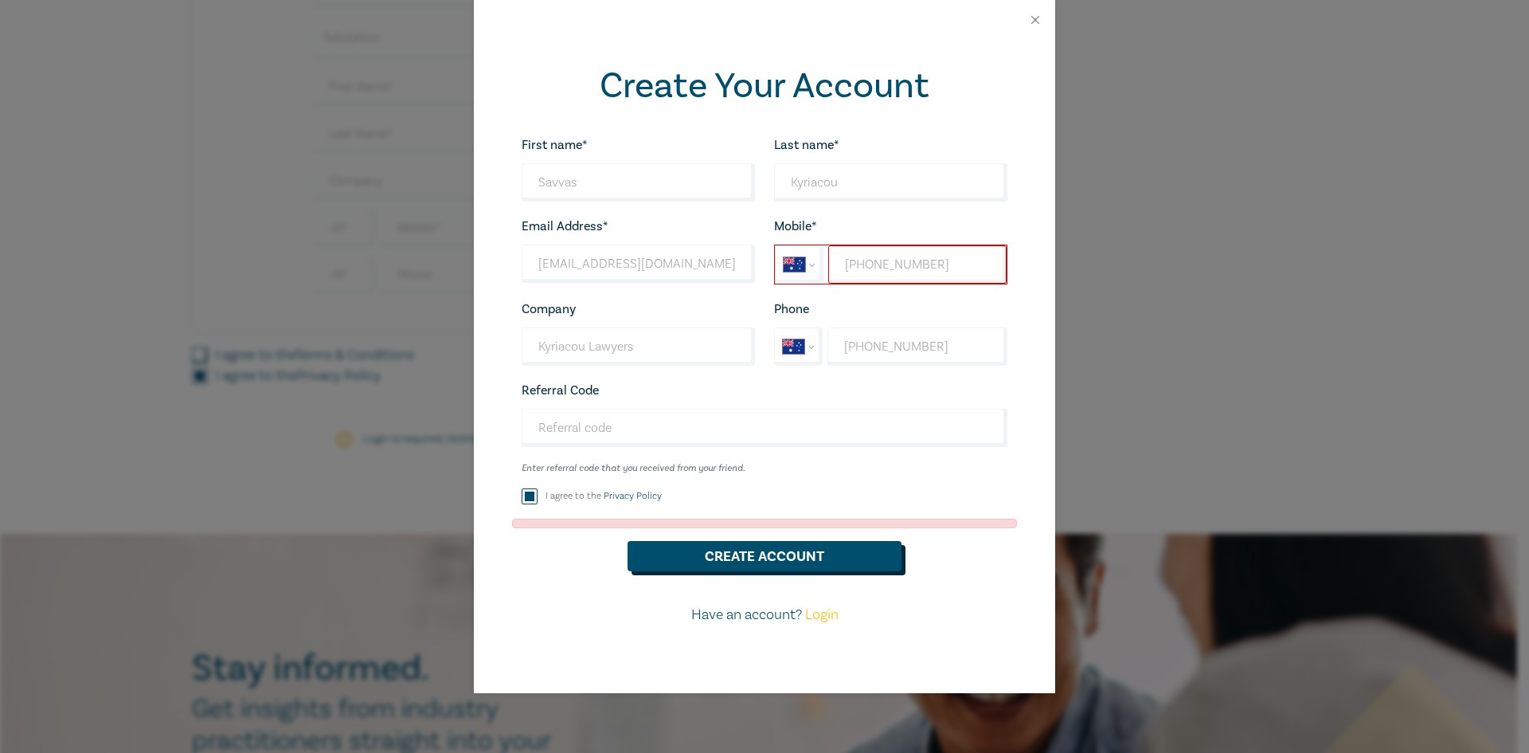
click at [785, 569] on button "Create Account" at bounding box center [765, 556] width 274 height 30
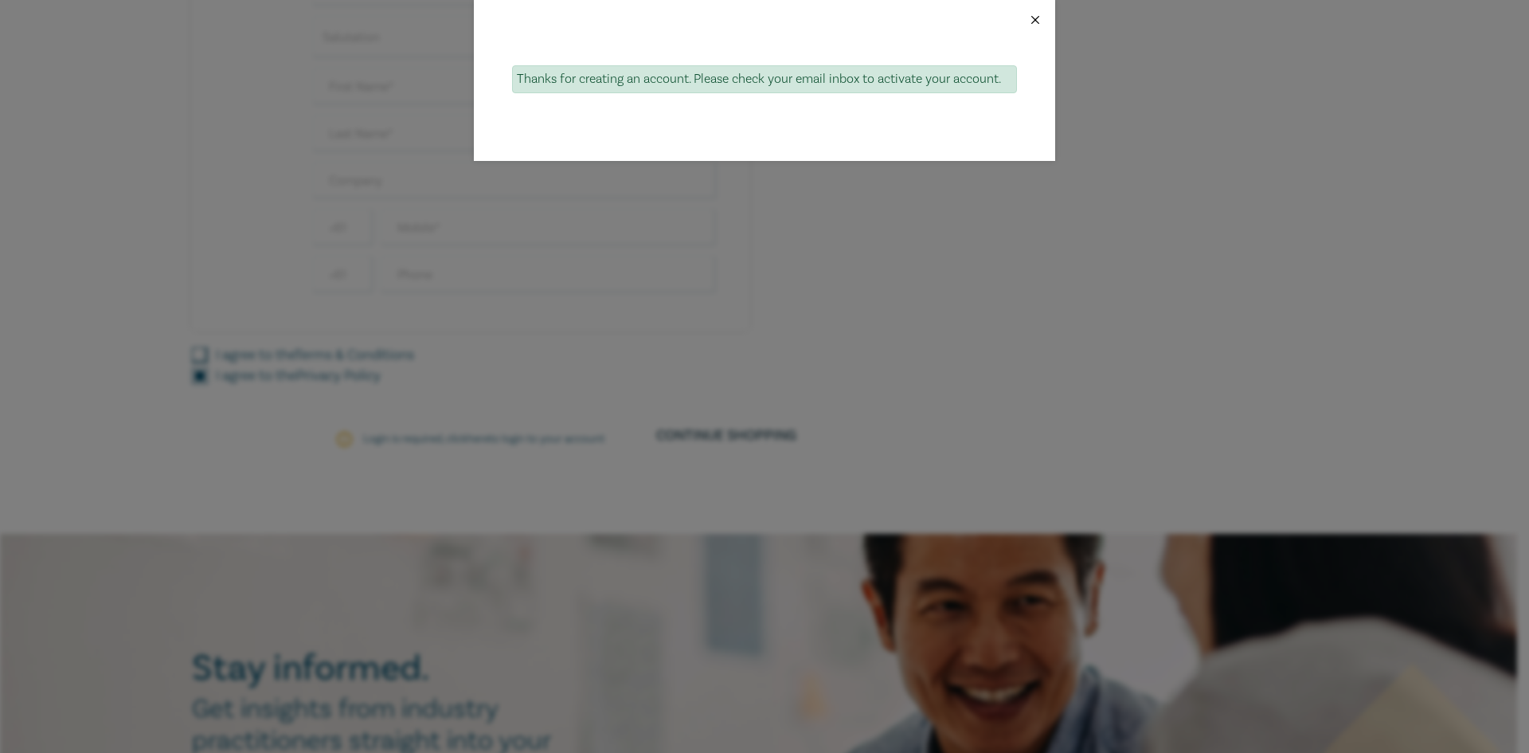
click at [1036, 21] on button "Close" at bounding box center [1035, 20] width 14 height 14
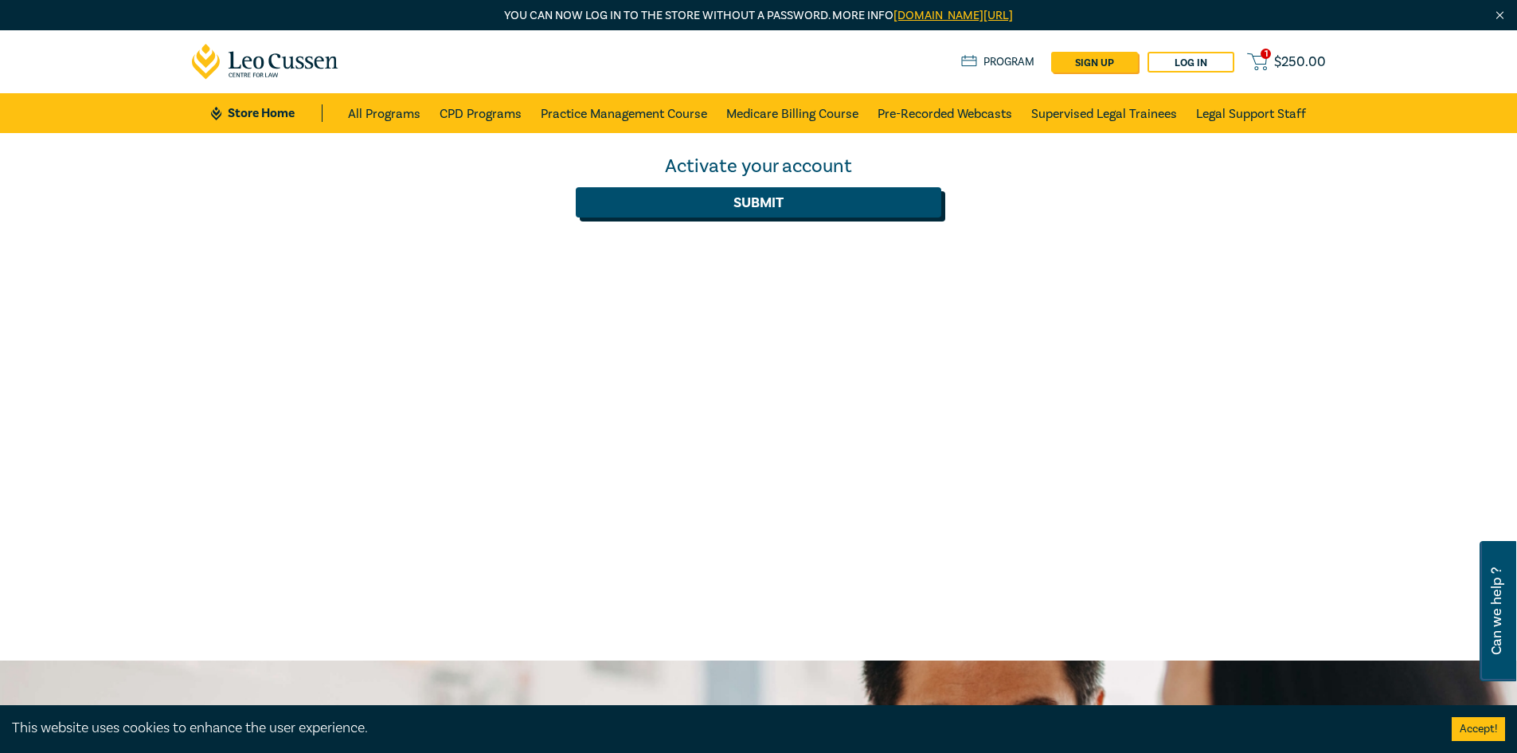
click at [807, 206] on button "Submit" at bounding box center [759, 202] width 366 height 30
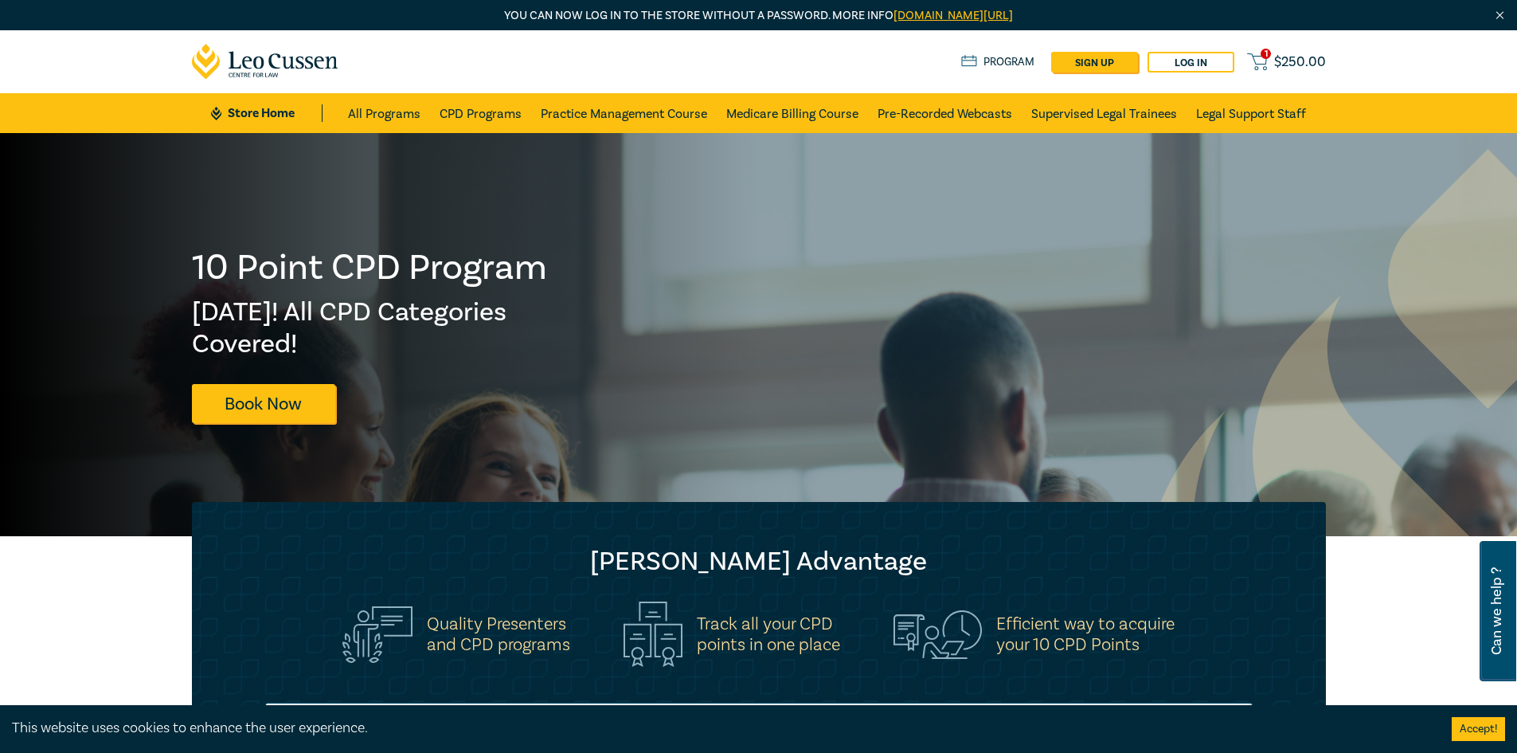
click at [1300, 61] on span "$ 250.00" at bounding box center [1300, 62] width 52 height 18
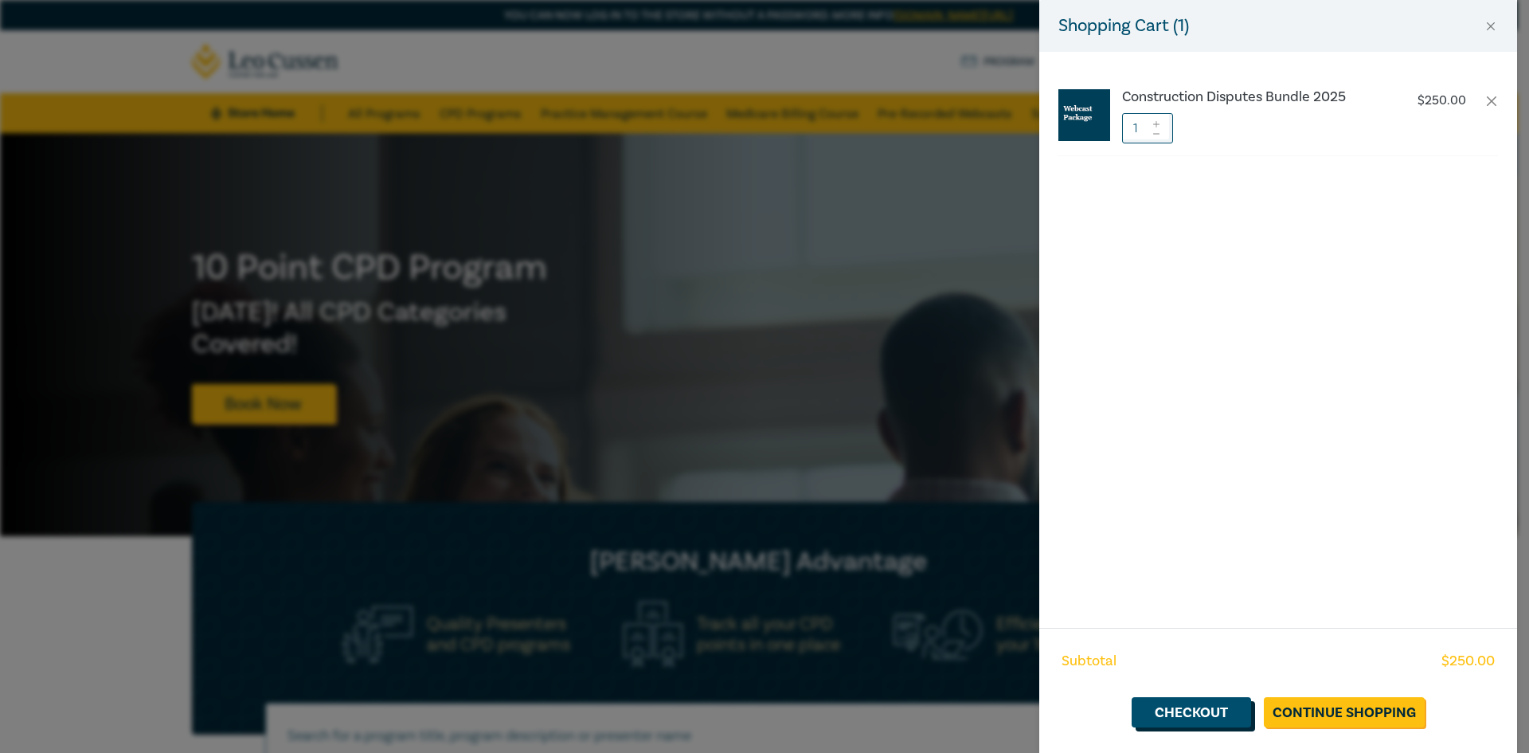
click at [1231, 713] on link "Checkout" at bounding box center [1191, 712] width 119 height 30
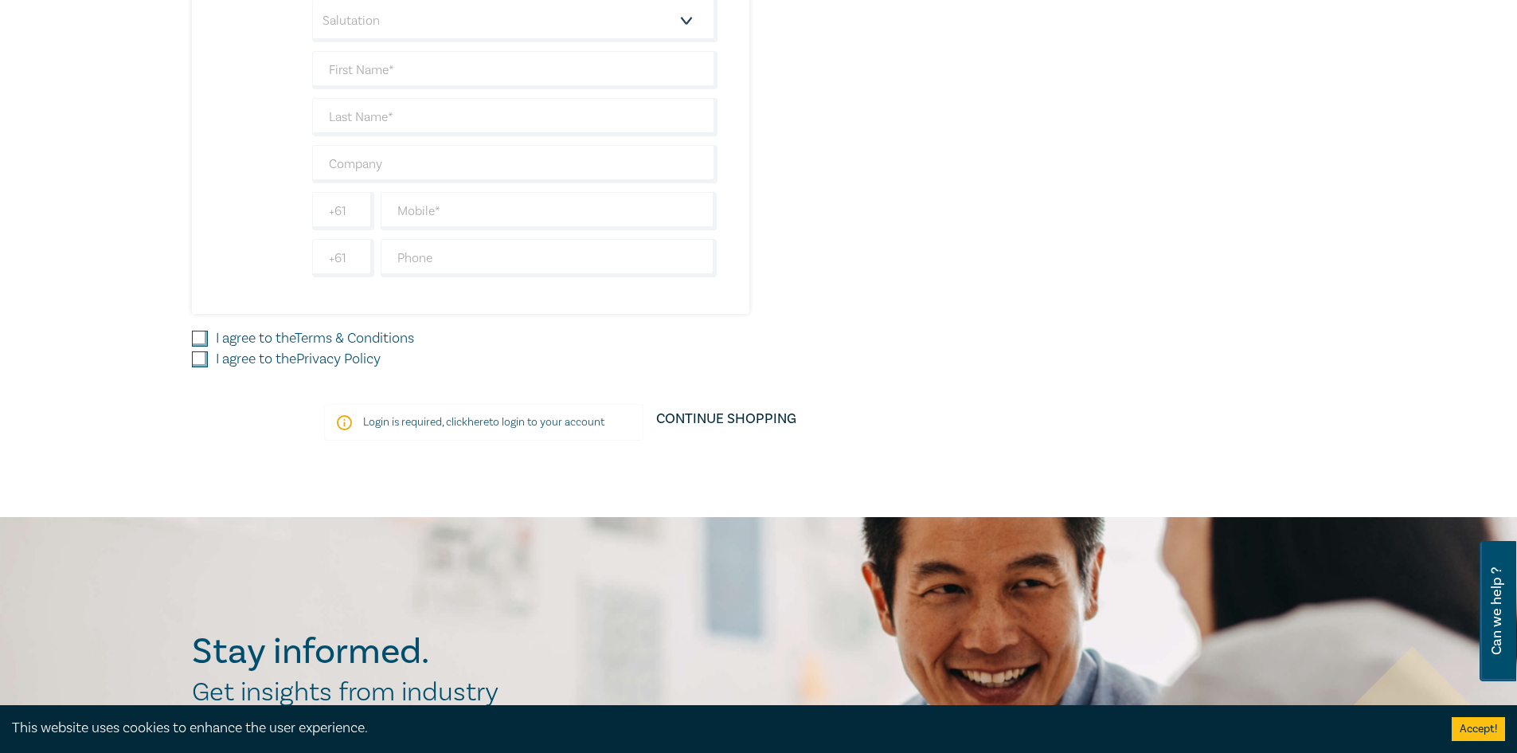
scroll to position [637, 0]
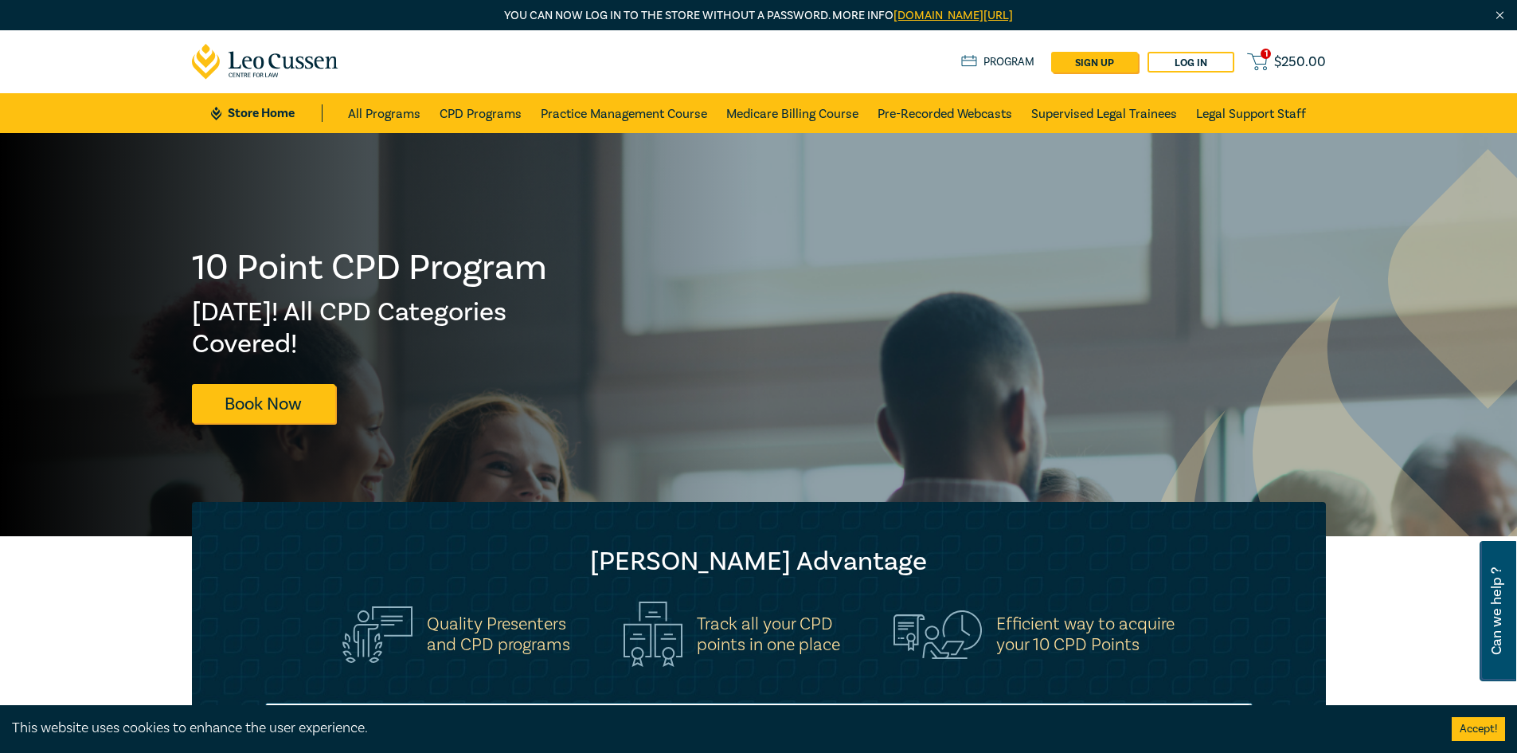
click at [1301, 60] on span "$ 250.00" at bounding box center [1300, 62] width 52 height 18
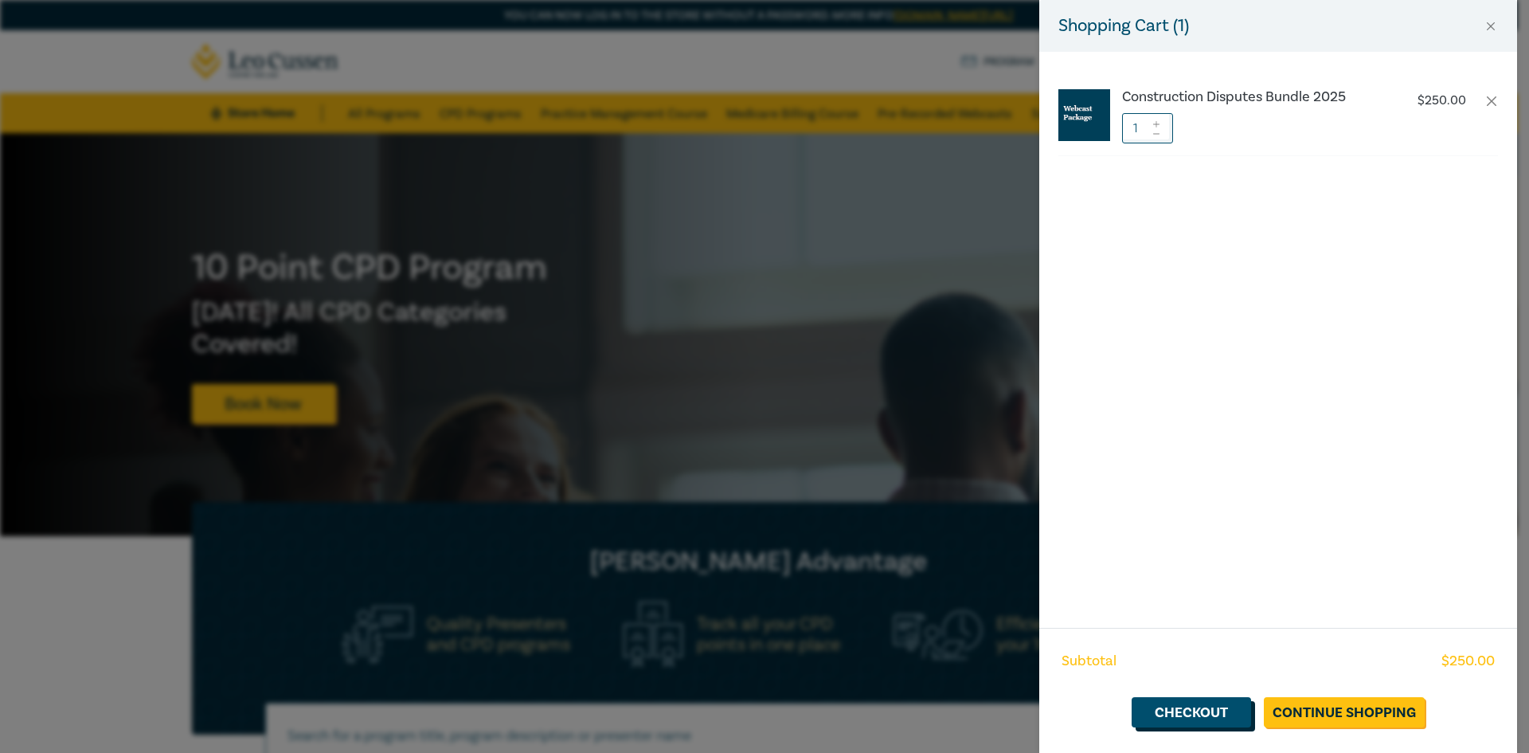
click at [1219, 712] on link "Checkout" at bounding box center [1191, 712] width 119 height 30
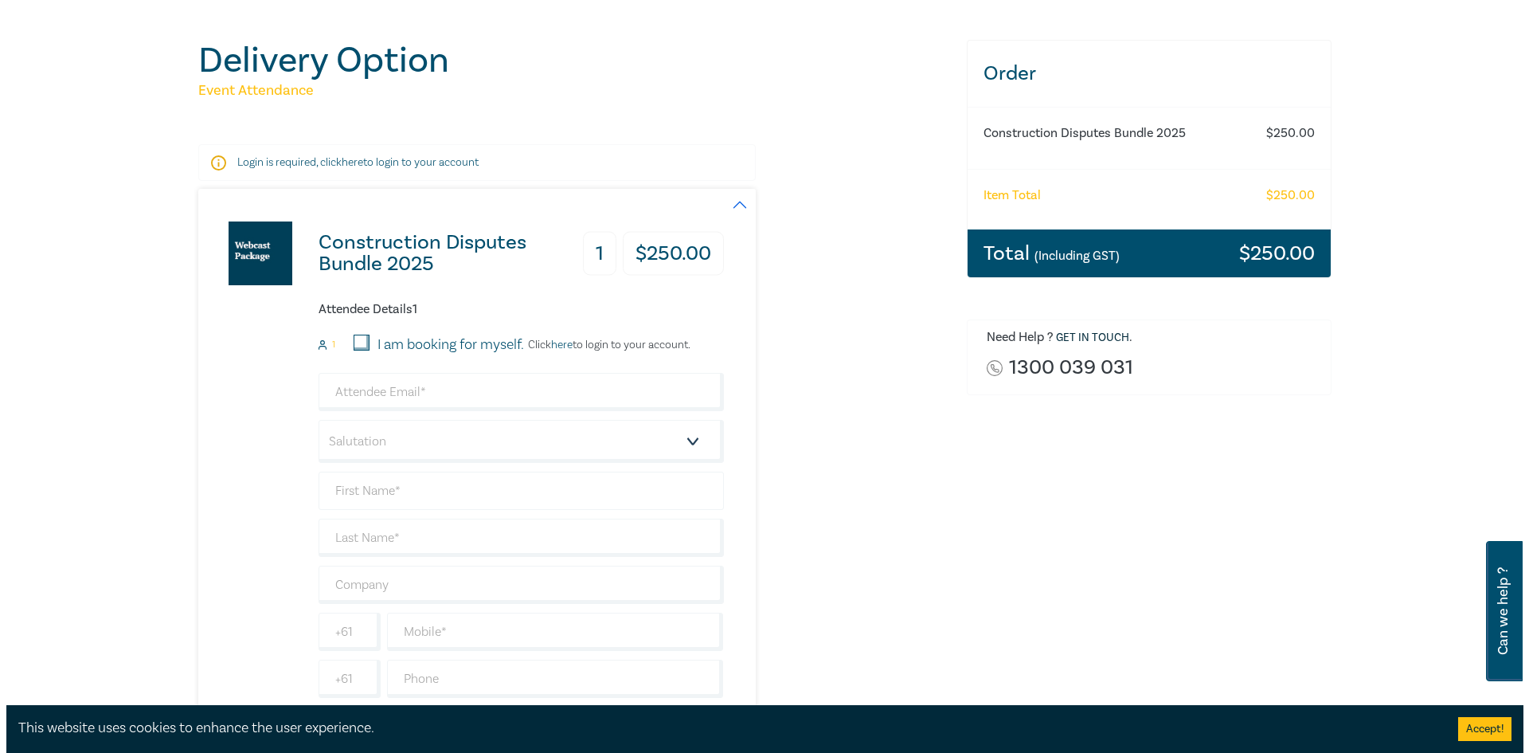
scroll to position [159, 0]
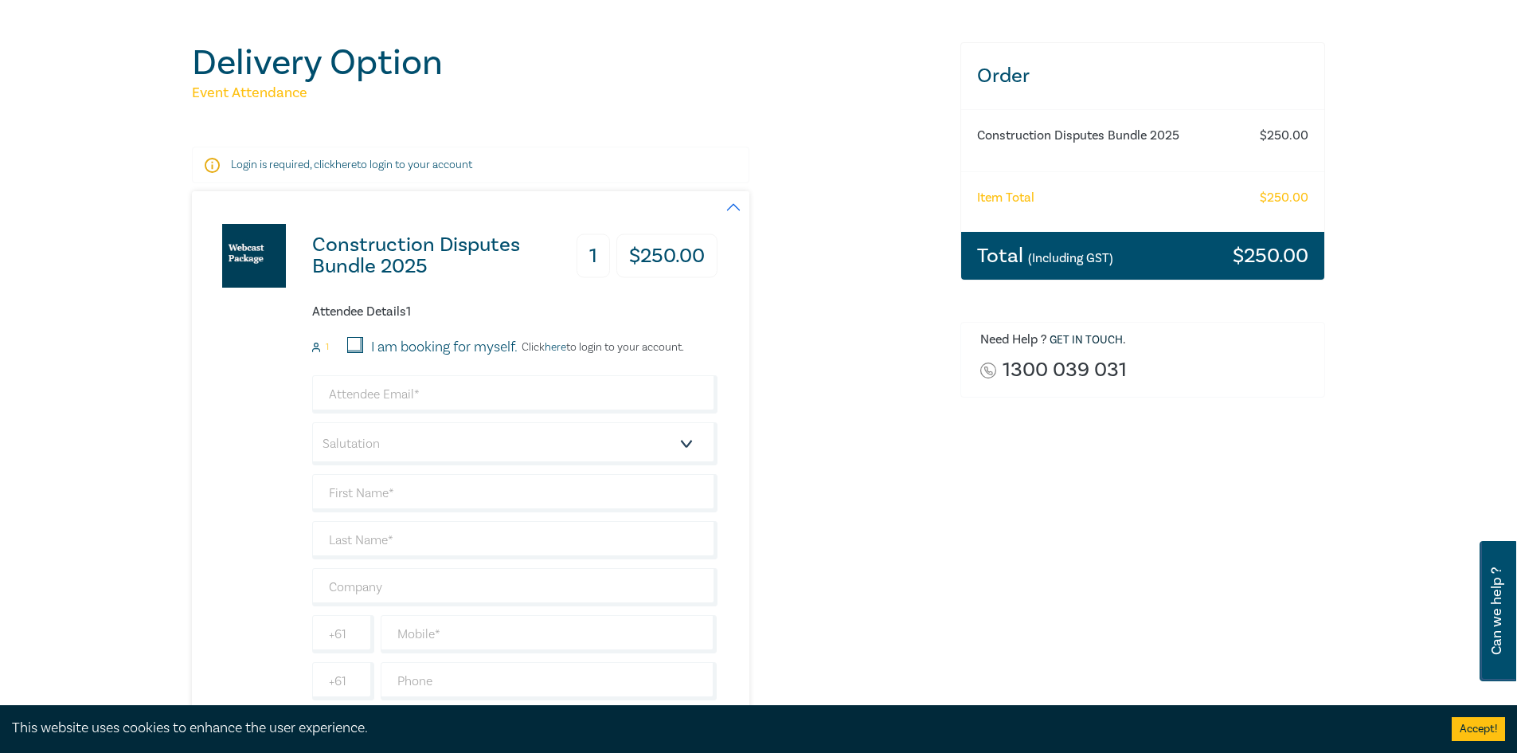
click at [353, 166] on link "here" at bounding box center [346, 165] width 22 height 14
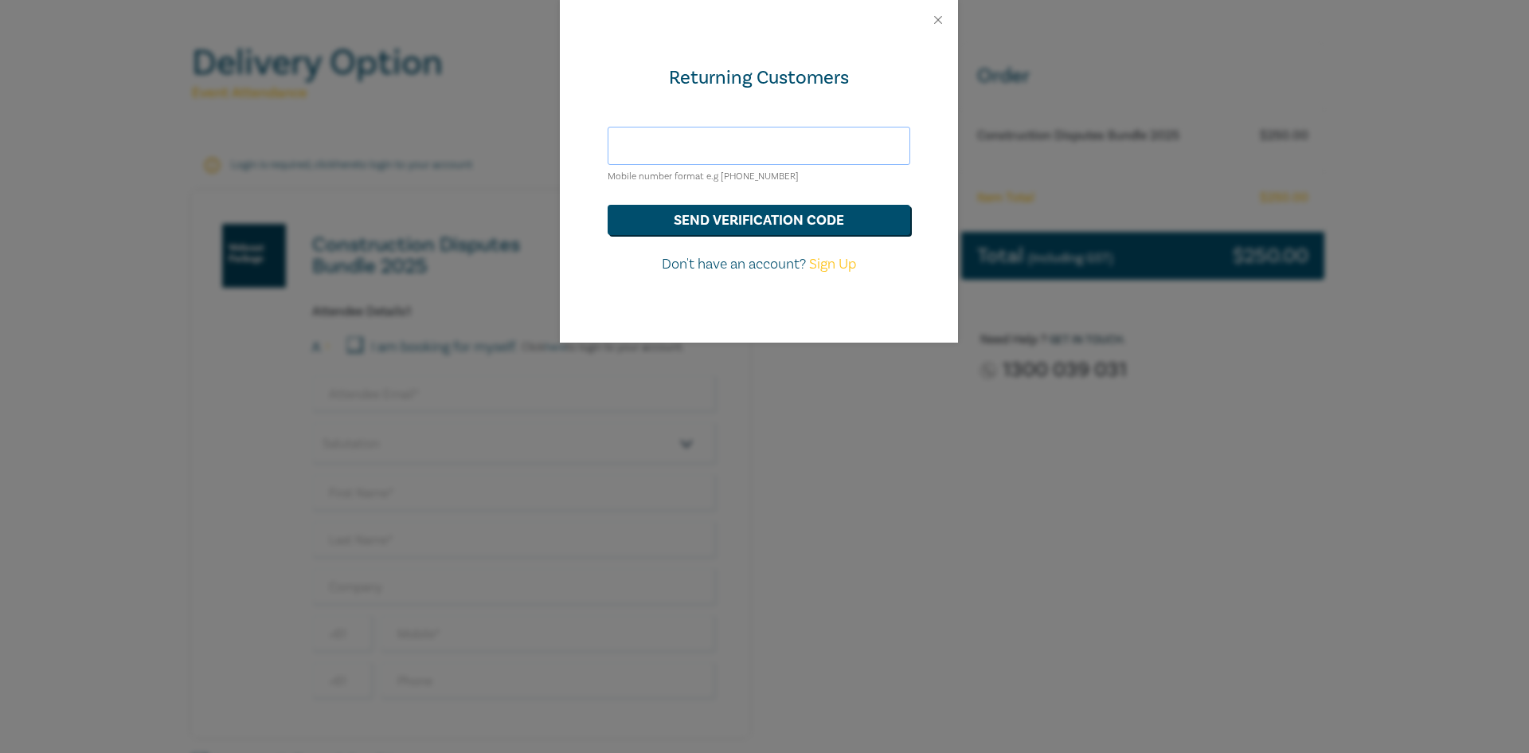
click at [736, 135] on input "text" at bounding box center [759, 146] width 303 height 38
type input "[EMAIL_ADDRESS][DOMAIN_NAME]"
click at [827, 218] on button "send verification code" at bounding box center [759, 220] width 303 height 30
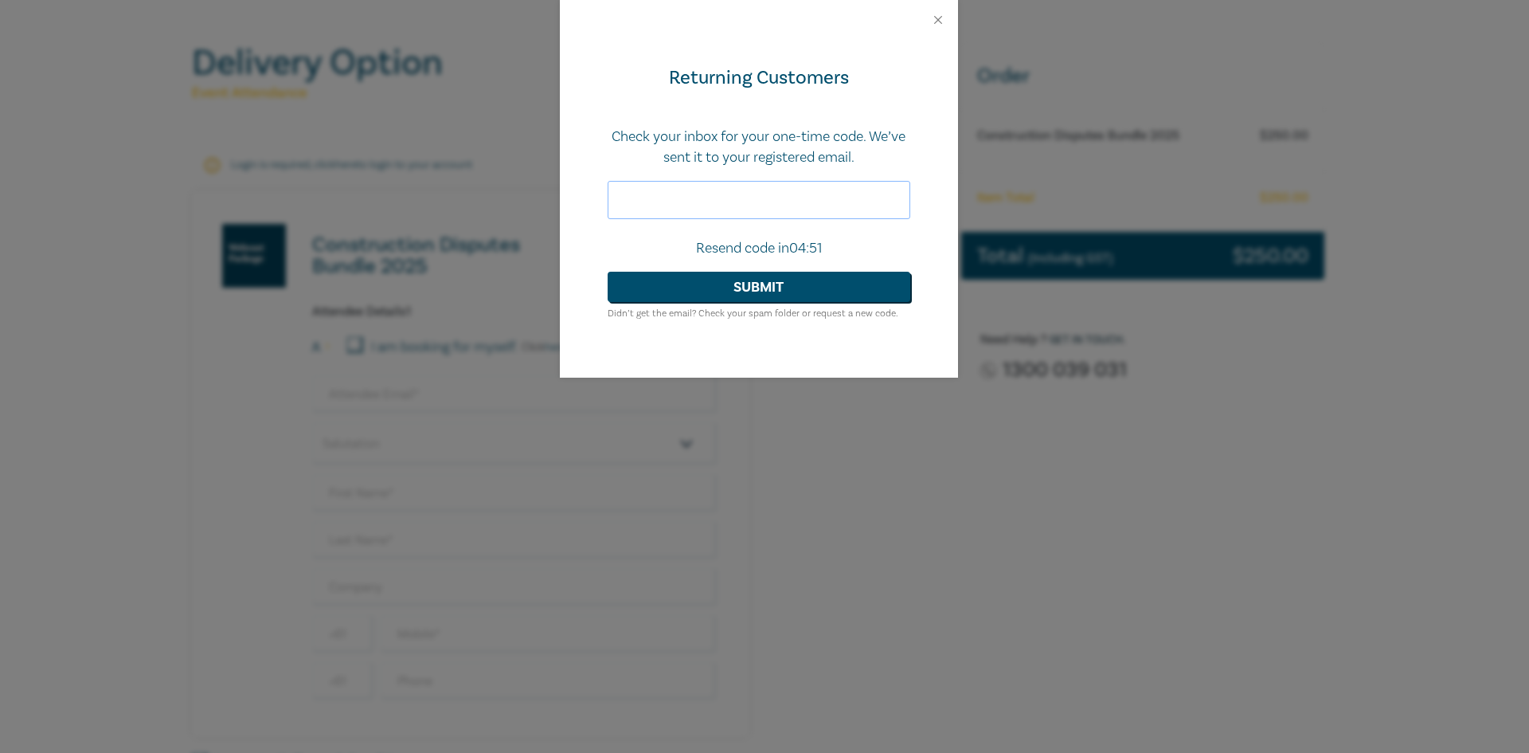
click at [679, 200] on input "text" at bounding box center [759, 200] width 303 height 38
type input "222371"
click at [757, 290] on button "Submit" at bounding box center [759, 287] width 303 height 30
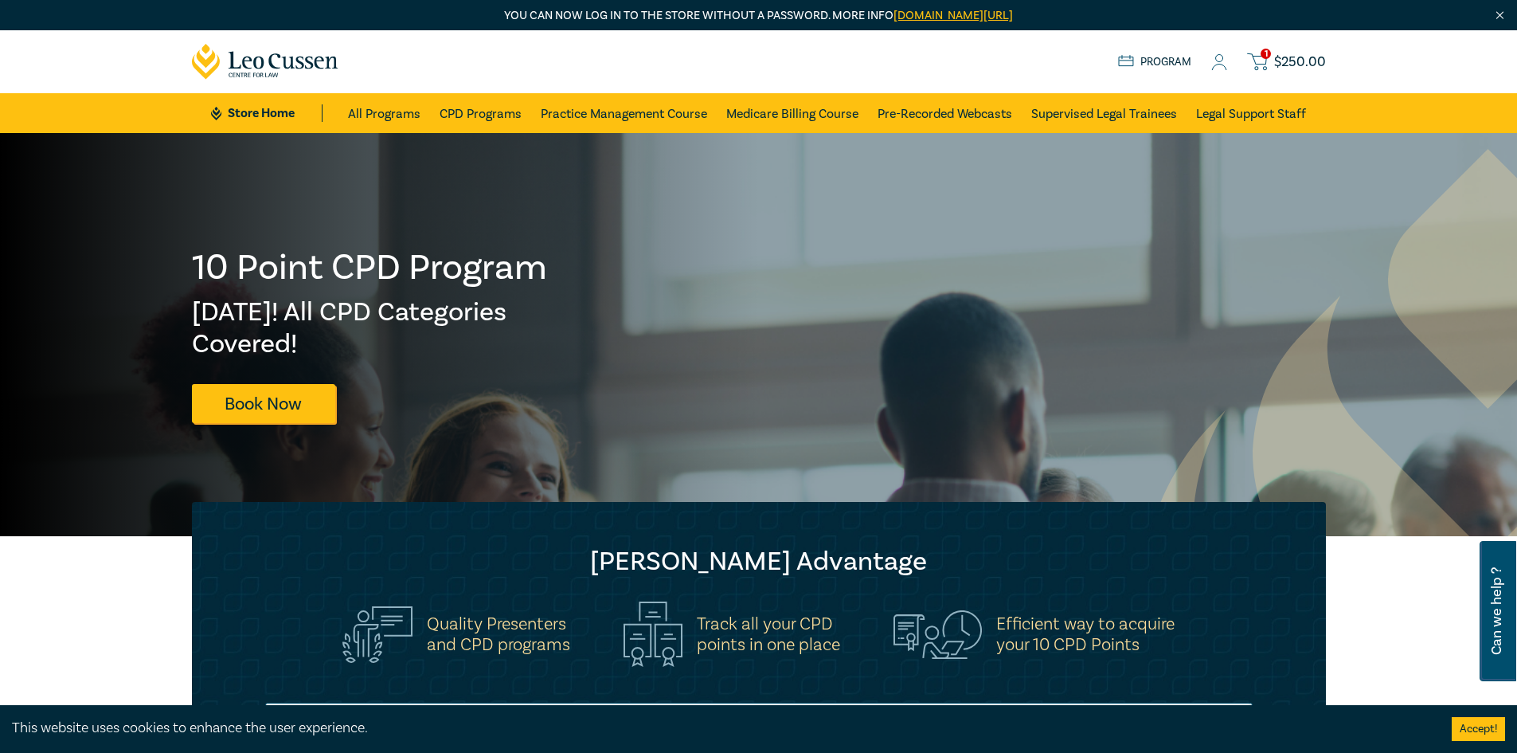
click at [1300, 57] on span "$ 250.00" at bounding box center [1300, 62] width 52 height 18
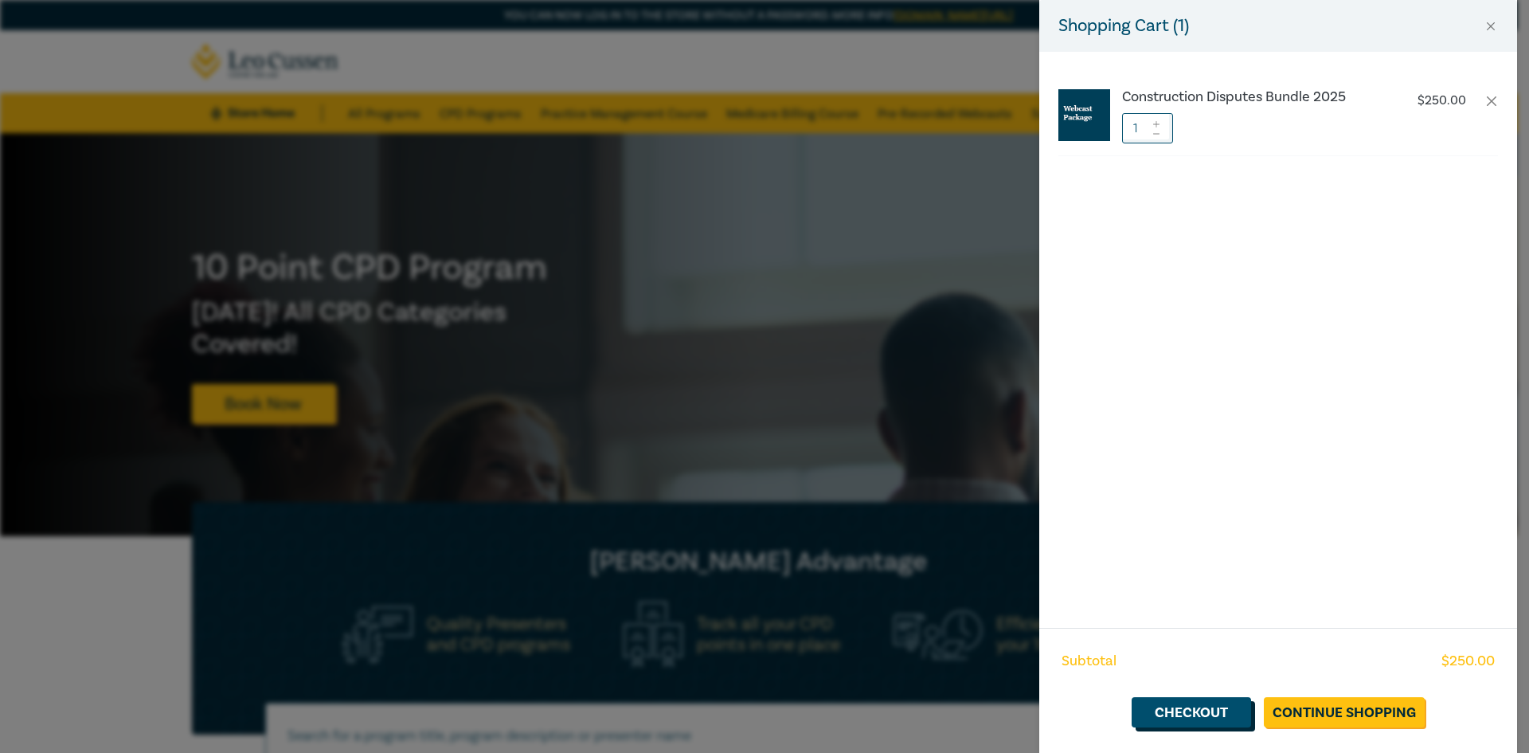
click at [1216, 713] on link "Checkout" at bounding box center [1191, 712] width 119 height 30
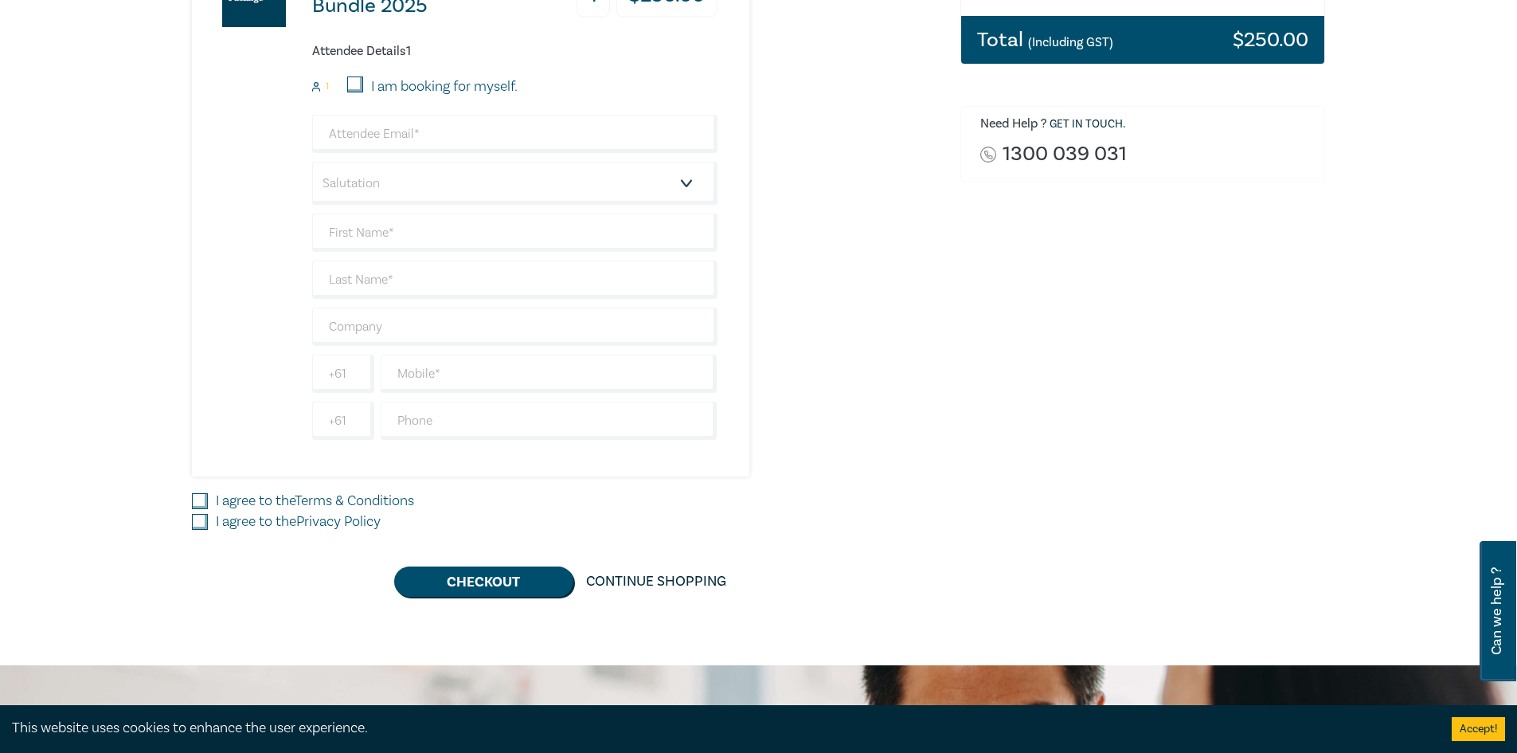
scroll to position [398, 0]
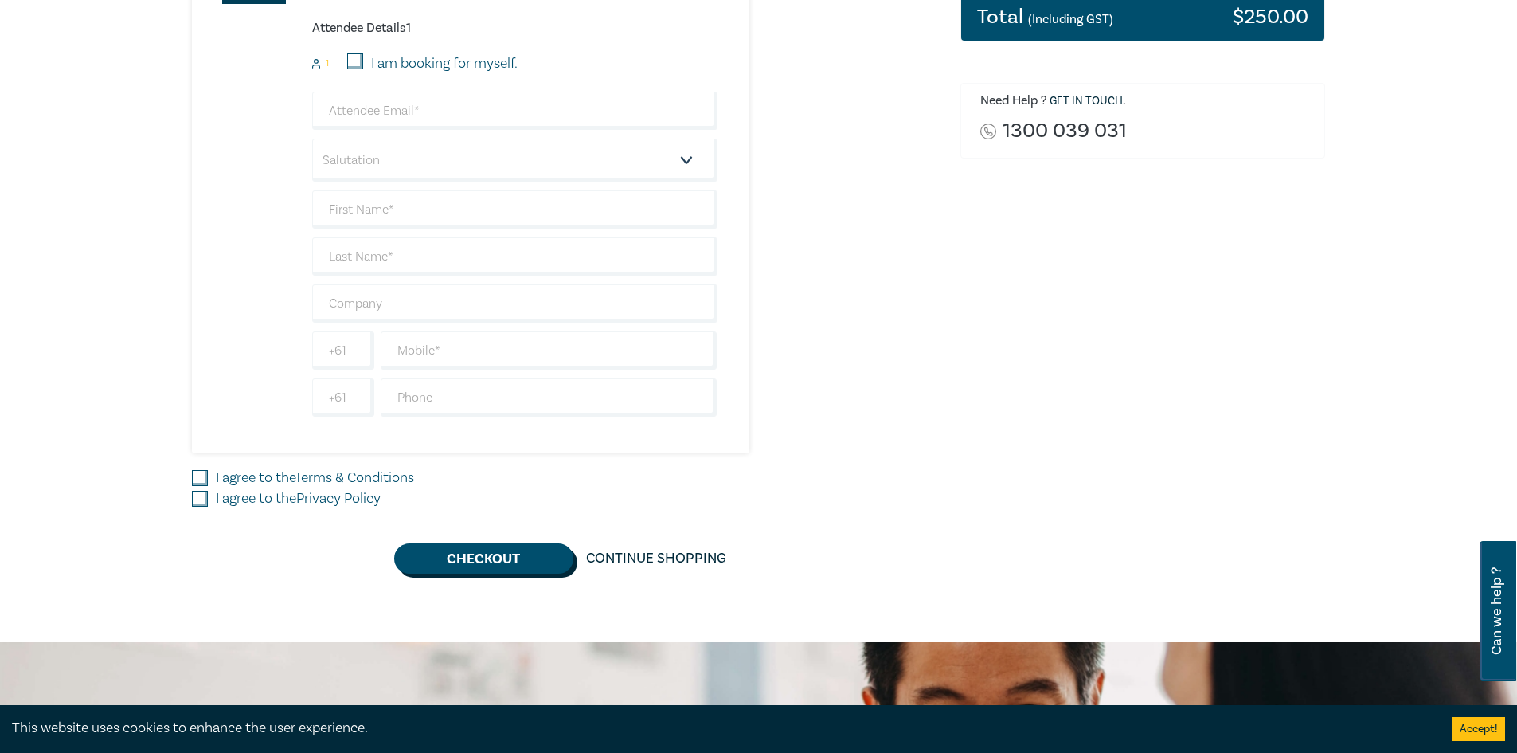
click at [484, 546] on button "Checkout" at bounding box center [483, 558] width 179 height 30
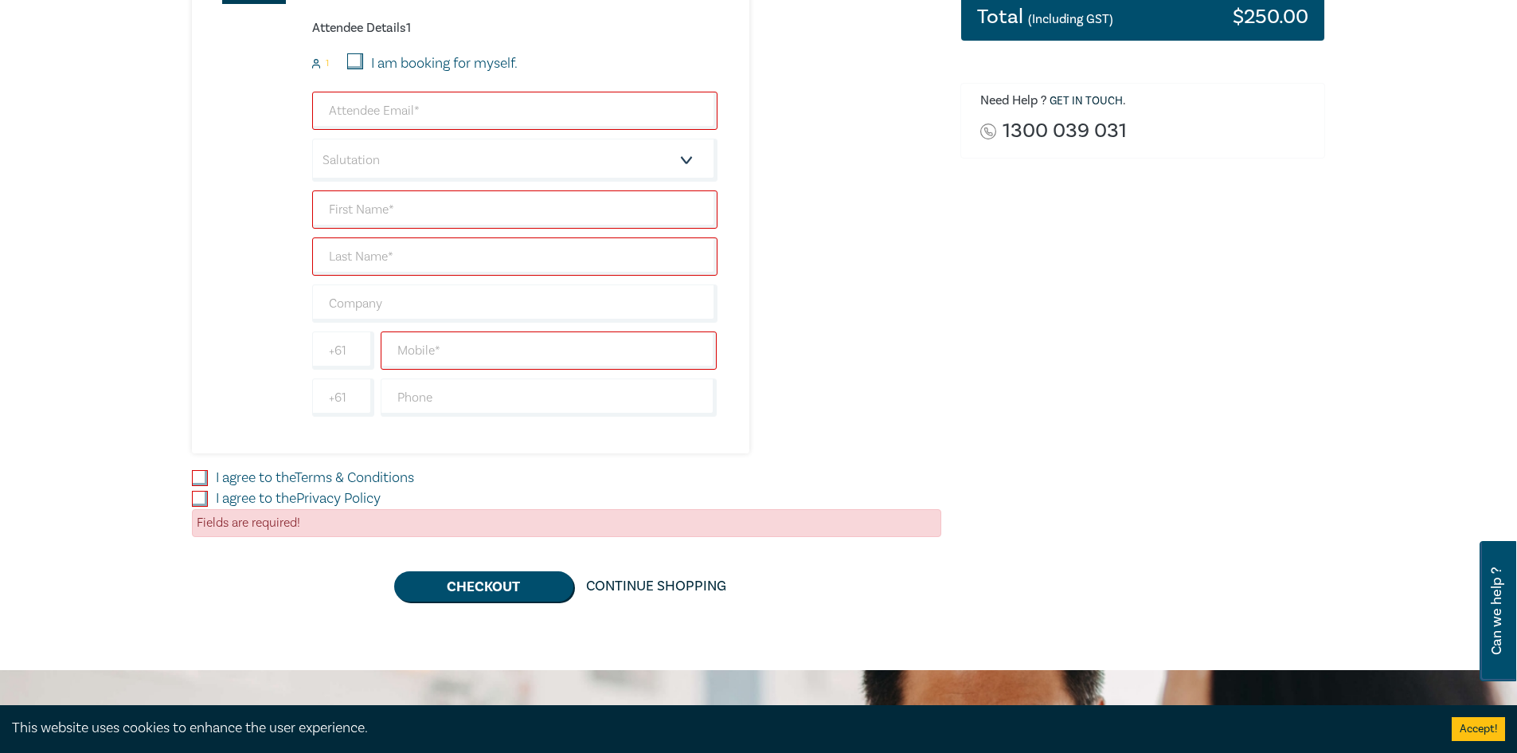
click at [207, 475] on input "I agree to the Terms & Conditions" at bounding box center [200, 478] width 16 height 16
checkbox input "true"
click at [203, 505] on input "I agree to the Privacy Policy" at bounding box center [200, 499] width 16 height 16
checkbox input "true"
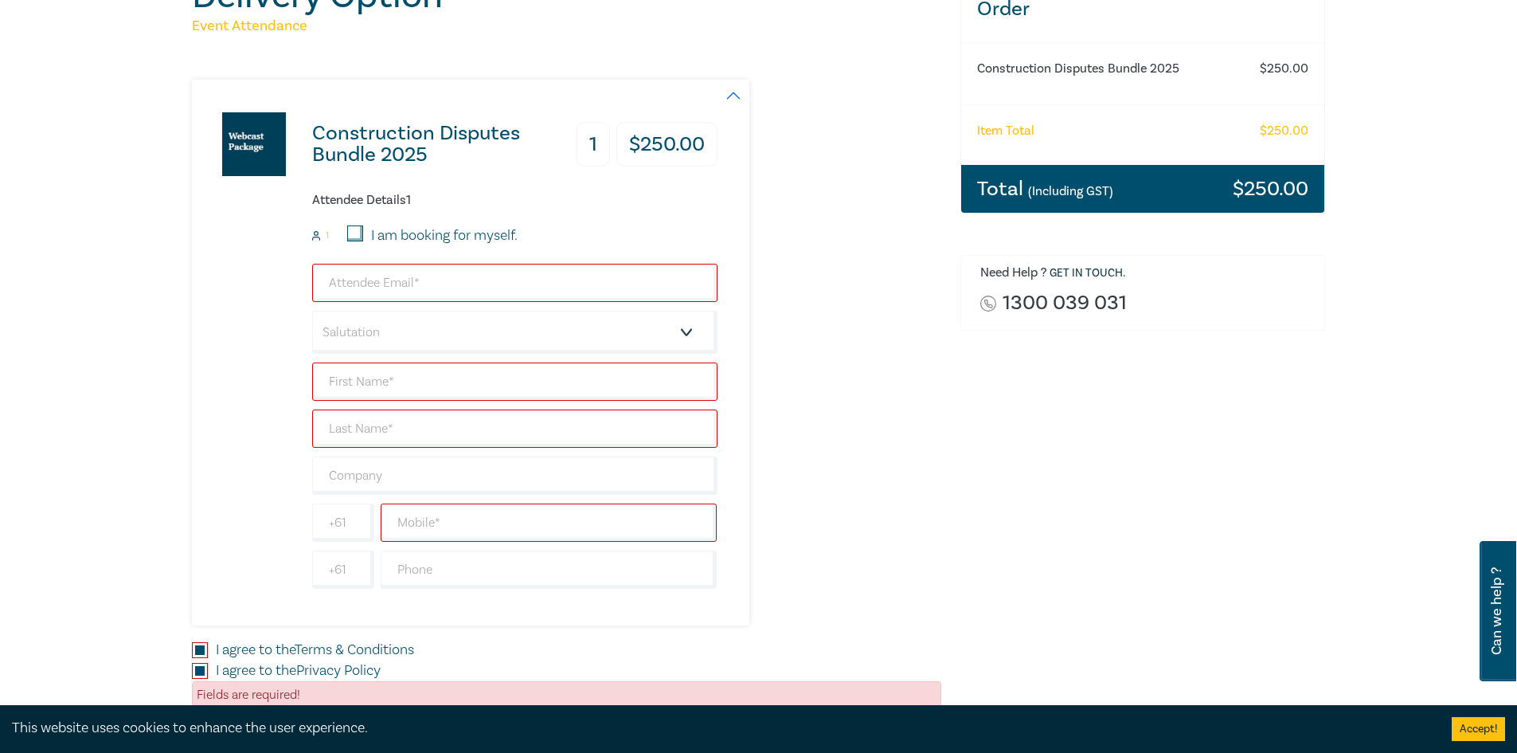
scroll to position [159, 0]
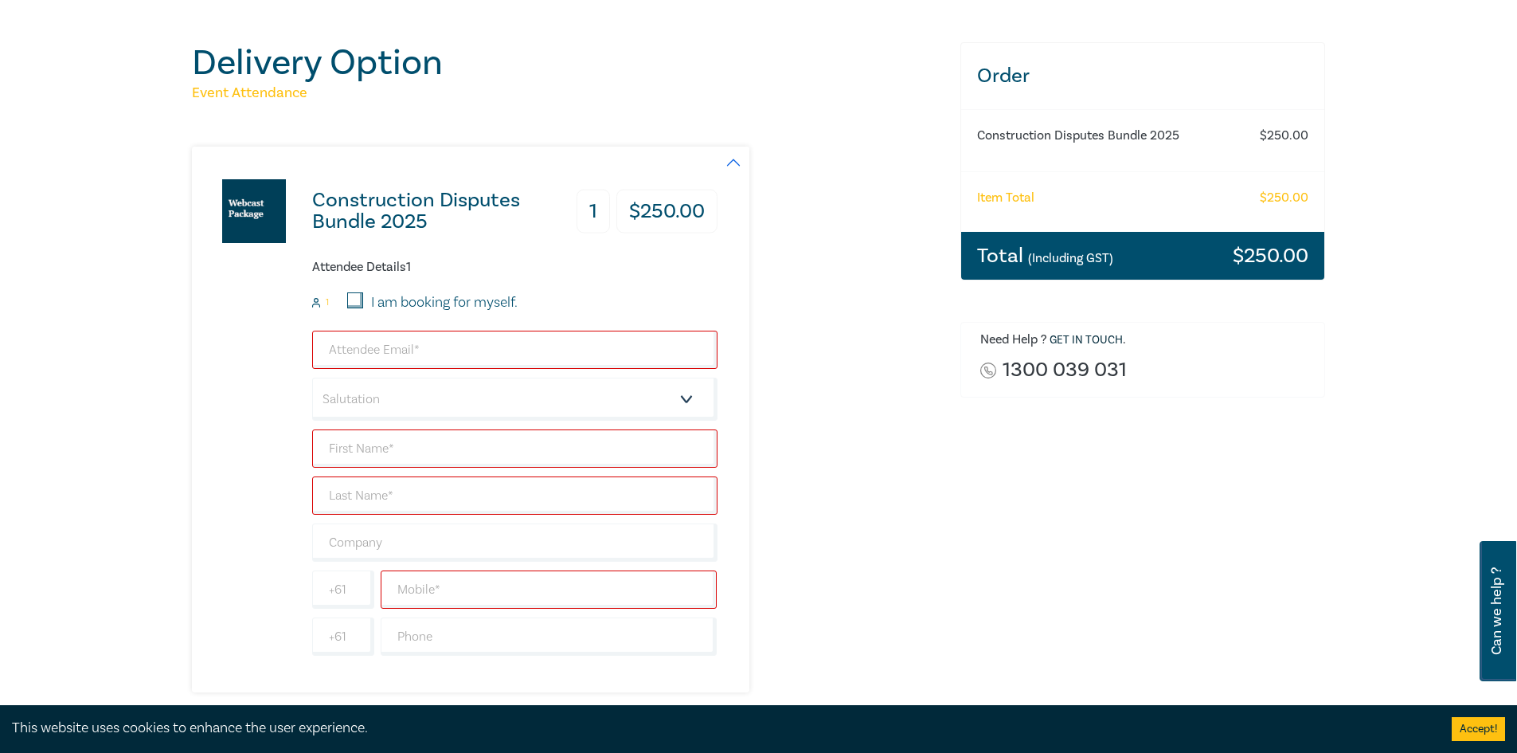
click at [357, 295] on input "I am booking for myself." at bounding box center [355, 300] width 16 height 16
checkbox input "true"
type input "savvas@kyriacoulawyers.com"
type input "Savvas"
type input "Kyriacou"
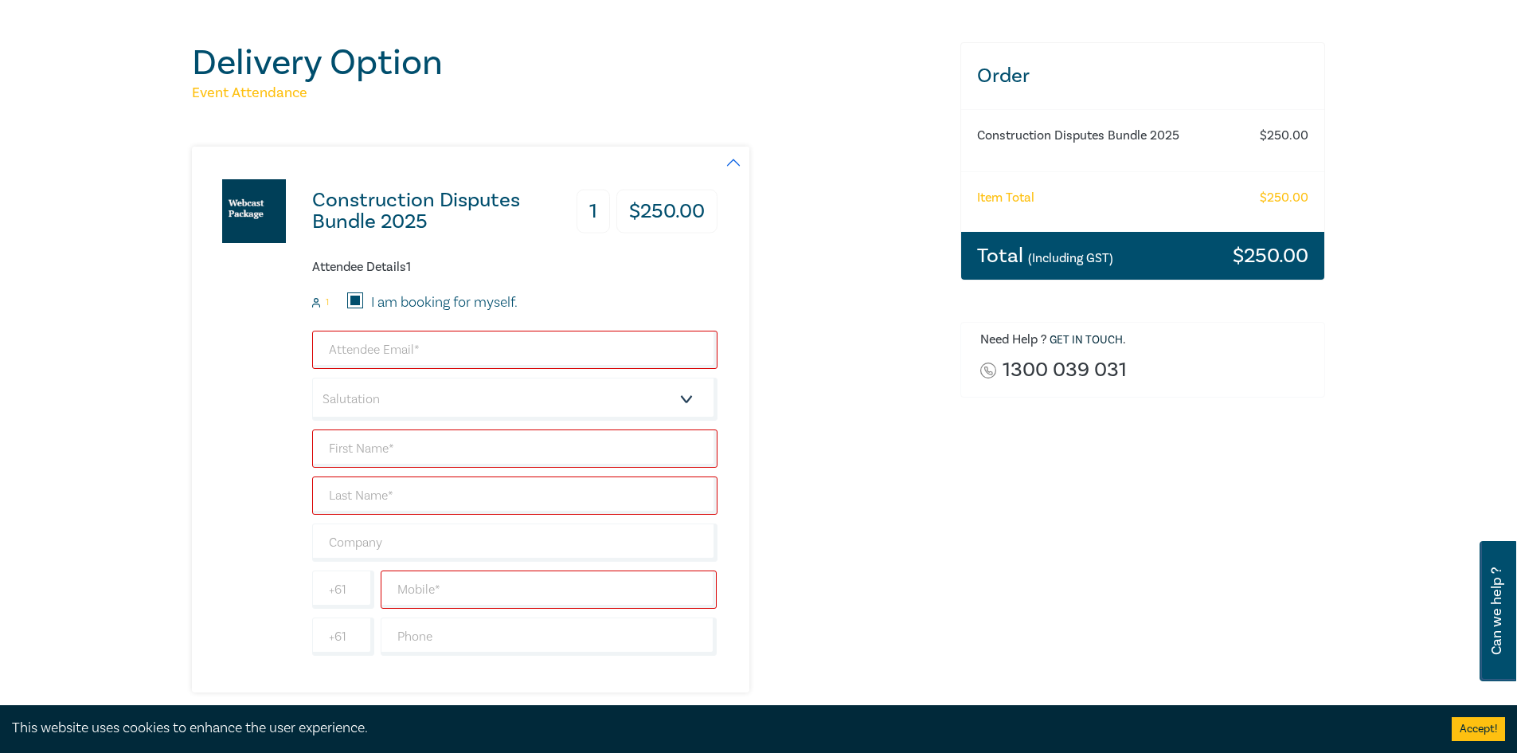
type input "394352888"
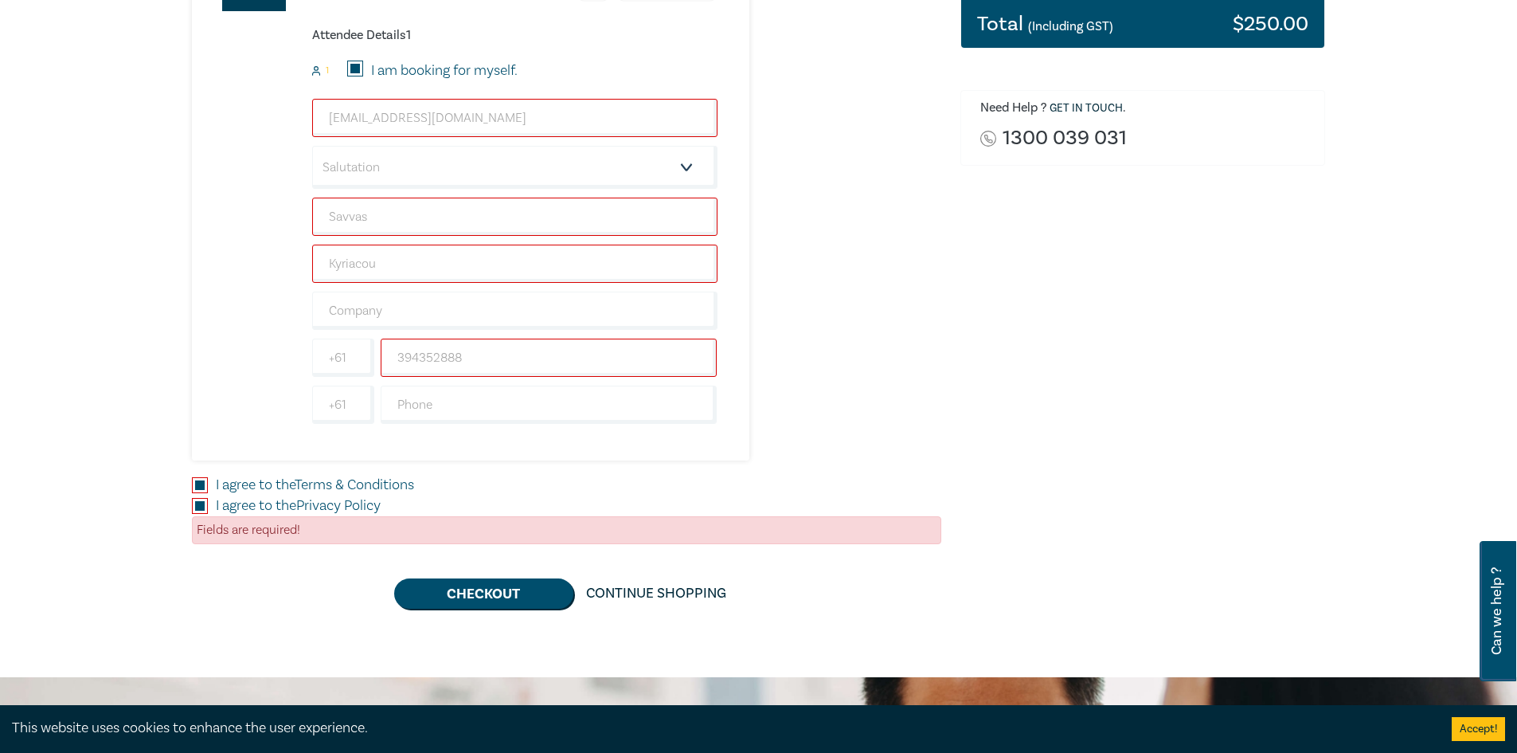
scroll to position [398, 0]
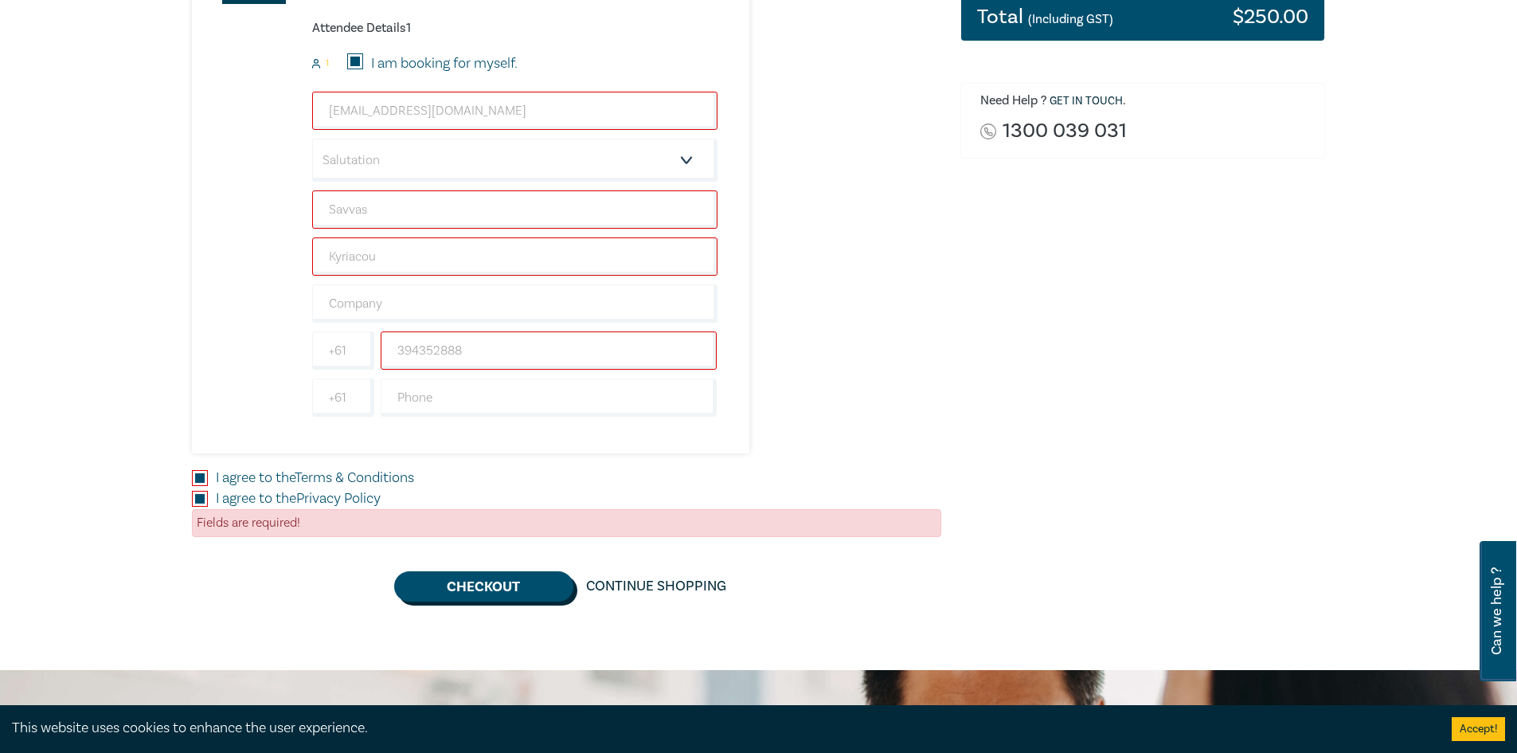
click at [496, 593] on button "Checkout" at bounding box center [483, 586] width 179 height 30
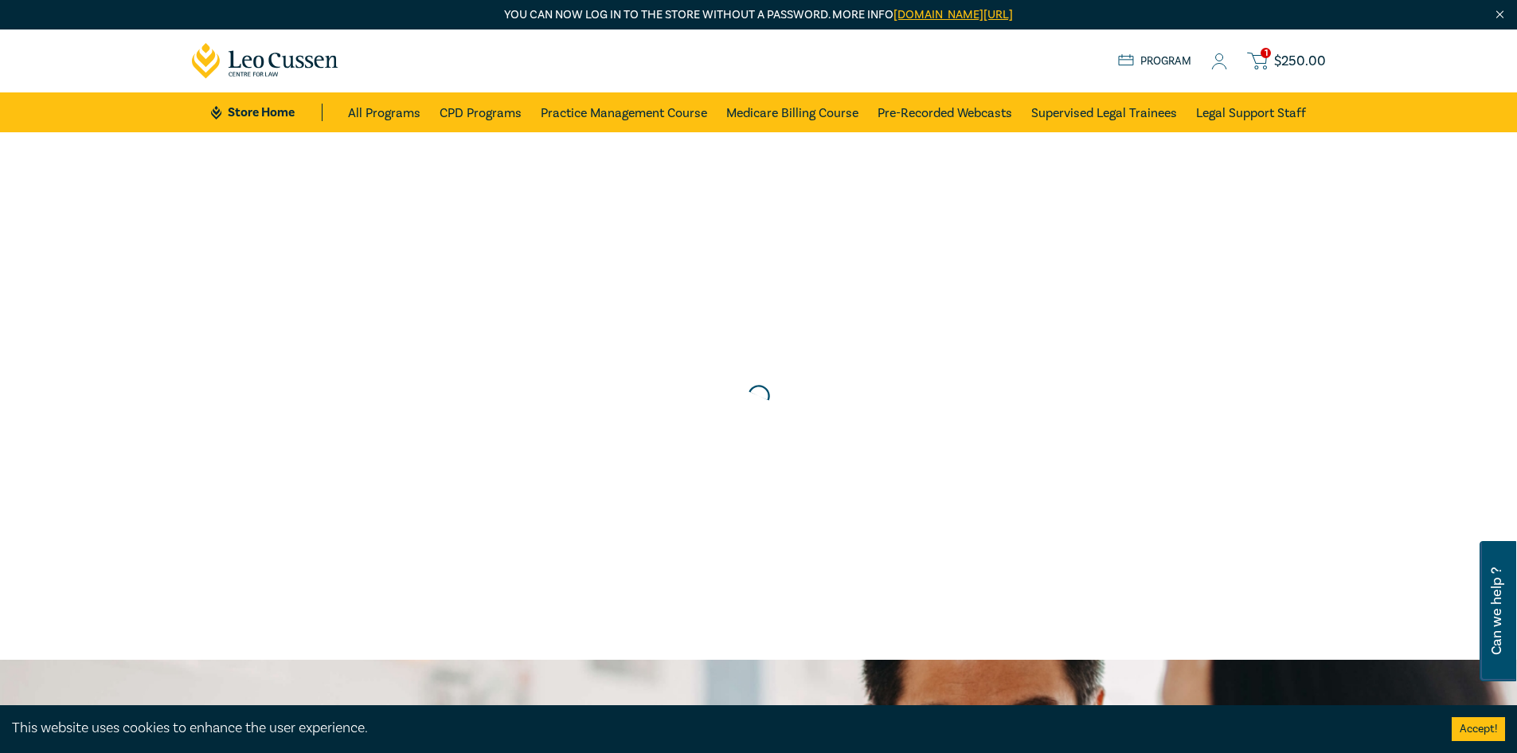
scroll to position [0, 0]
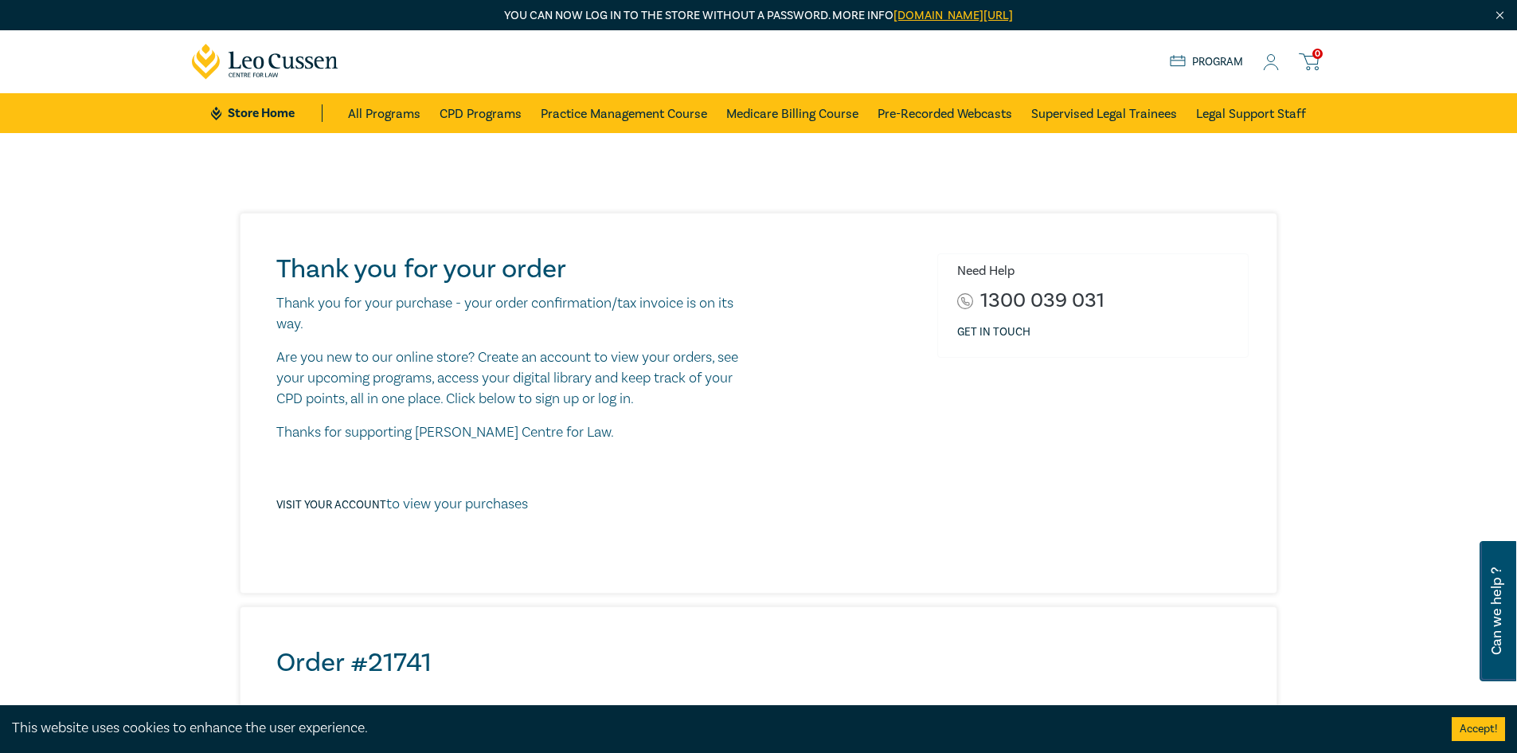
click at [1225, 65] on link "Program" at bounding box center [1207, 62] width 74 height 18
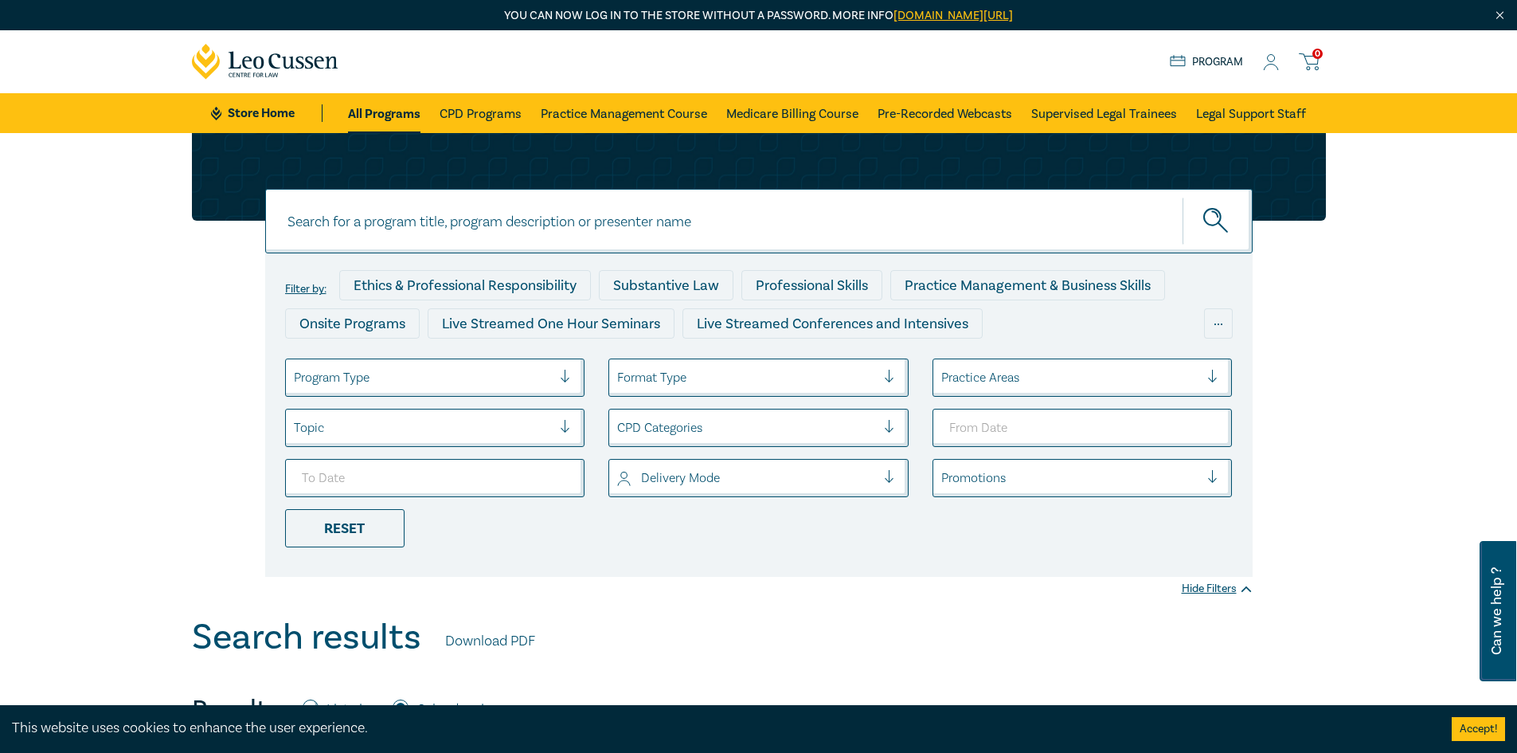
click at [1264, 70] on icon at bounding box center [1271, 62] width 16 height 17
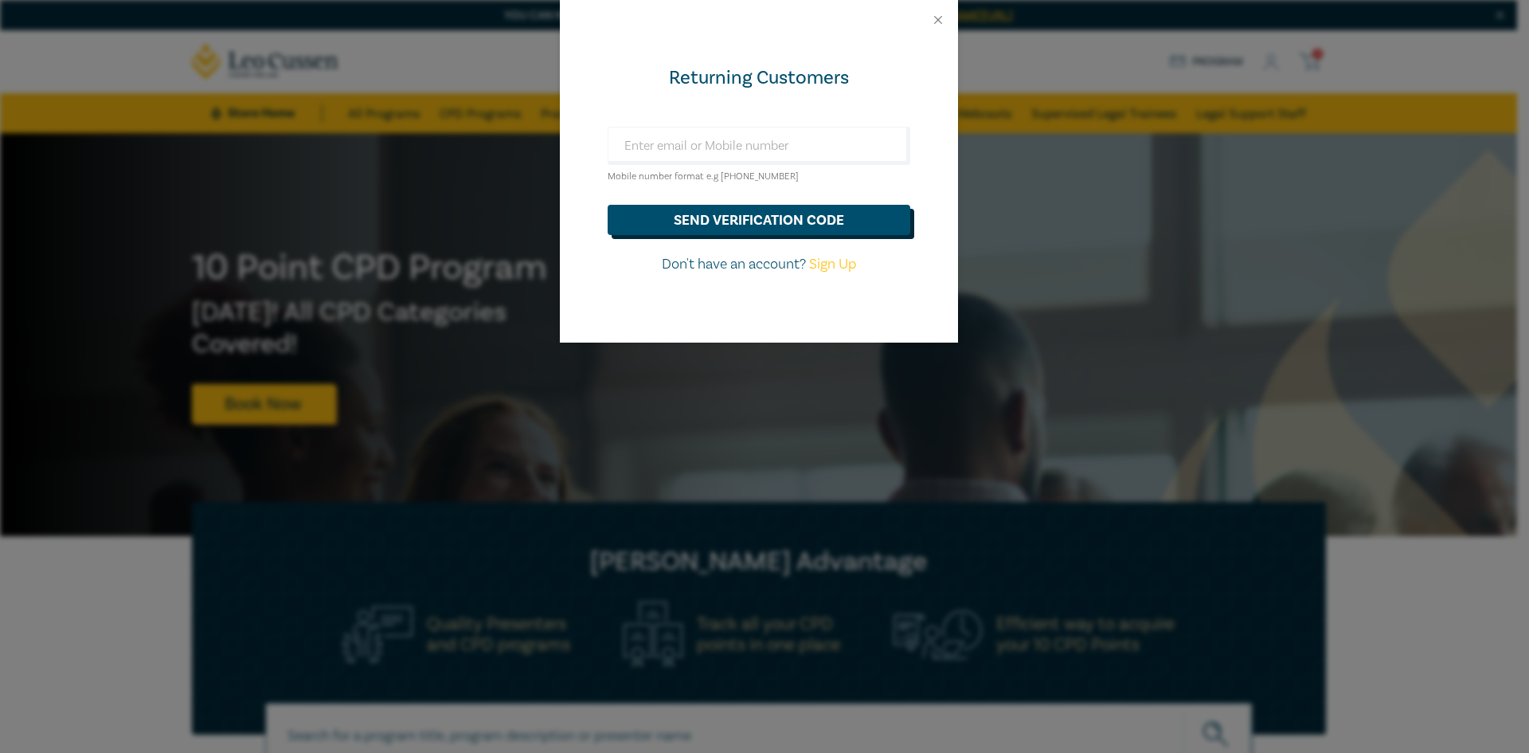
click at [761, 223] on button "send verification code" at bounding box center [759, 220] width 303 height 30
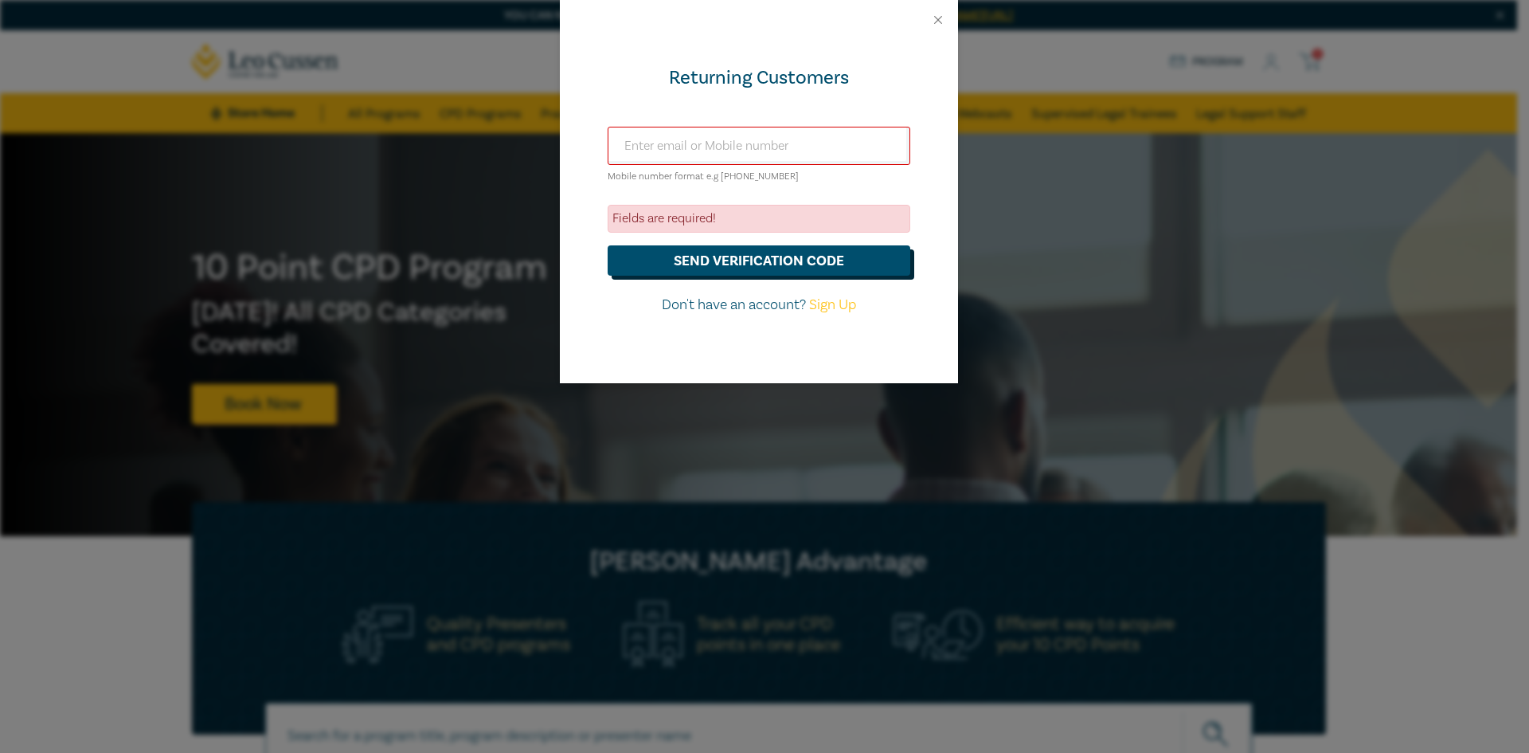
click at [806, 263] on button "send verification code" at bounding box center [759, 260] width 303 height 30
drag, startPoint x: 764, startPoint y: 268, endPoint x: 679, endPoint y: 265, distance: 84.5
click at [679, 265] on button "send verification code" at bounding box center [759, 260] width 303 height 30
click at [932, 29] on div at bounding box center [759, 20] width 398 height 40
click at [936, 19] on button "Close" at bounding box center [938, 20] width 14 height 14
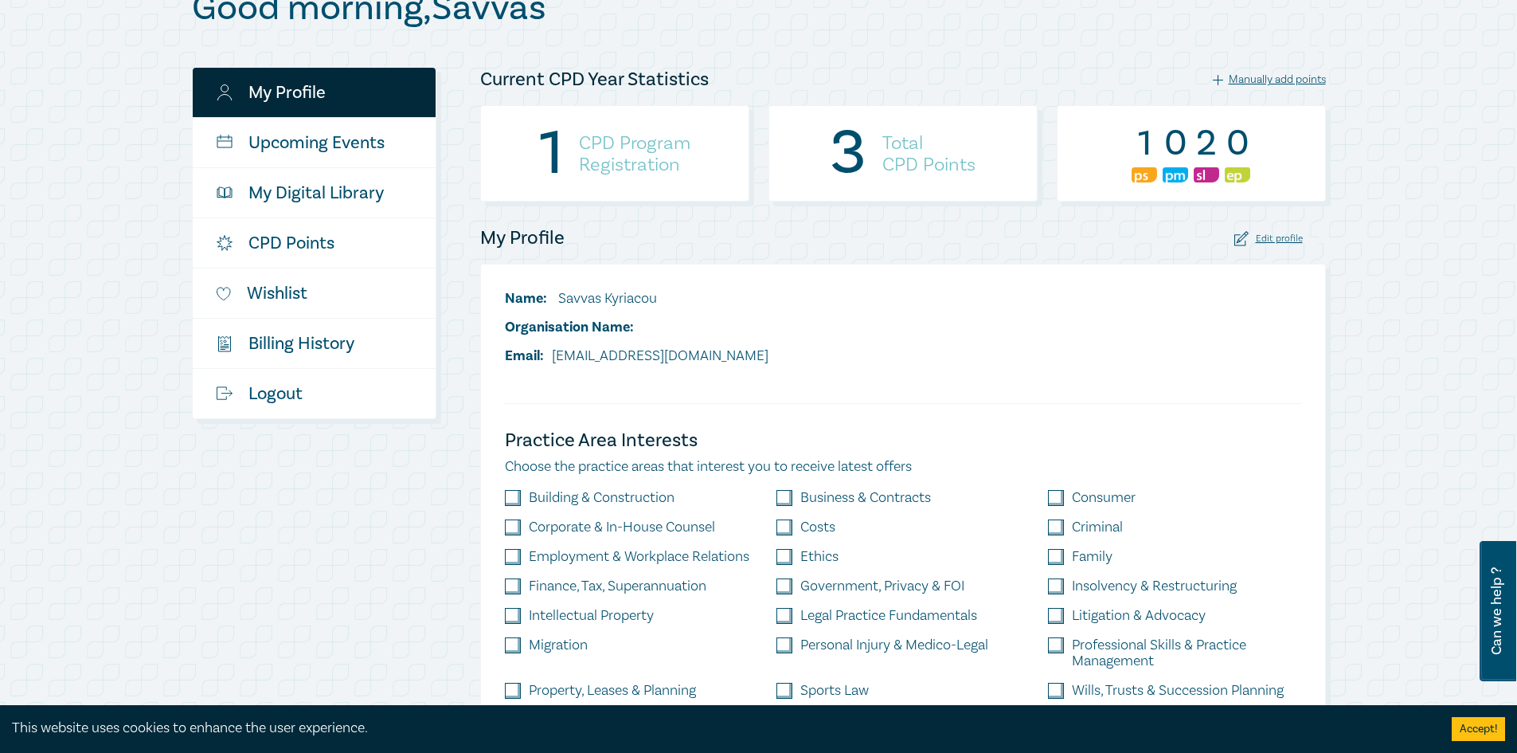
scroll to position [239, 0]
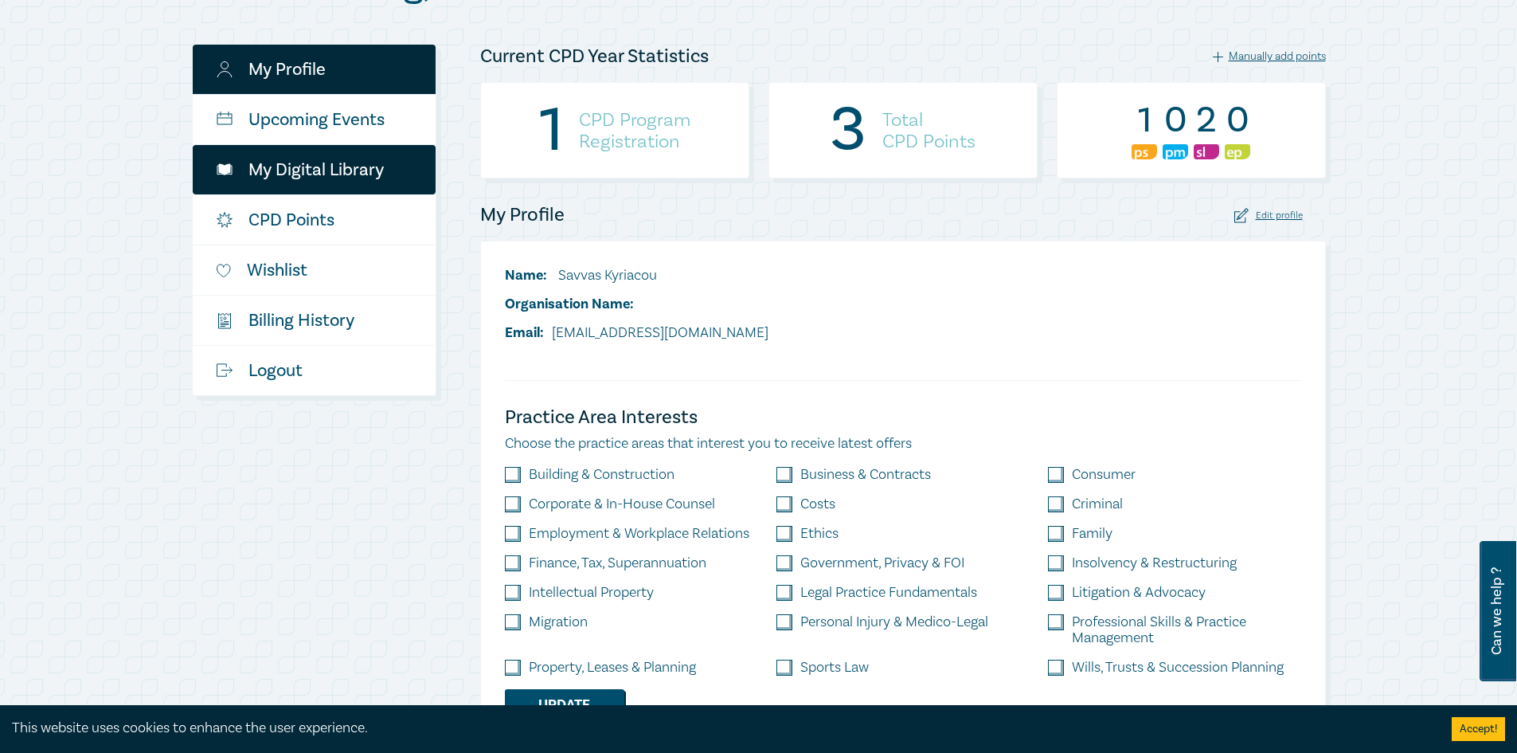
click at [335, 167] on link "My Digital Library" at bounding box center [314, 169] width 243 height 49
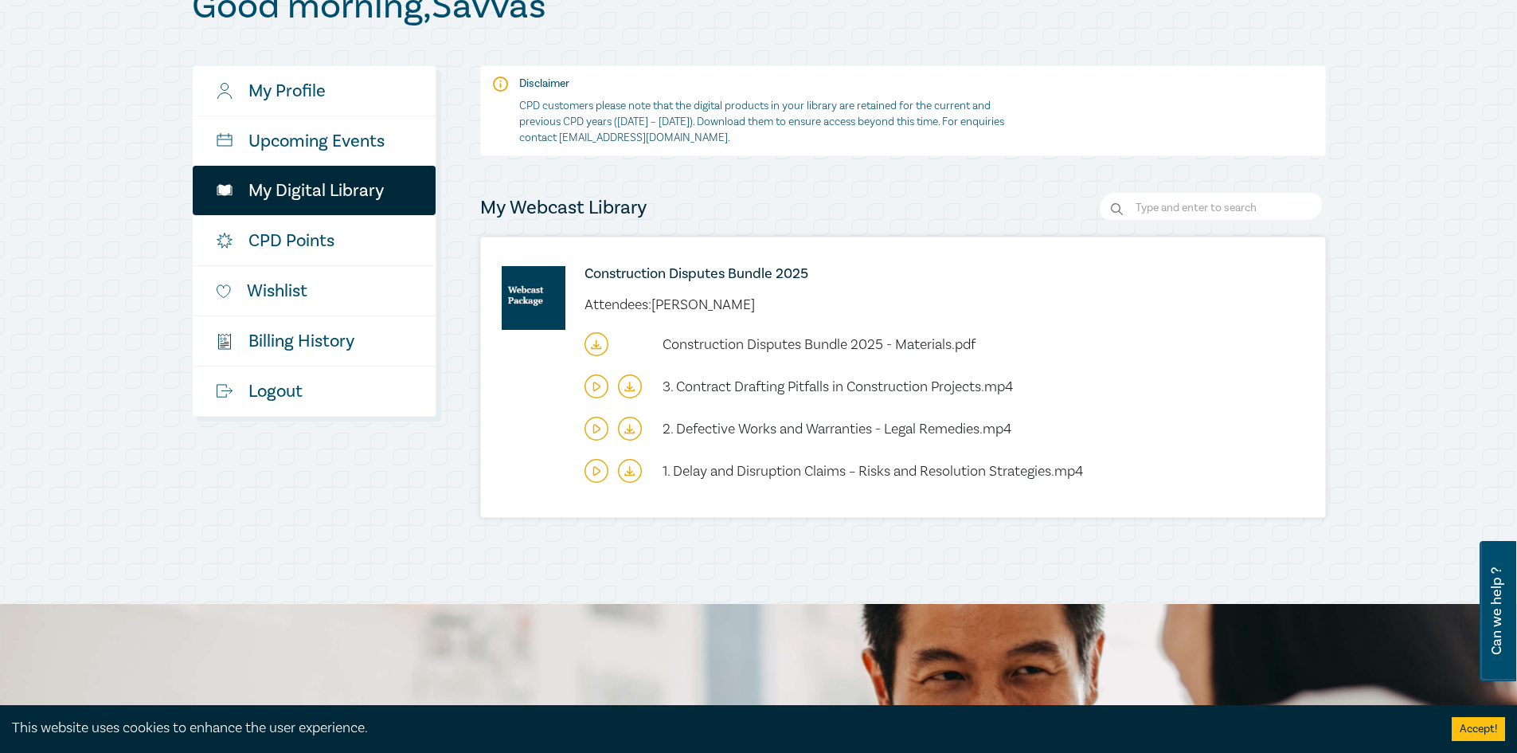
scroll to position [239, 0]
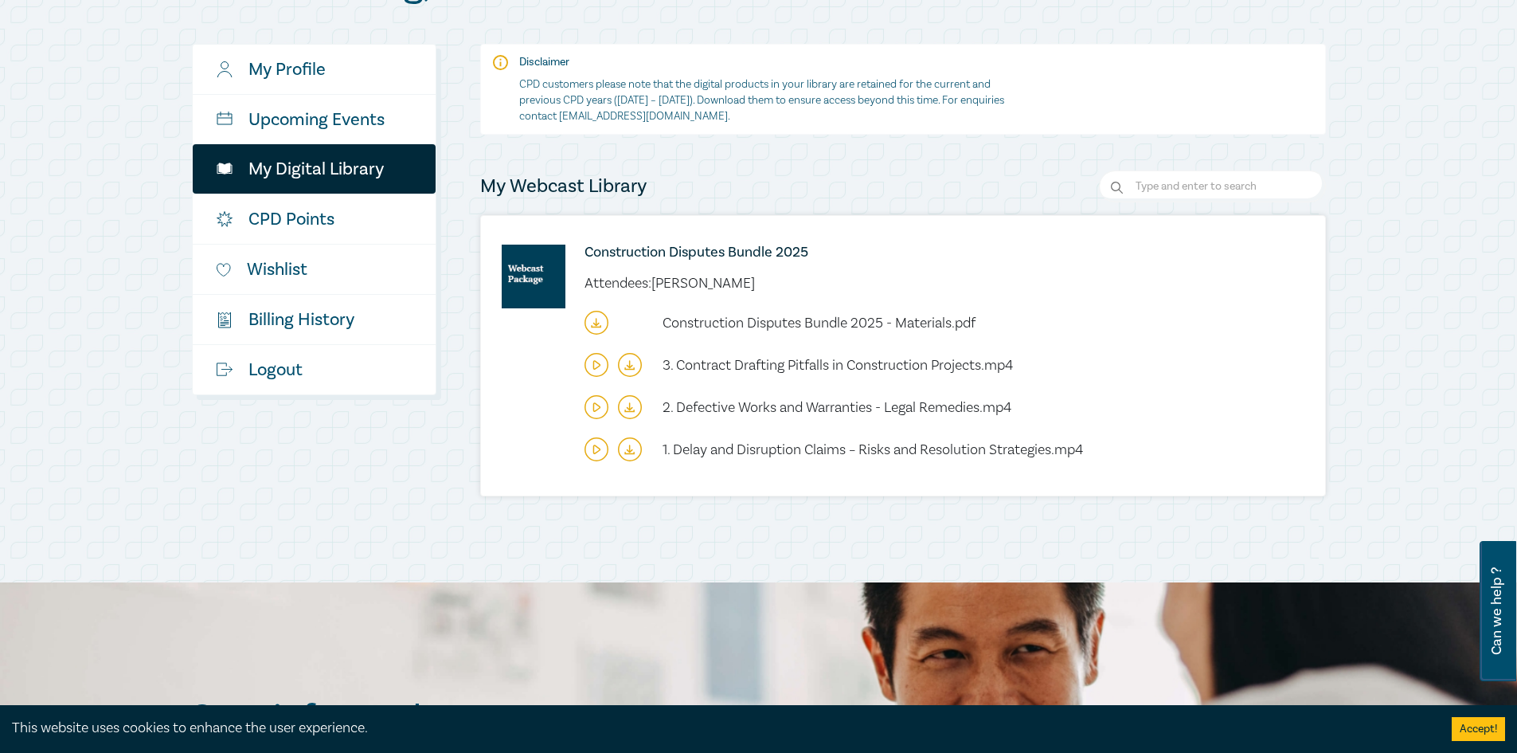
click at [630, 368] on icon at bounding box center [629, 367] width 5 height 2
click at [595, 326] on icon at bounding box center [595, 324] width 5 height 2
